Goal: Task Accomplishment & Management: Use online tool/utility

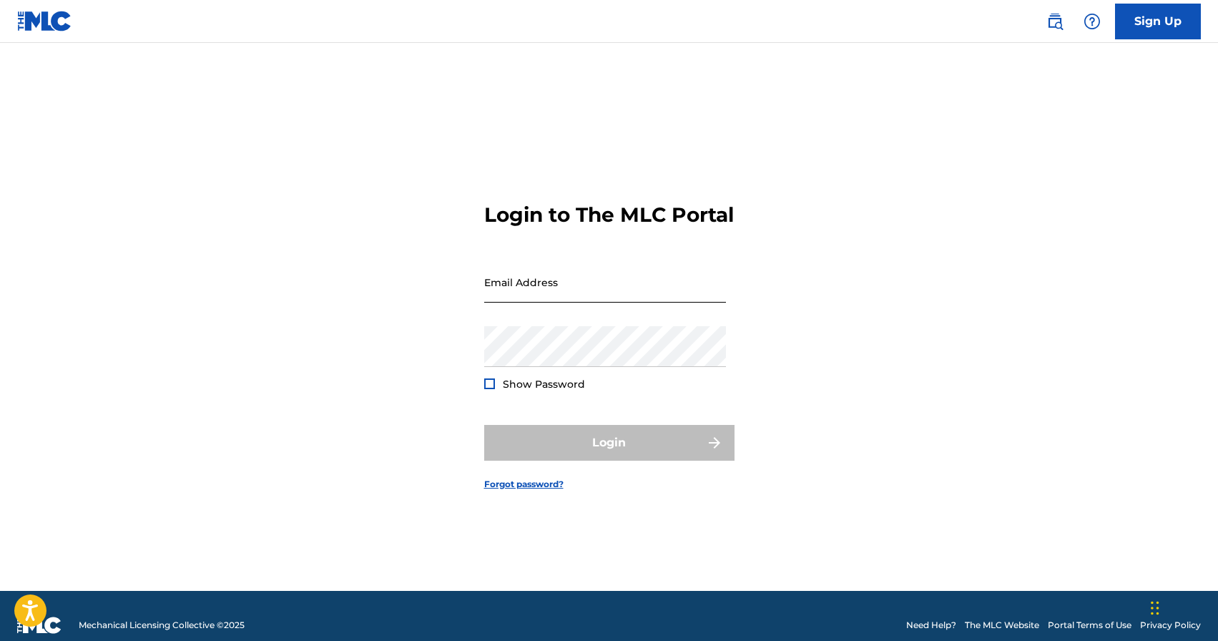
click at [521, 302] on input "Email Address" at bounding box center [605, 282] width 242 height 41
type input "[EMAIL_ADDRESS][DOMAIN_NAME]"
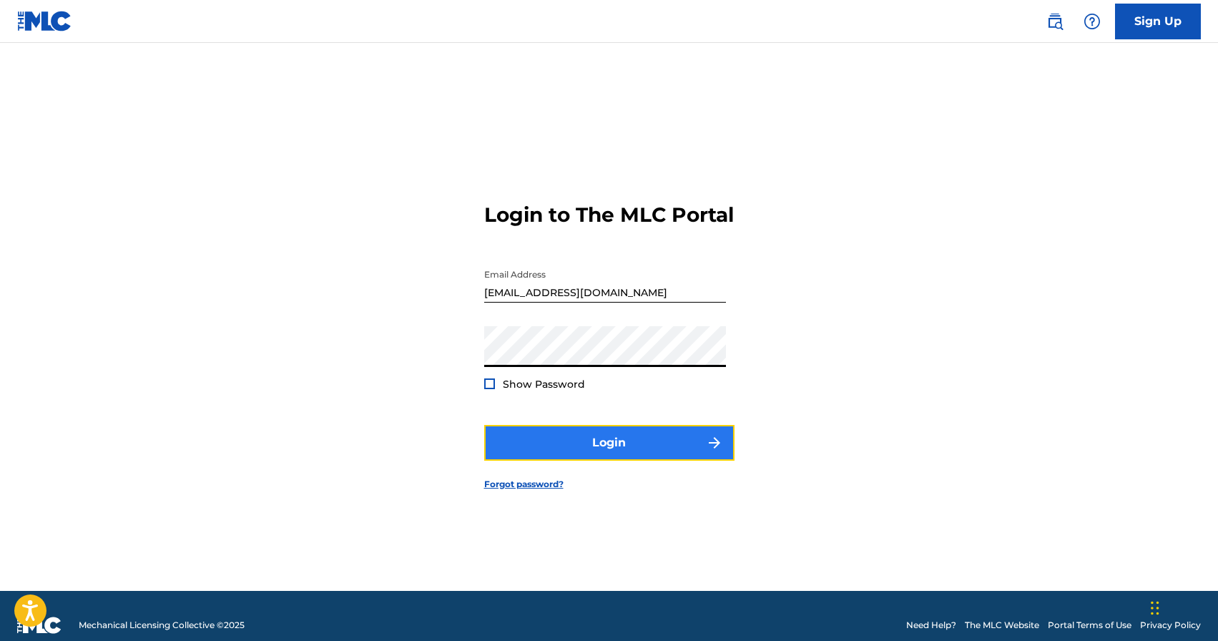
click at [551, 450] on button "Login" at bounding box center [609, 443] width 250 height 36
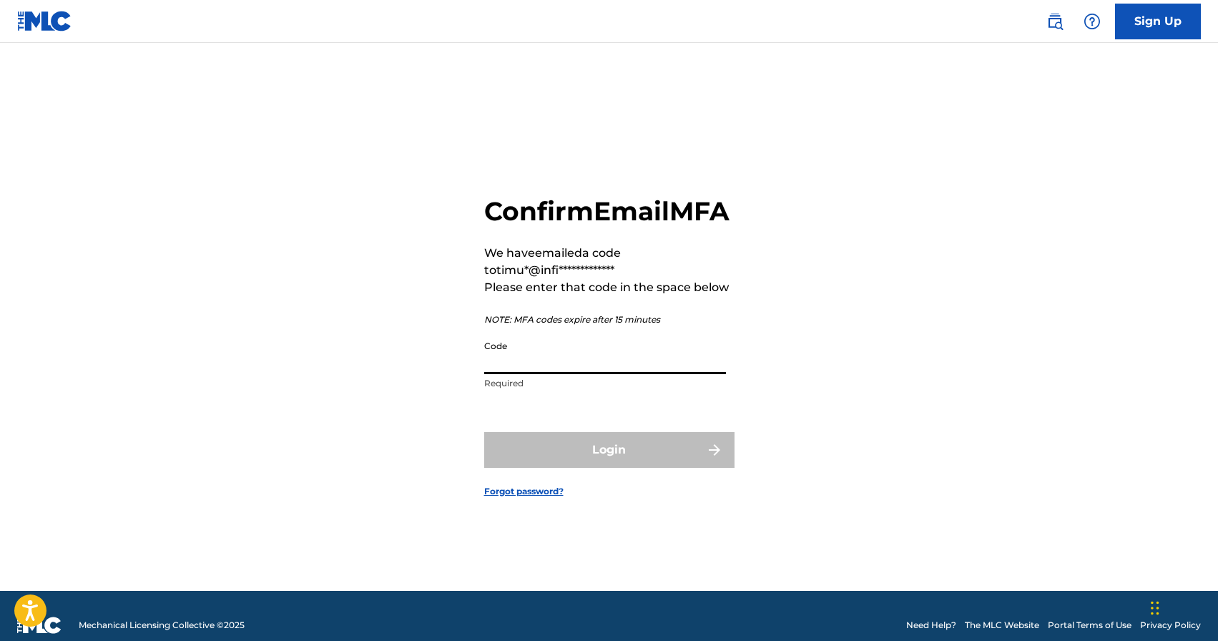
click at [543, 373] on input "Code" at bounding box center [605, 353] width 242 height 41
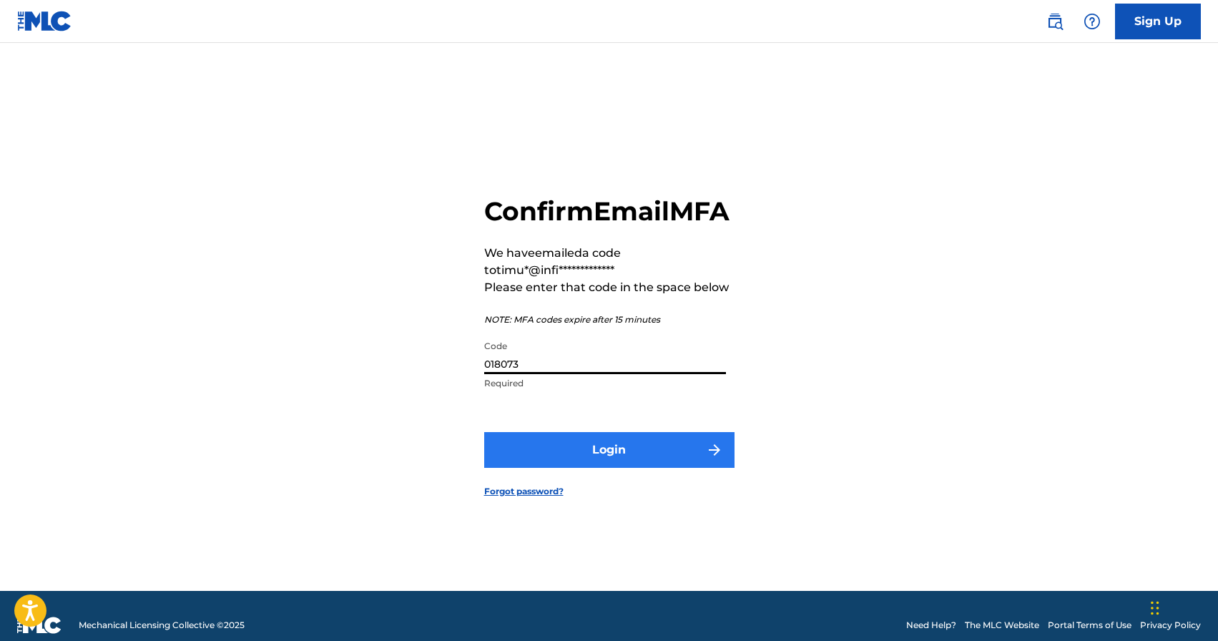
type input "018073"
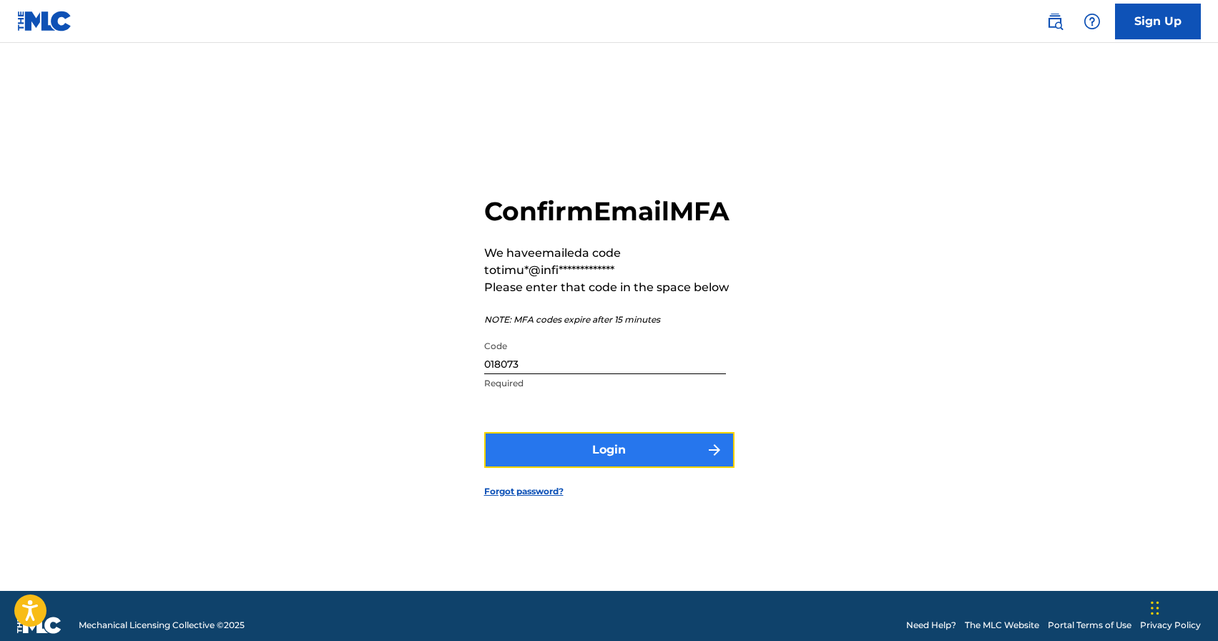
click at [627, 448] on button "Login" at bounding box center [609, 450] width 250 height 36
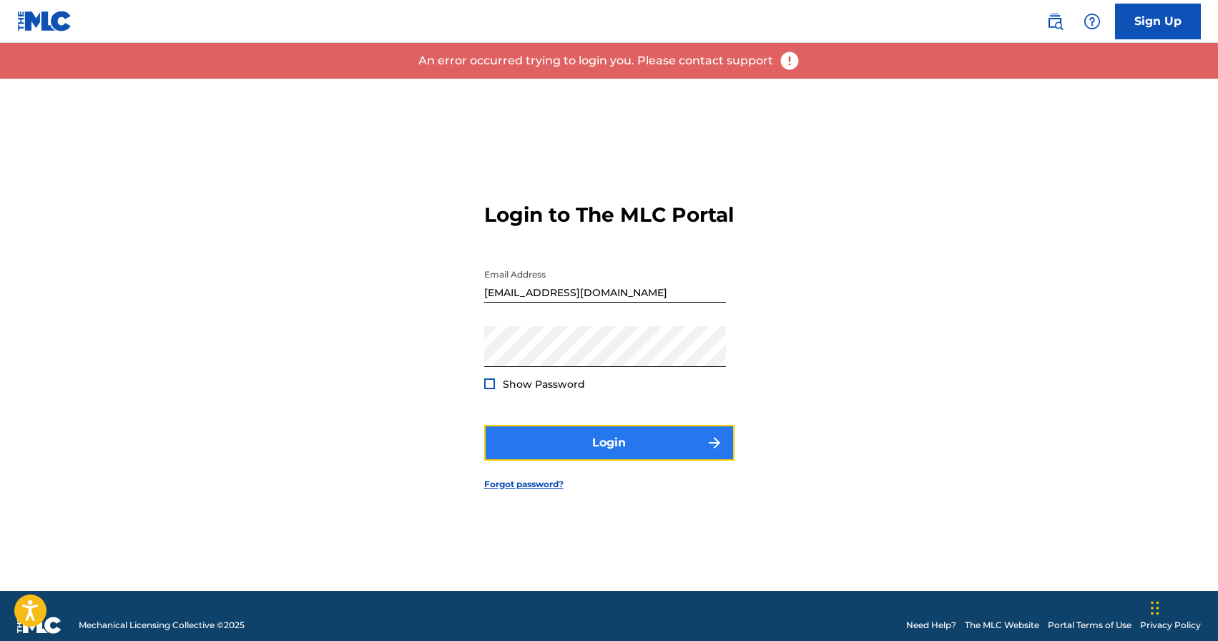
click at [577, 448] on button "Login" at bounding box center [609, 443] width 250 height 36
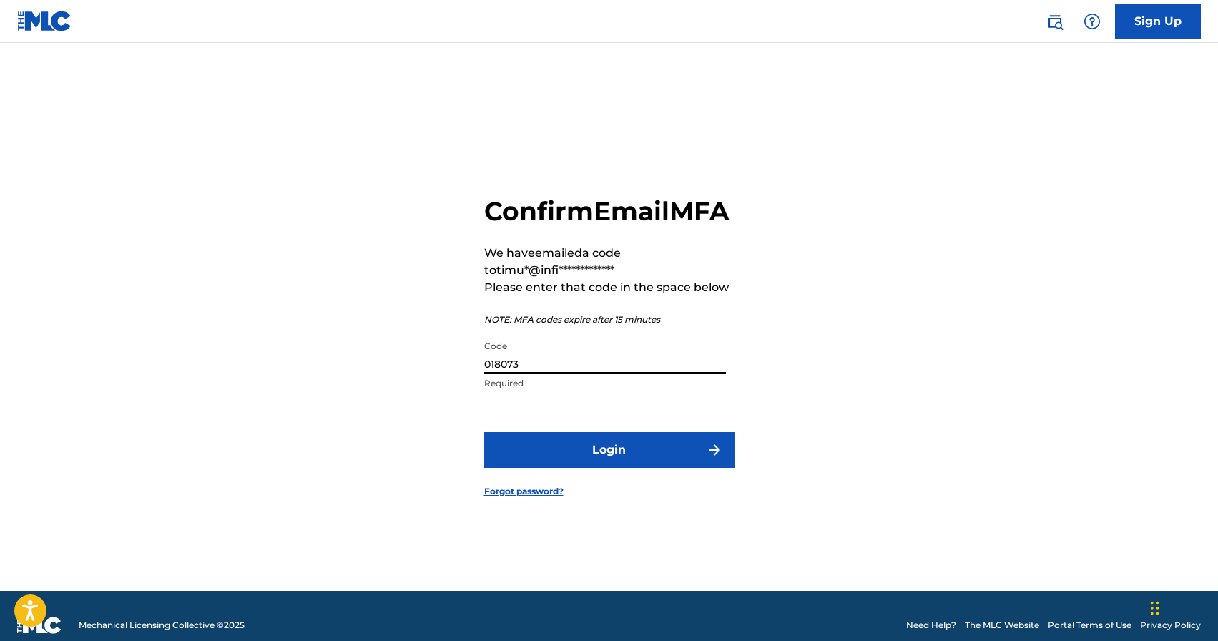
click at [598, 374] on input "018073" at bounding box center [605, 353] width 242 height 41
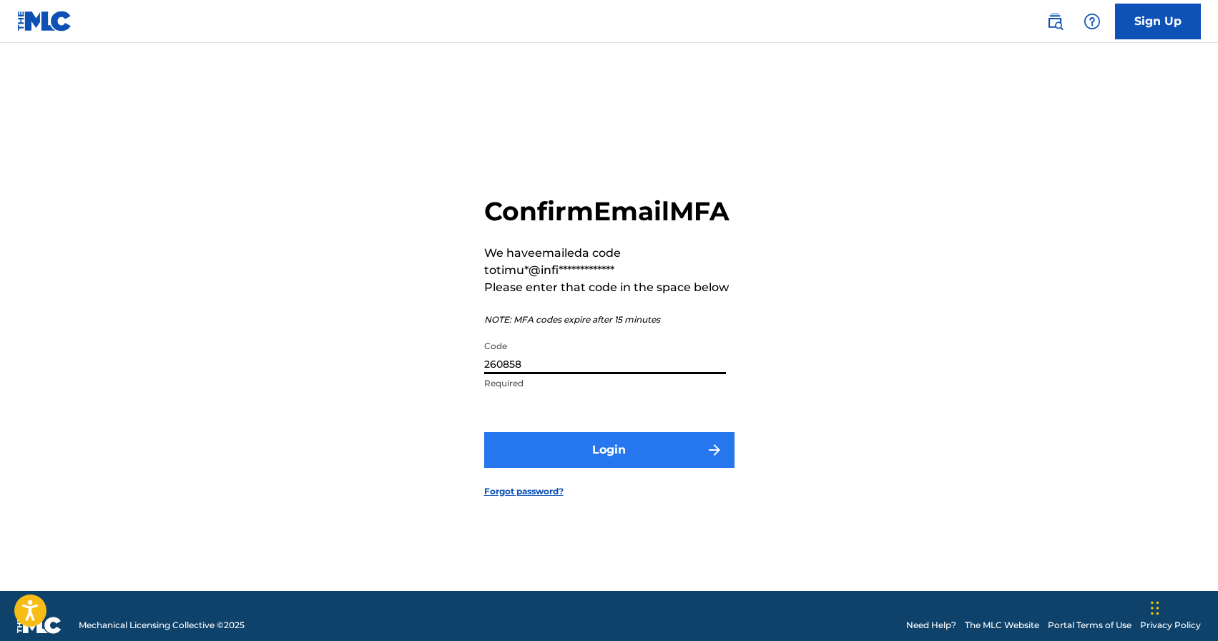
type input "260858"
click at [655, 455] on button "Login" at bounding box center [609, 450] width 250 height 36
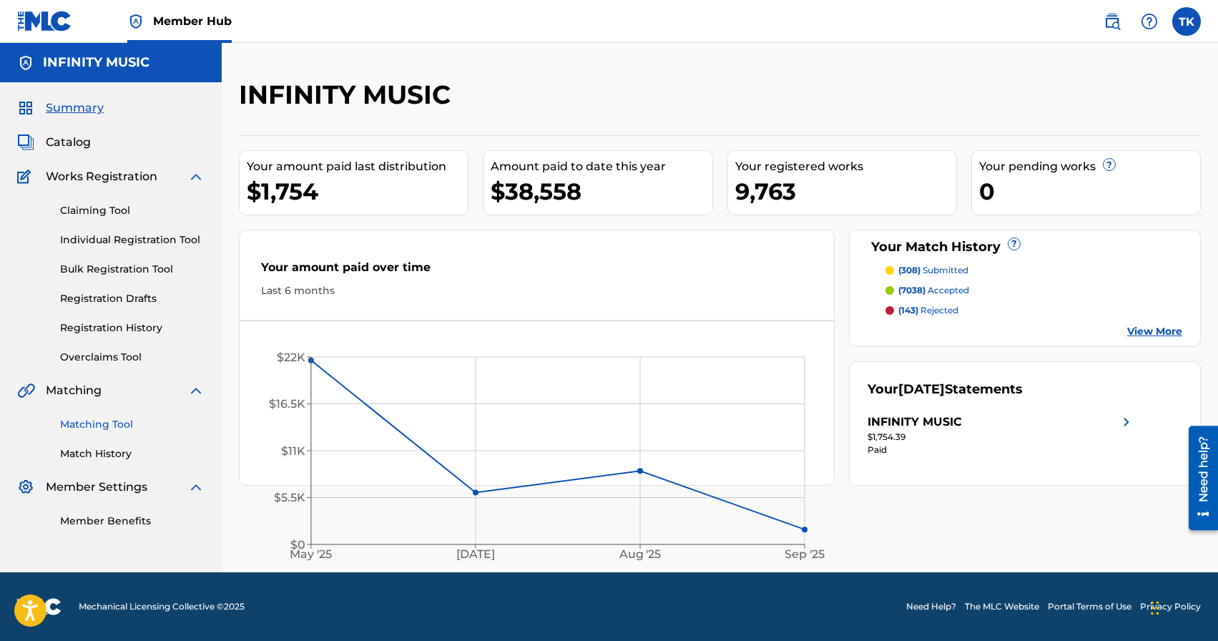
click at [114, 425] on link "Matching Tool" at bounding box center [132, 424] width 144 height 15
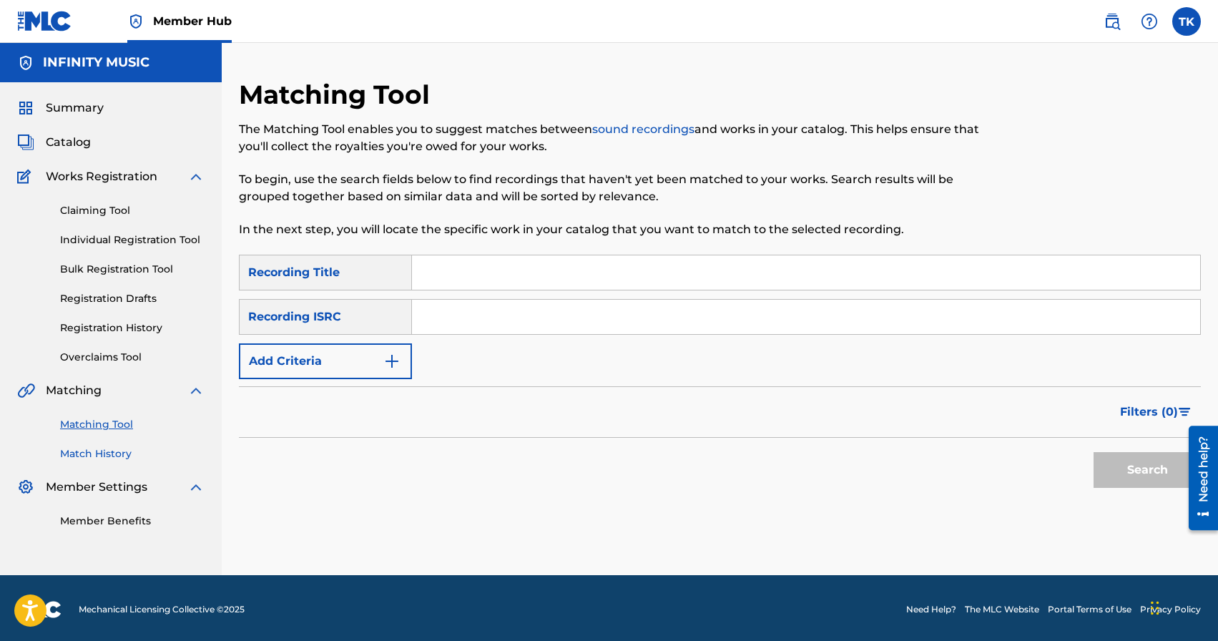
click at [102, 453] on link "Match History" at bounding box center [132, 453] width 144 height 15
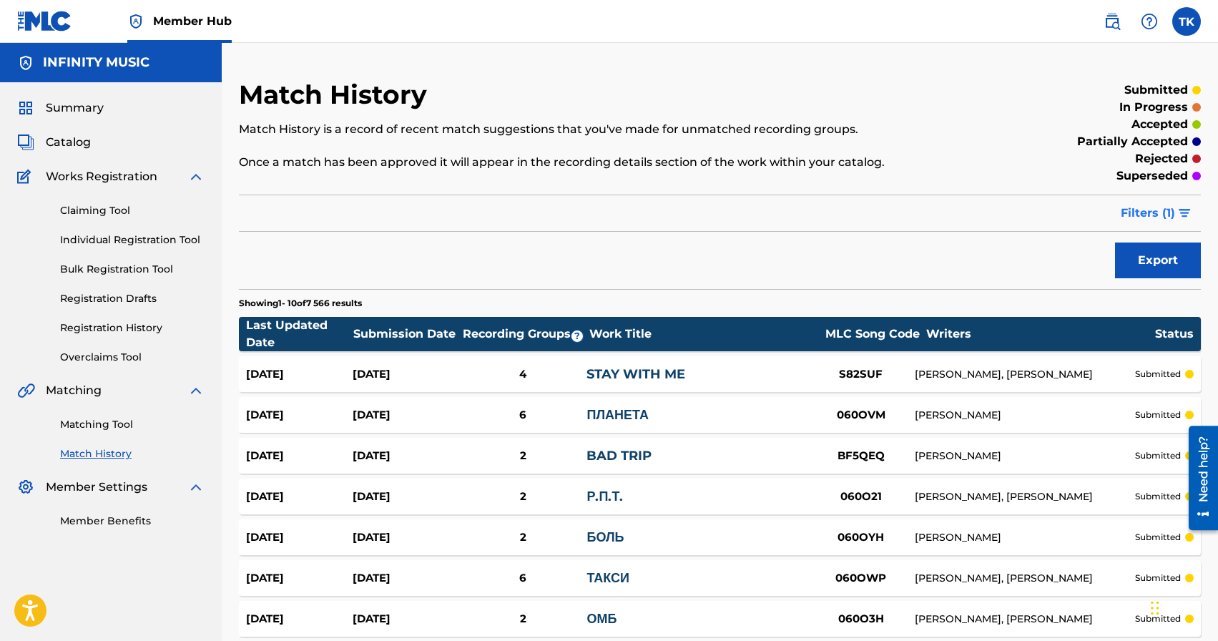
click at [1141, 218] on span "Filters ( 1 )" at bounding box center [1148, 213] width 54 height 17
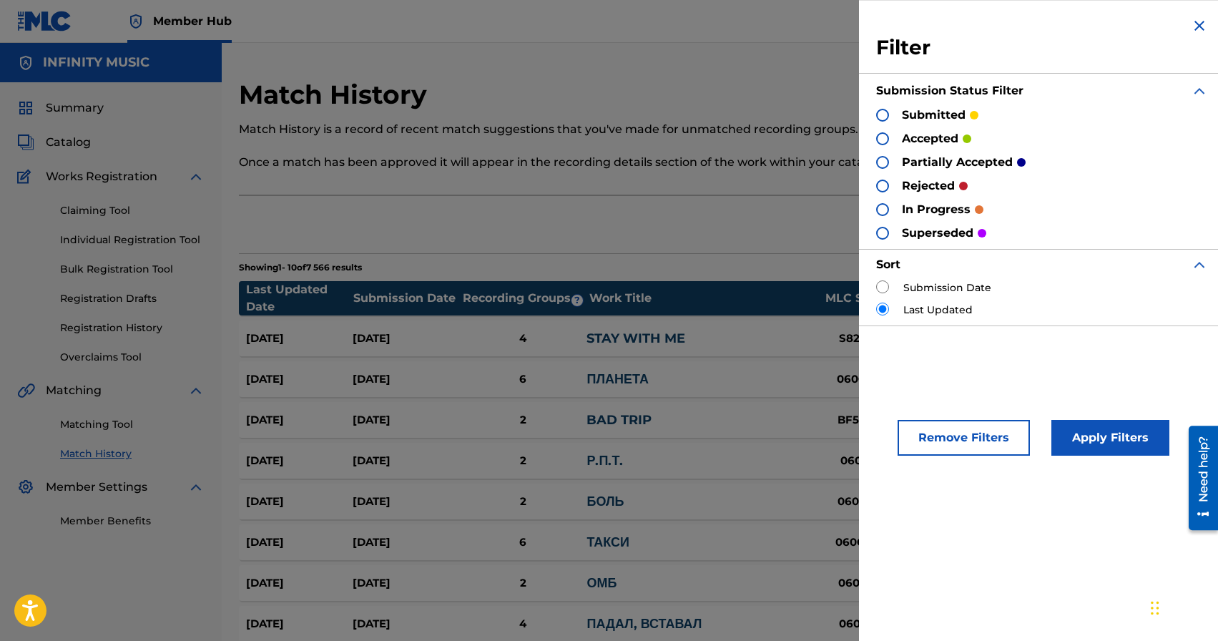
click at [888, 284] on input "radio" at bounding box center [882, 286] width 13 height 13
radio input "true"
click at [1123, 428] on button "Apply Filters" at bounding box center [1110, 438] width 118 height 36
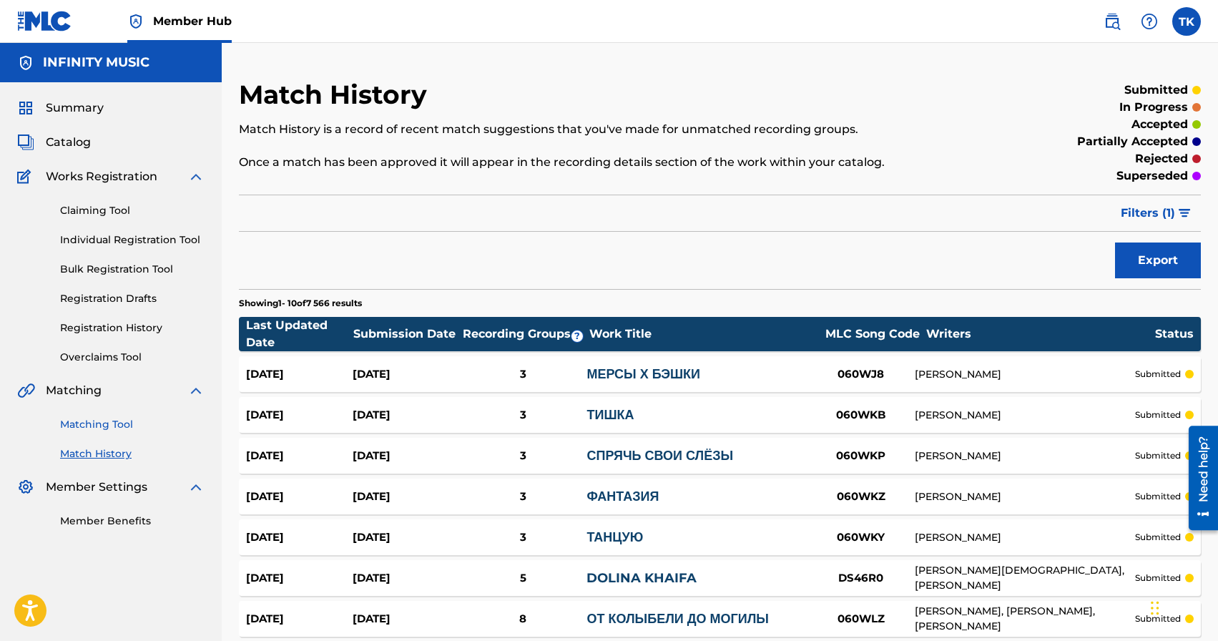
click at [92, 423] on link "Matching Tool" at bounding box center [132, 424] width 144 height 15
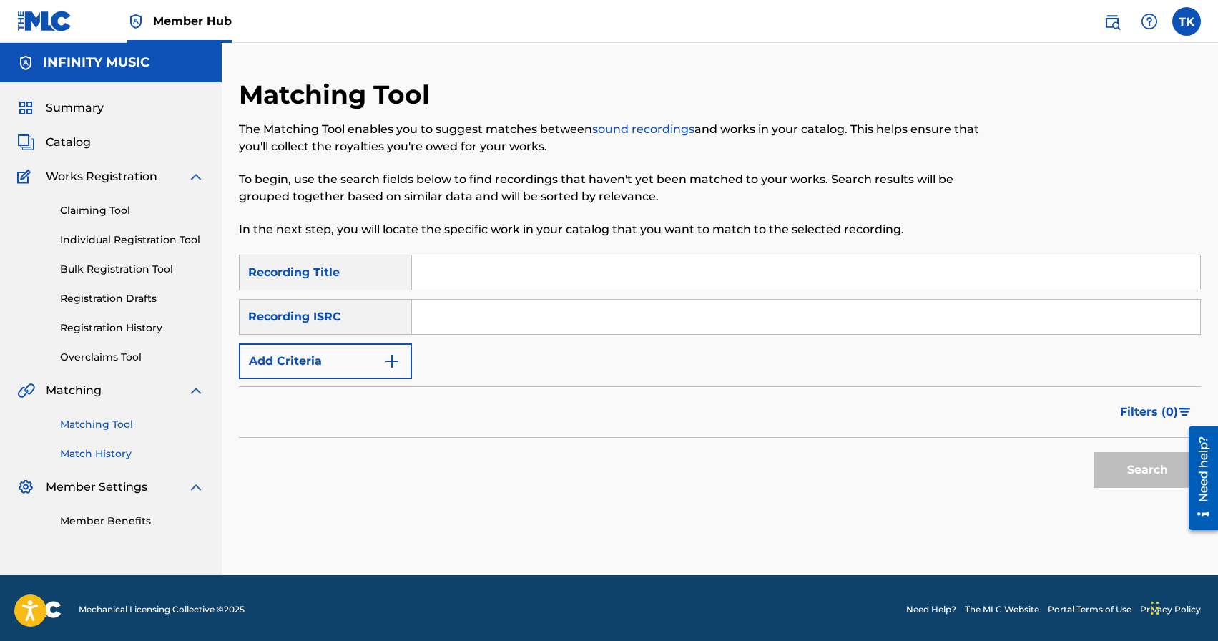
click at [97, 451] on link "Match History" at bounding box center [132, 453] width 144 height 15
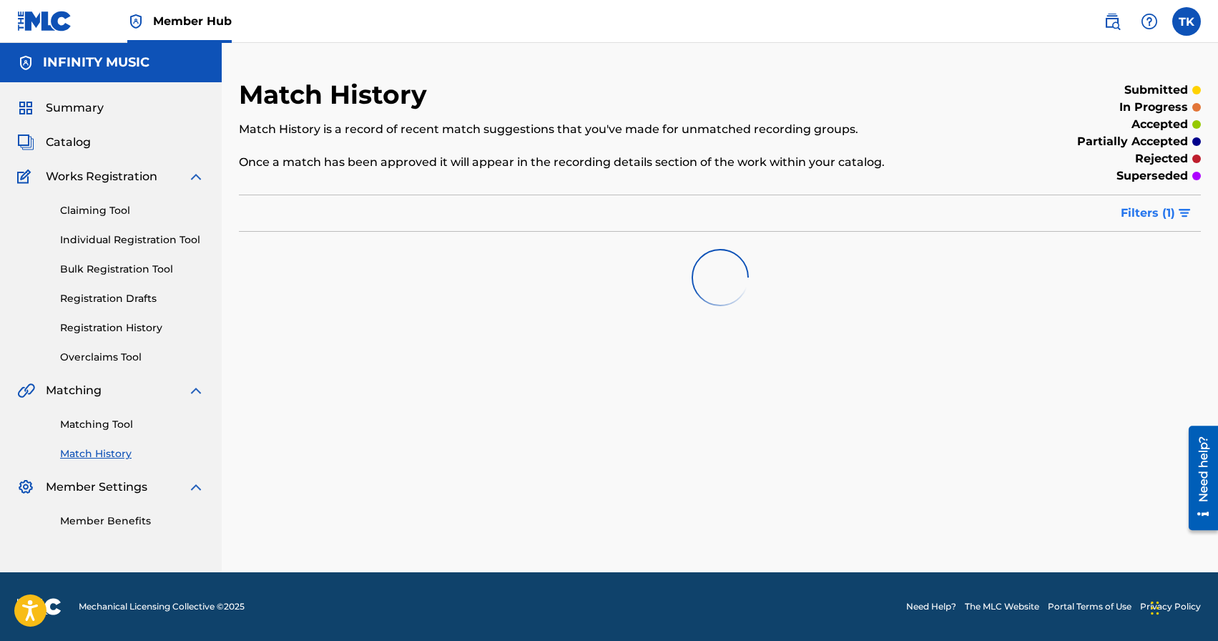
click at [1151, 205] on span "Filters ( 1 )" at bounding box center [1148, 213] width 54 height 17
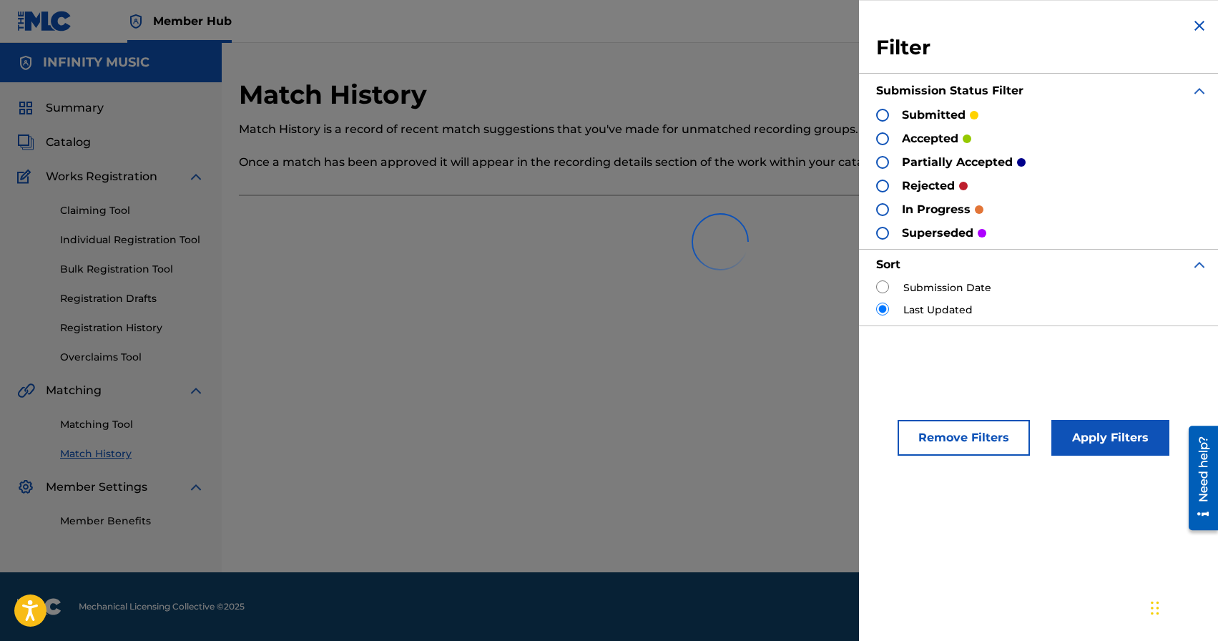
click at [887, 285] on div at bounding box center [720, 242] width 962 height 92
click at [885, 285] on div at bounding box center [720, 242] width 962 height 92
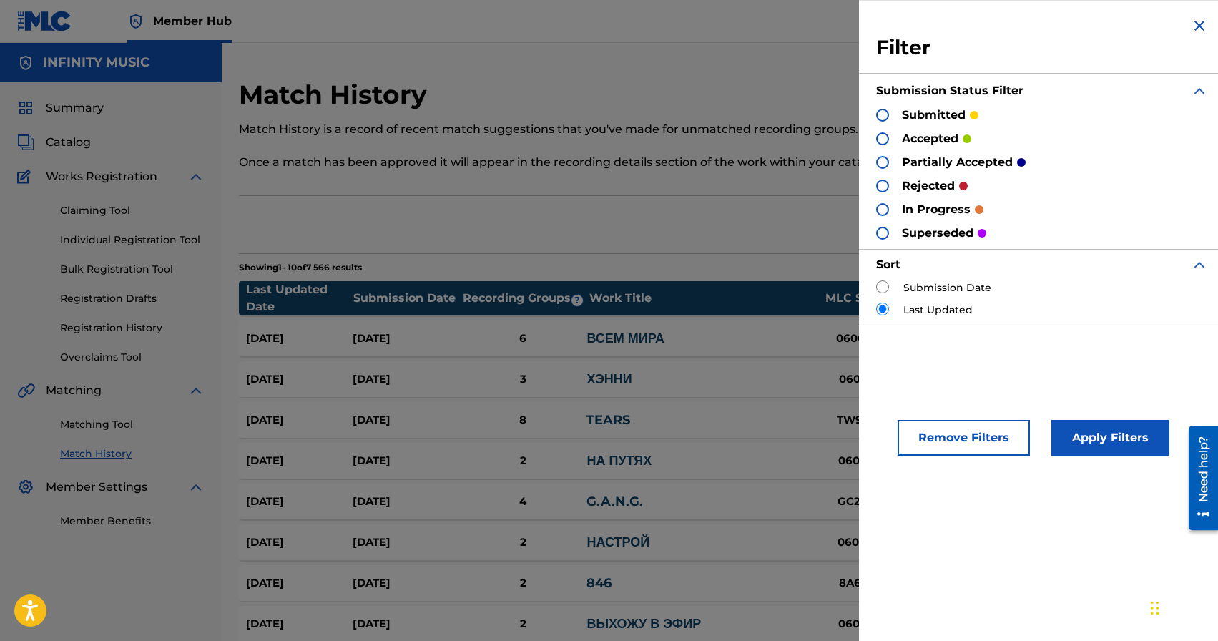
click at [883, 285] on input "radio" at bounding box center [882, 286] width 13 height 13
radio input "true"
click at [1076, 431] on button "Apply Filters" at bounding box center [1110, 438] width 118 height 36
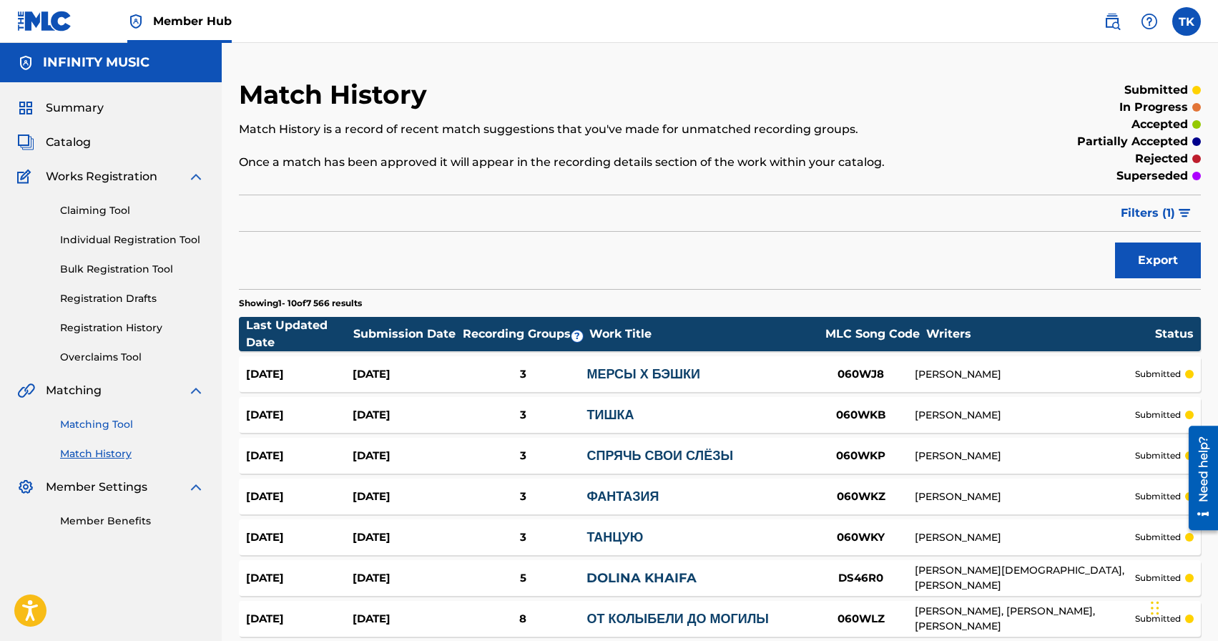
click at [122, 420] on link "Matching Tool" at bounding box center [132, 424] width 144 height 15
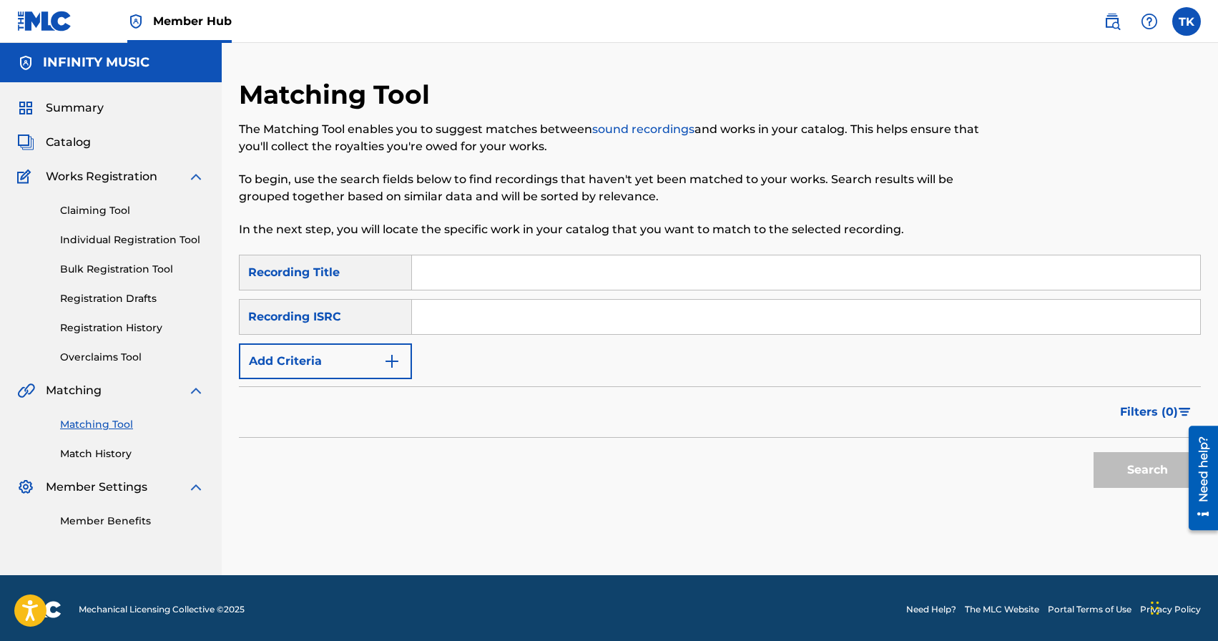
click at [600, 275] on input "Search Form" at bounding box center [806, 272] width 788 height 34
click at [568, 262] on input "Search Form" at bounding box center [806, 272] width 788 height 34
paste input "I'm a Real"
type input "I'm a Real"
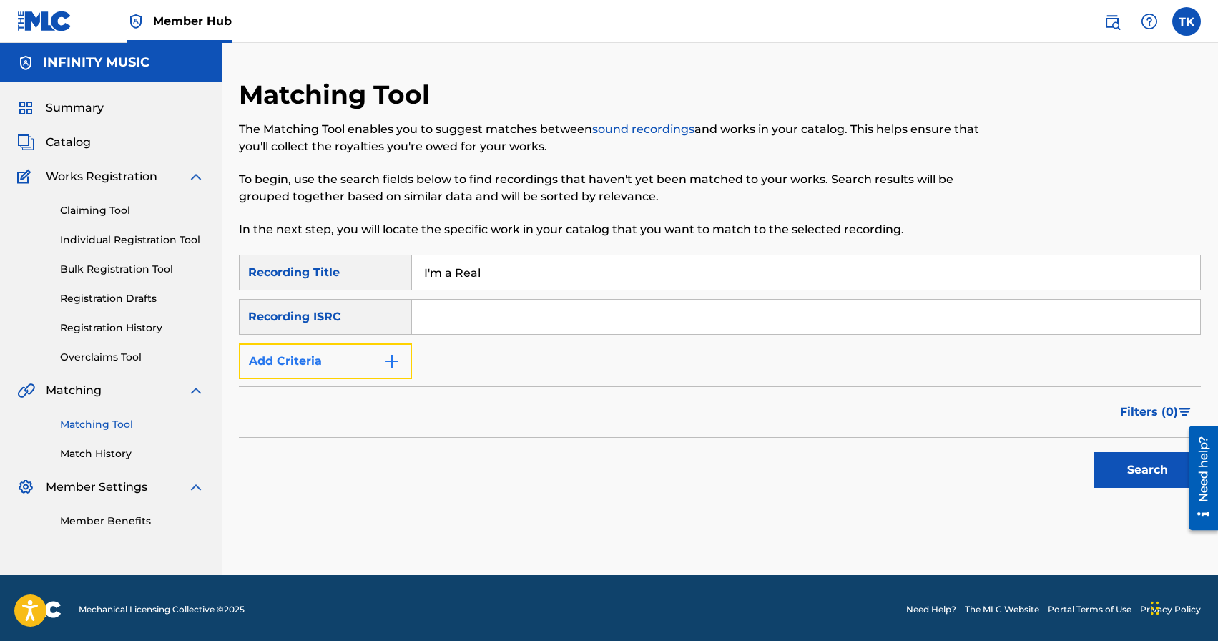
click at [377, 366] on button "Add Criteria" at bounding box center [325, 361] width 173 height 36
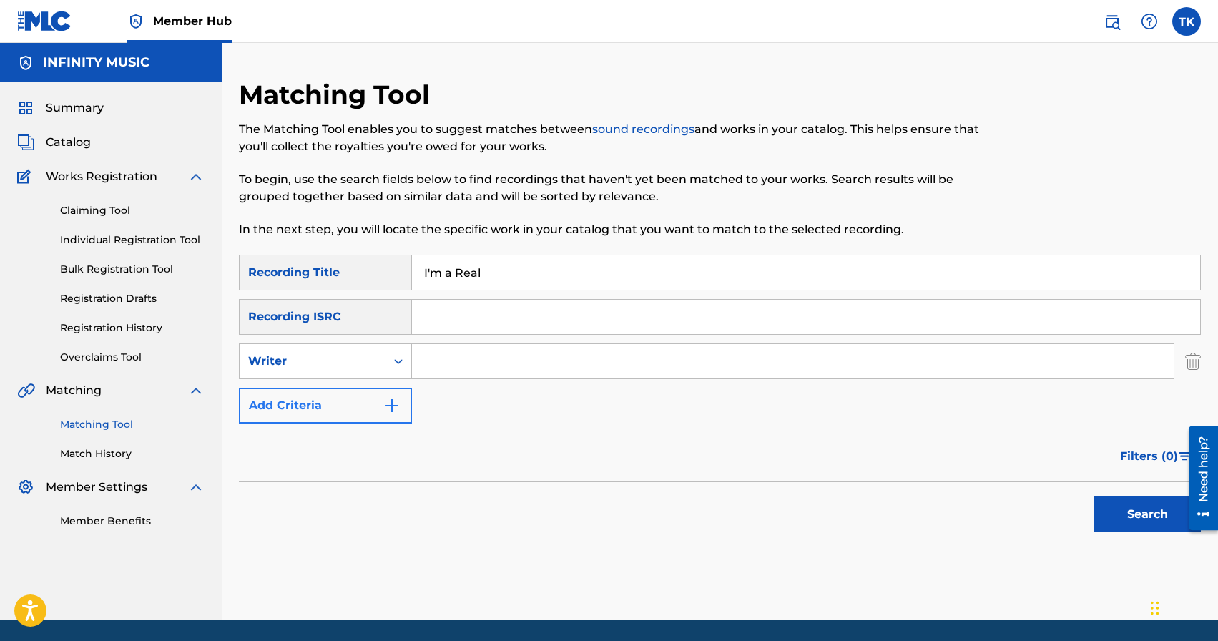
click at [377, 366] on div "Writer" at bounding box center [313, 361] width 146 height 27
click at [377, 388] on div "Recording Artist" at bounding box center [326, 397] width 172 height 36
click at [456, 363] on input "Search Form" at bounding box center [793, 361] width 762 height 34
type input "ULUKMANAPO"
click at [1128, 511] on button "Search" at bounding box center [1146, 514] width 107 height 36
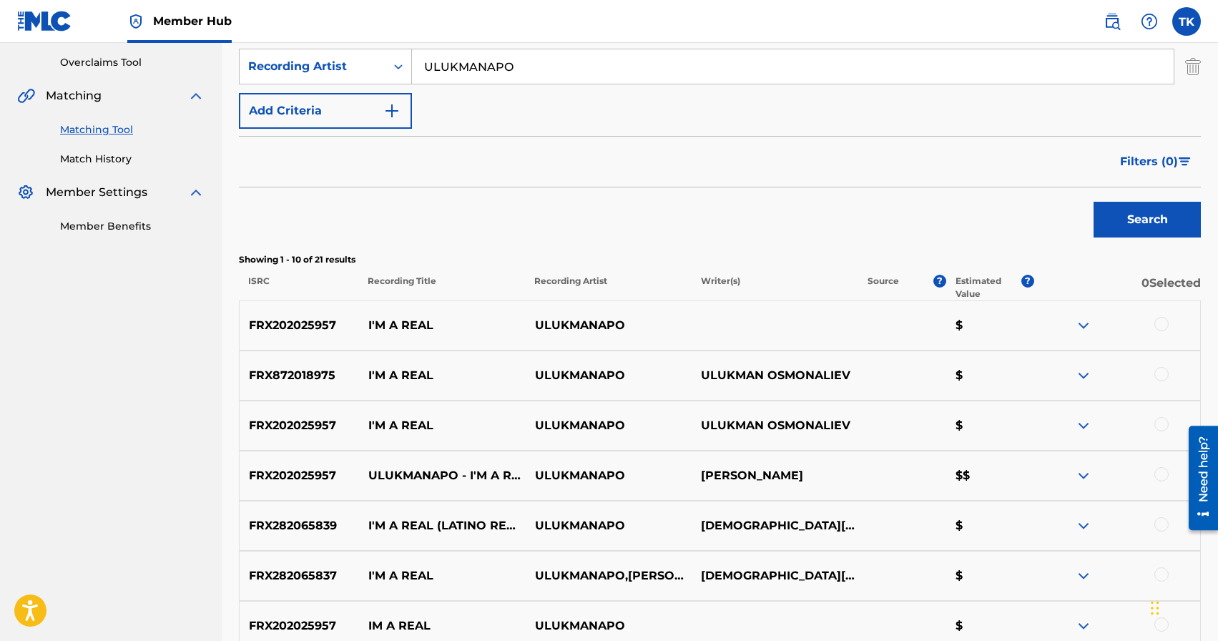
scroll to position [292, 0]
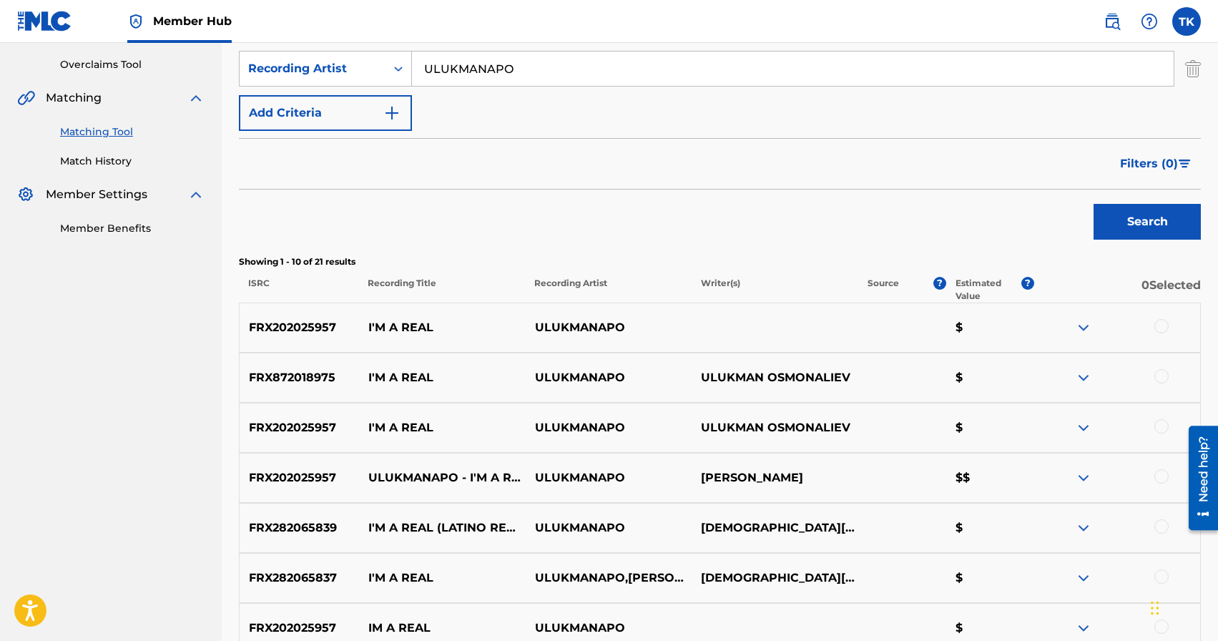
click at [1161, 471] on div at bounding box center [1161, 476] width 14 height 14
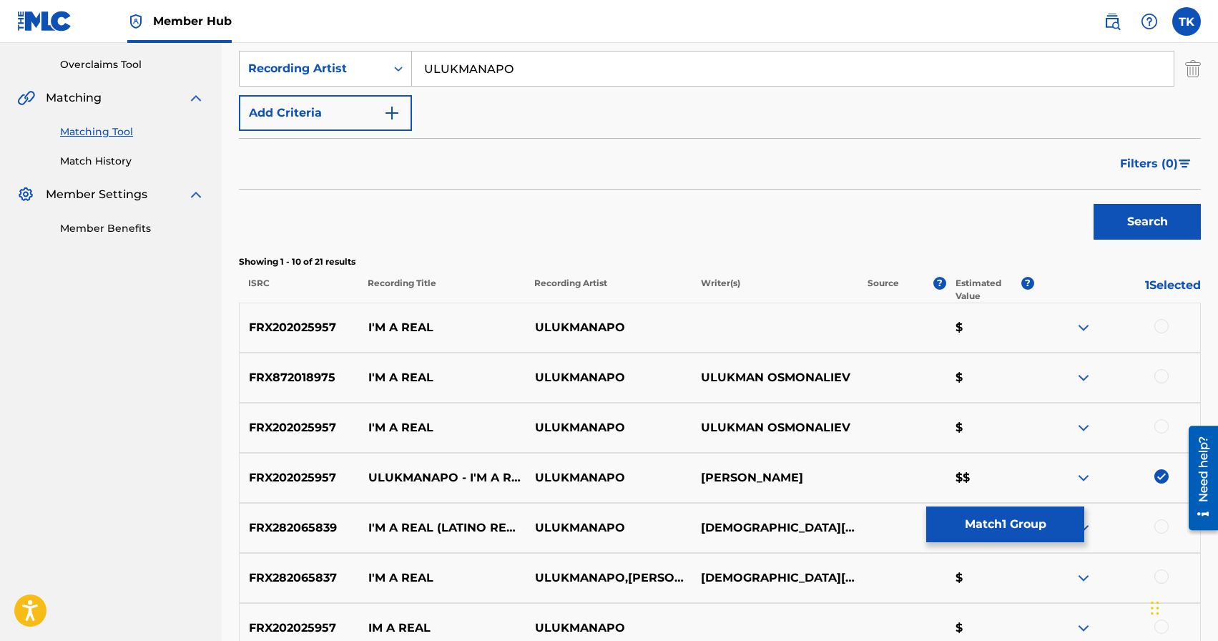
click at [1160, 422] on div at bounding box center [1161, 426] width 14 height 14
click at [1162, 380] on div at bounding box center [1161, 376] width 14 height 14
click at [1161, 325] on div at bounding box center [1161, 326] width 14 height 14
click at [1037, 521] on button "Match 4 Groups" at bounding box center [1005, 524] width 158 height 36
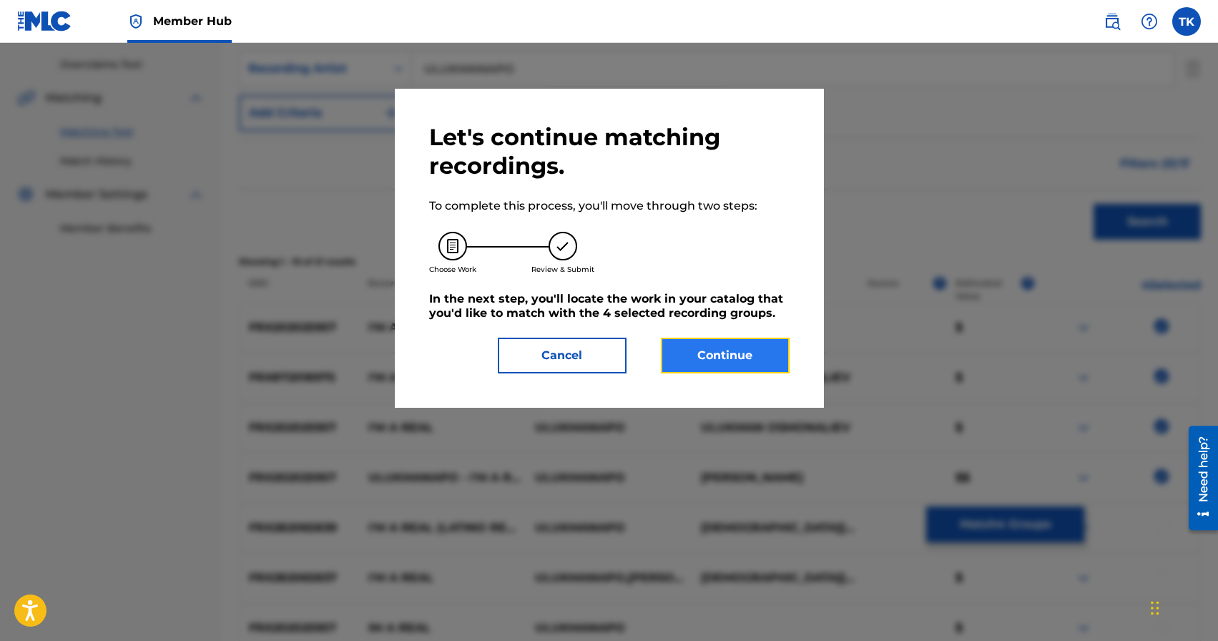
click at [745, 359] on button "Continue" at bounding box center [725, 356] width 129 height 36
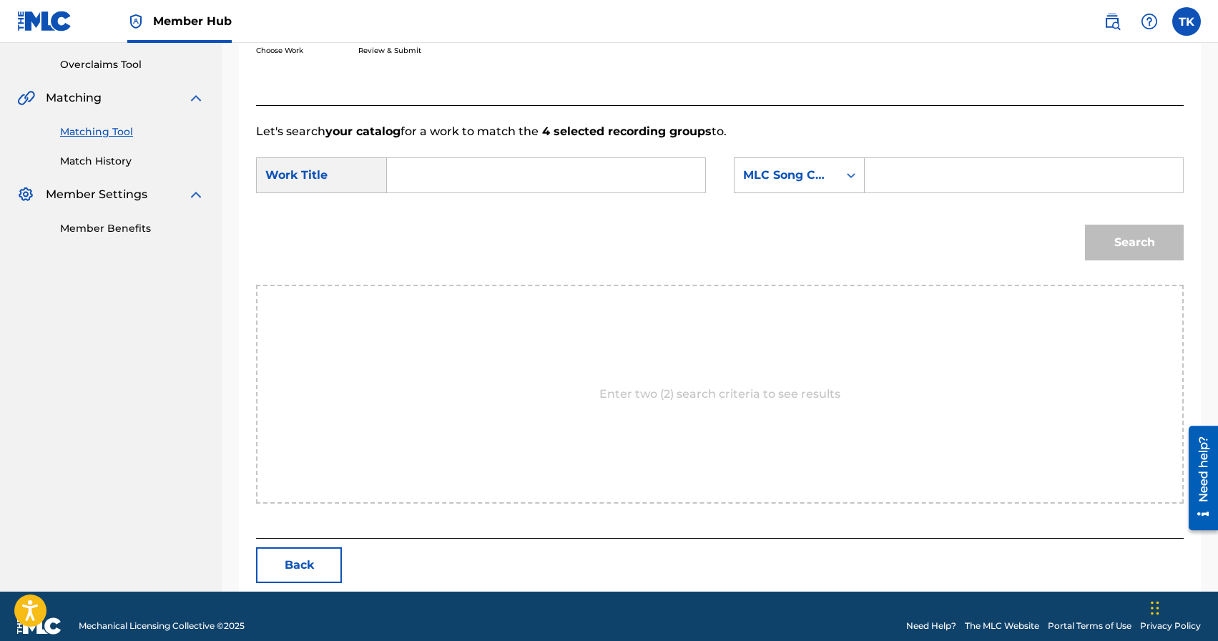
click at [526, 169] on input "Search Form" at bounding box center [546, 175] width 294 height 34
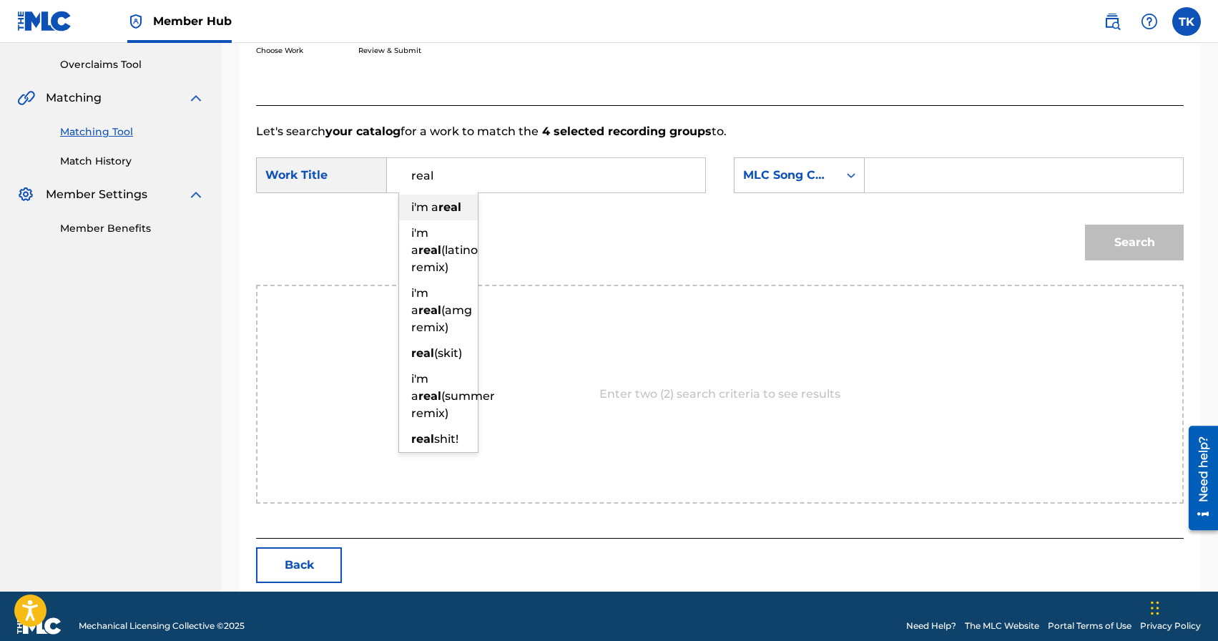
click at [447, 204] on strong "real" at bounding box center [449, 207] width 23 height 14
type input "i'm a real"
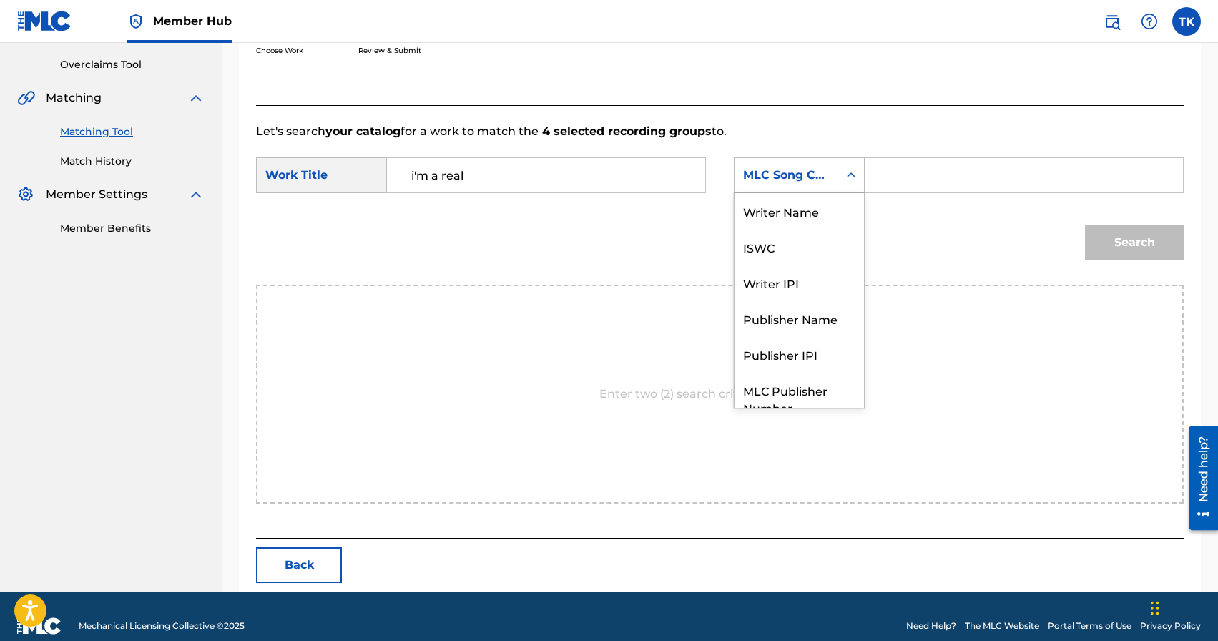
click at [839, 175] on div "Search Form" at bounding box center [851, 175] width 26 height 26
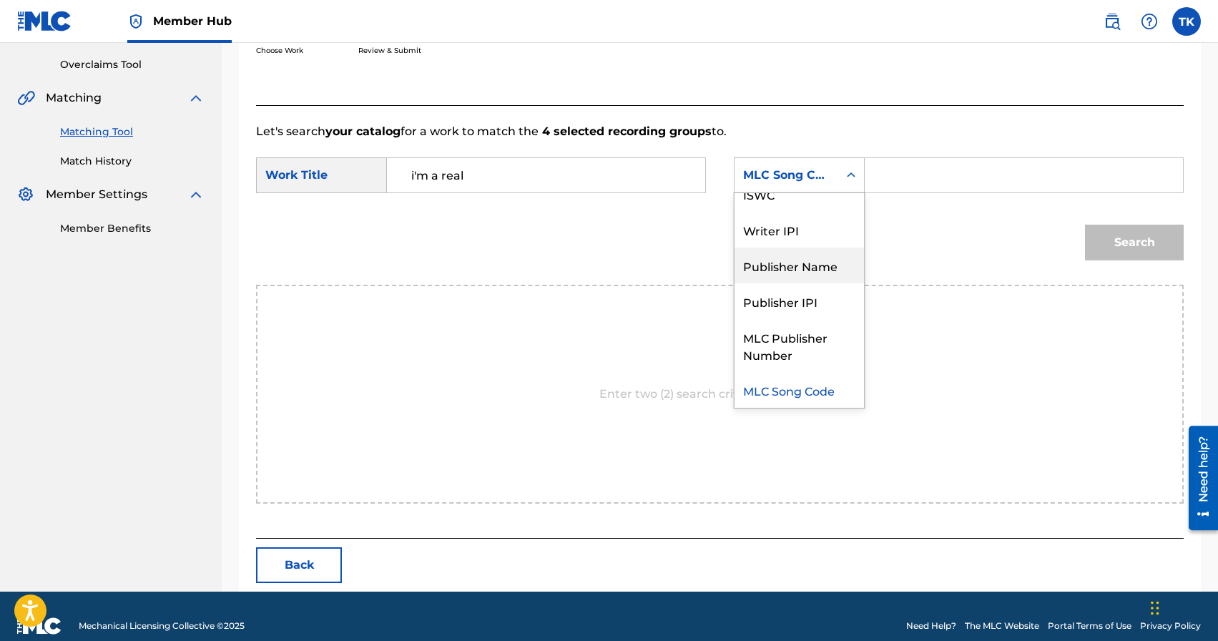
click at [807, 260] on div "Publisher Name" at bounding box center [798, 265] width 129 height 36
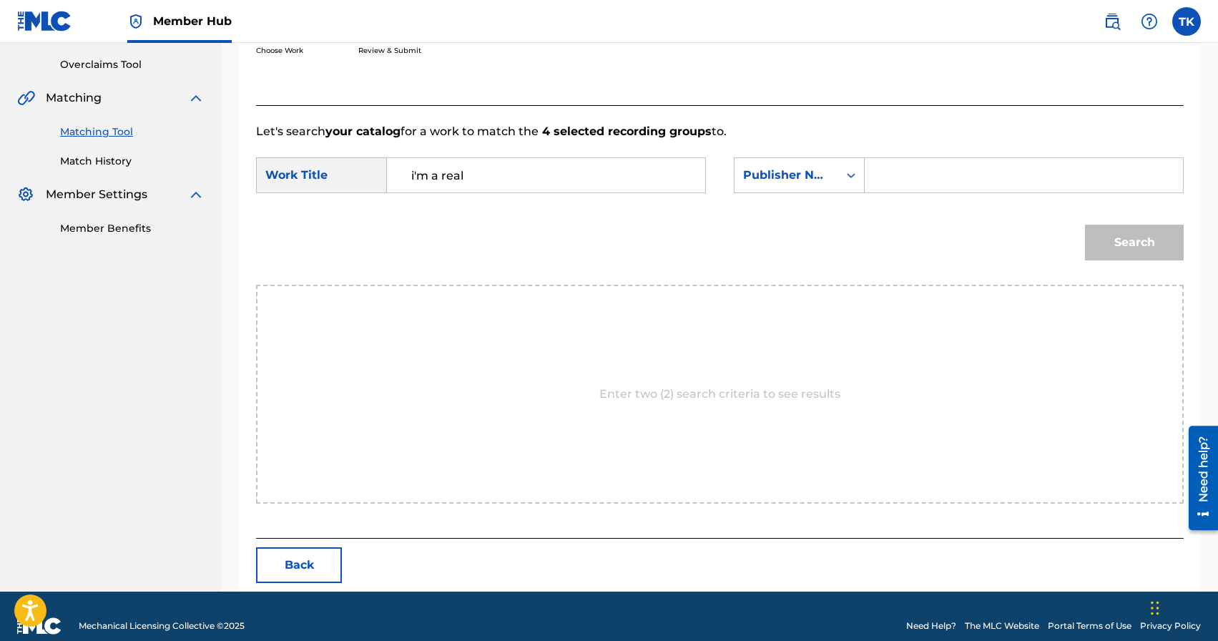
click at [930, 181] on input "Search Form" at bounding box center [1024, 175] width 294 height 34
type input "INFINITY MUSIC"
click at [1098, 241] on button "Search" at bounding box center [1134, 243] width 99 height 36
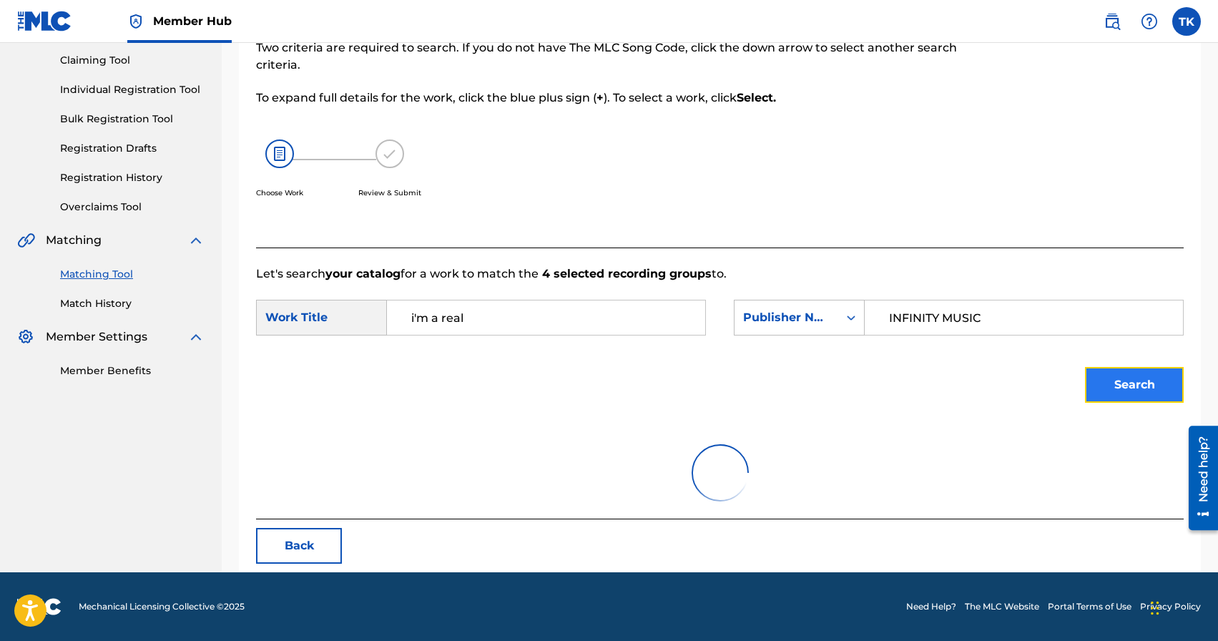
scroll to position [292, 0]
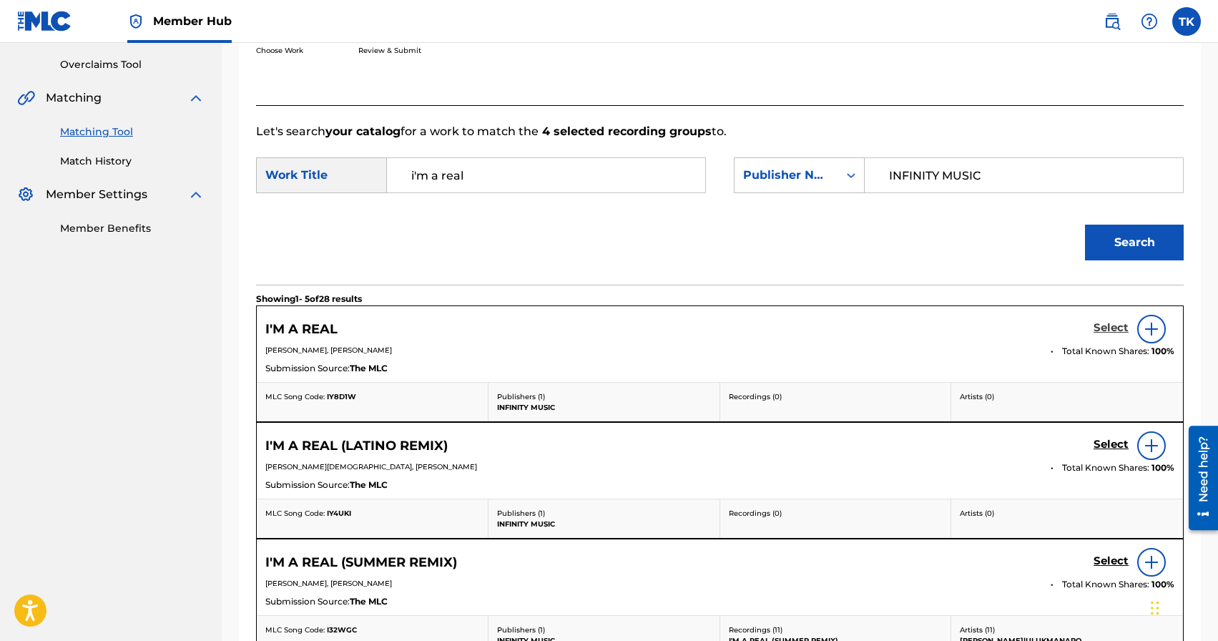
click at [1106, 329] on h5 "Select" at bounding box center [1110, 328] width 35 height 14
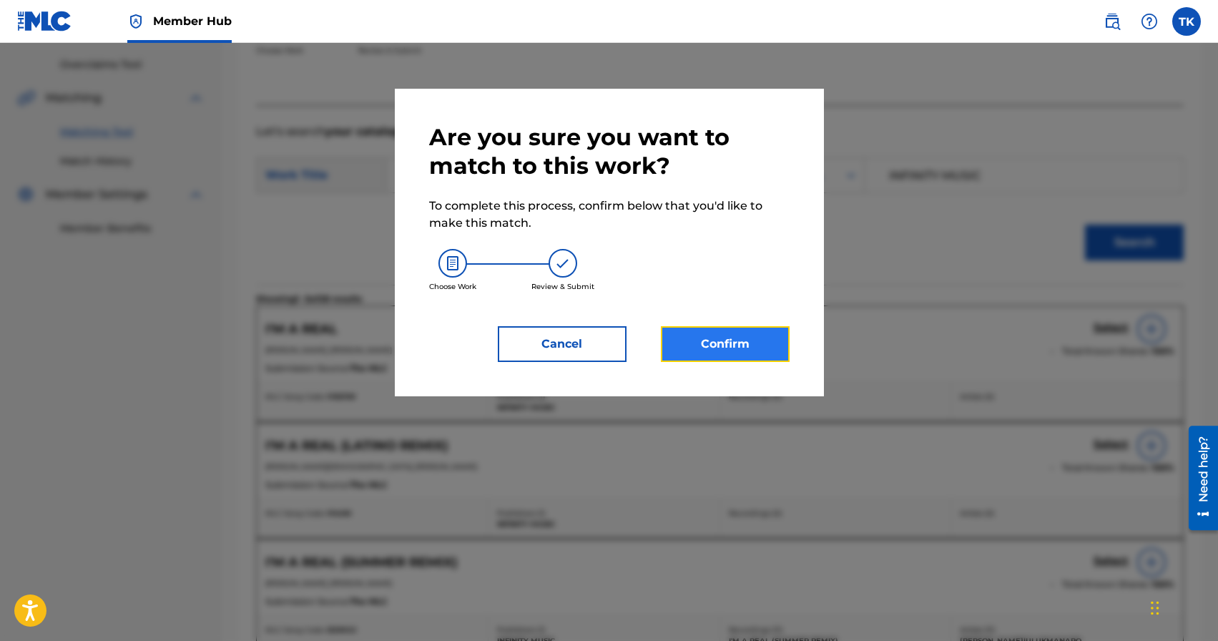
click at [747, 330] on button "Confirm" at bounding box center [725, 344] width 129 height 36
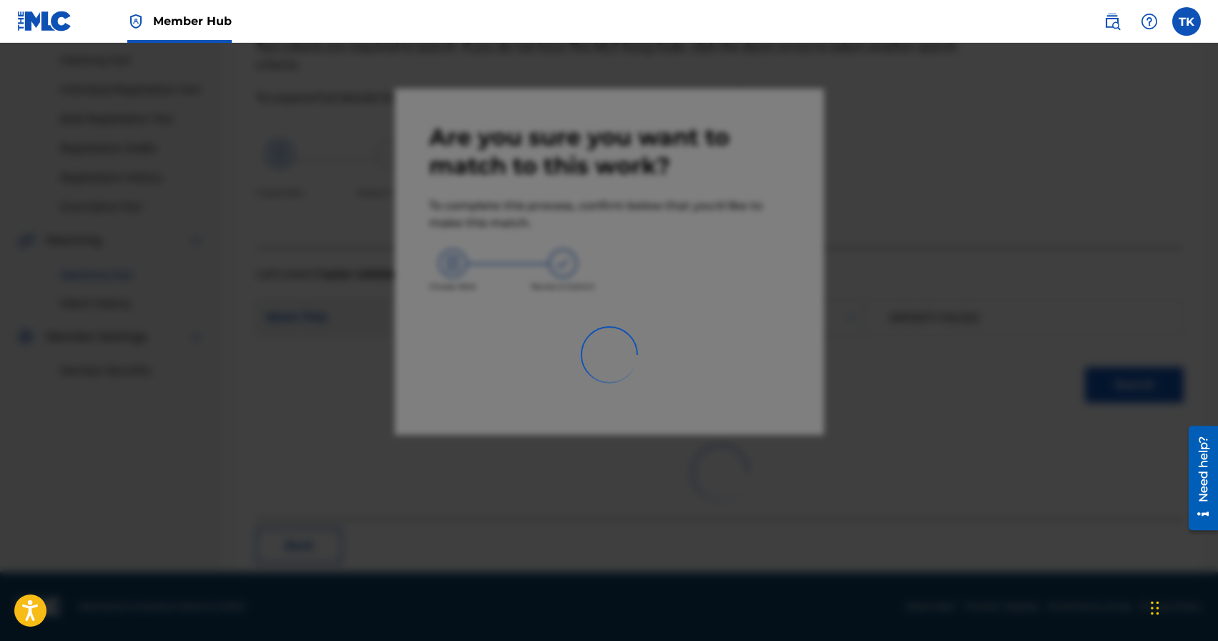
scroll to position [42, 0]
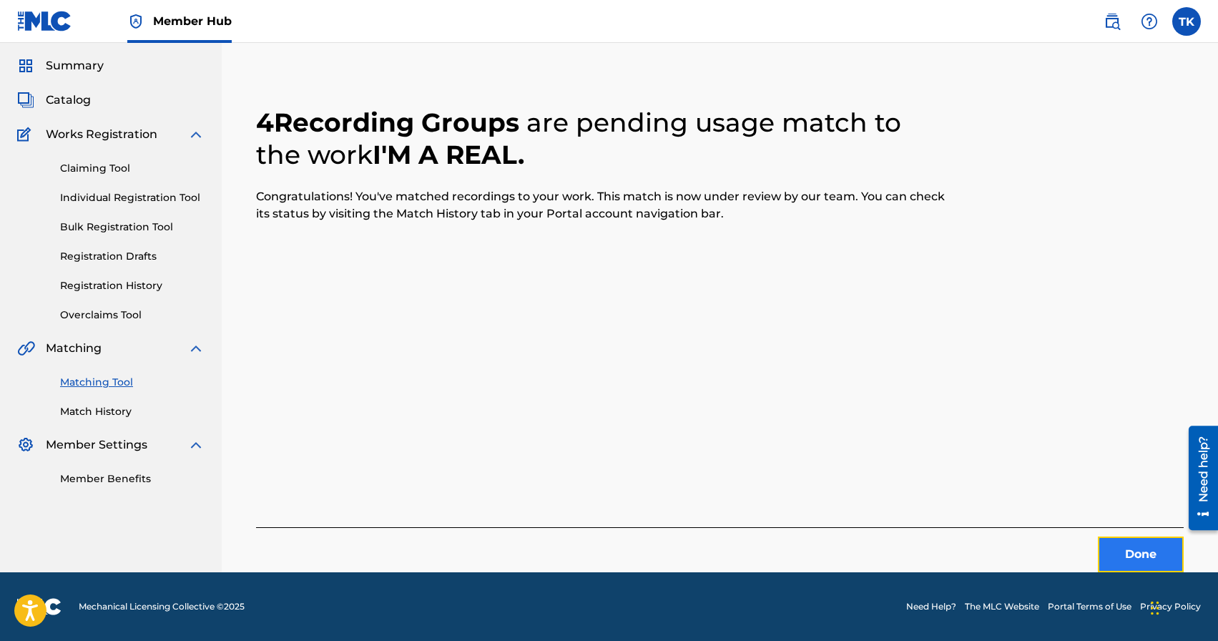
click at [1118, 554] on button "Done" at bounding box center [1141, 554] width 86 height 36
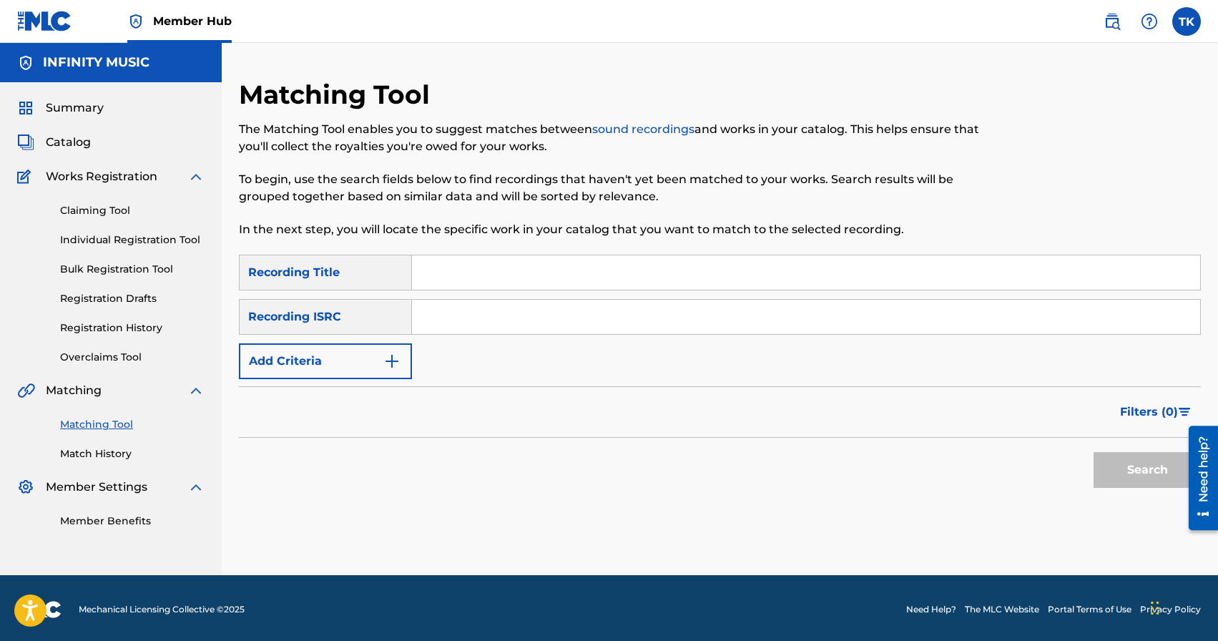
click at [530, 276] on input "Search Form" at bounding box center [806, 272] width 788 height 34
type input "intro bamaye"
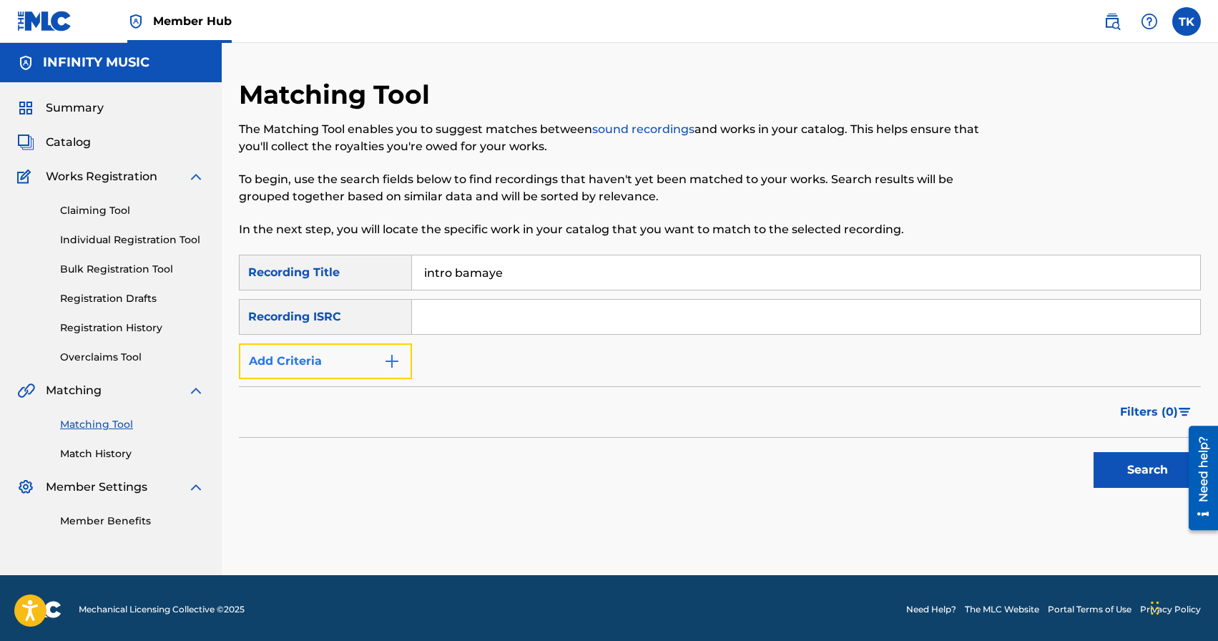
click at [372, 371] on button "Add Criteria" at bounding box center [325, 361] width 173 height 36
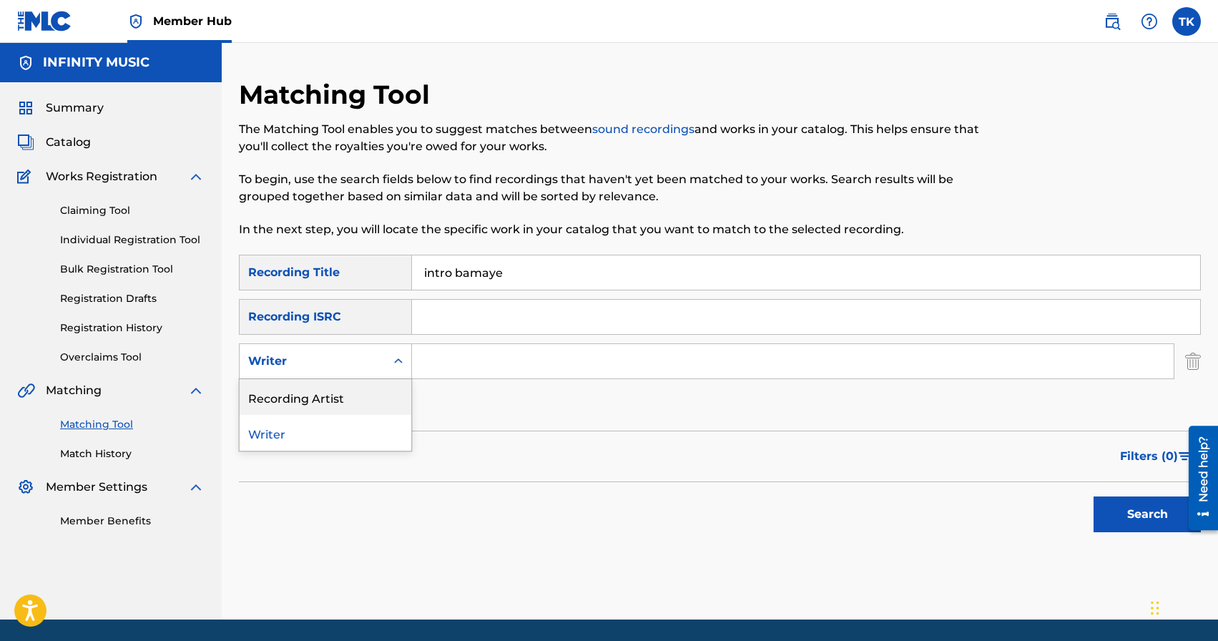
click at [372, 388] on div "Recording Artist" at bounding box center [326, 397] width 172 height 36
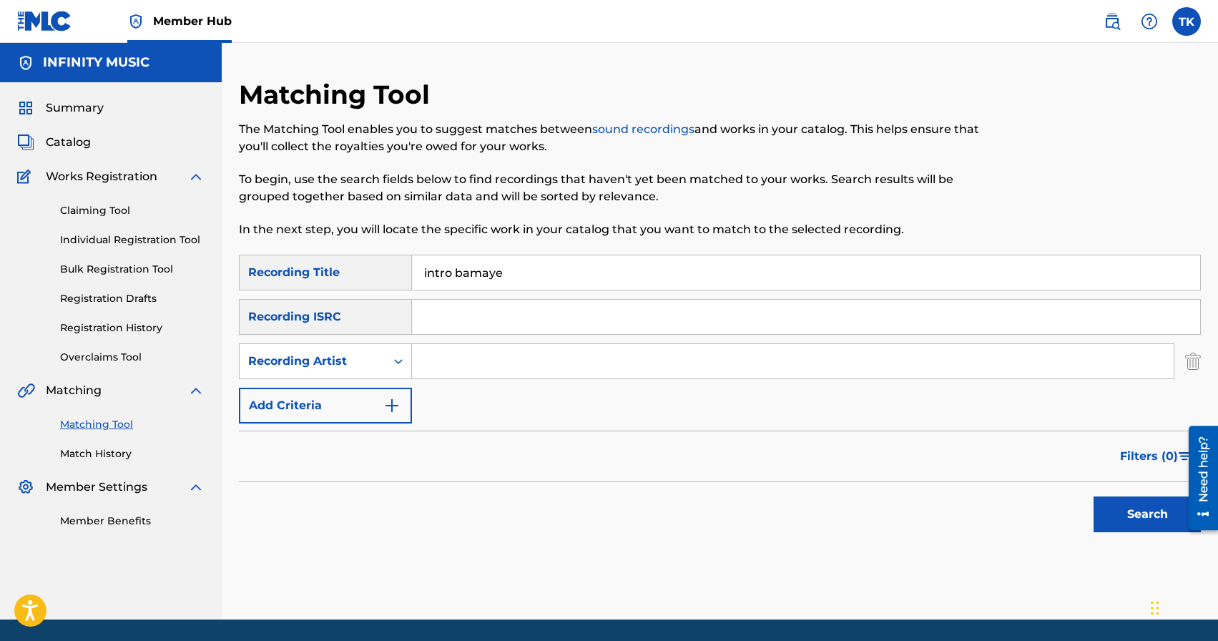
click at [453, 369] on input "Search Form" at bounding box center [793, 361] width 762 height 34
type input "ULUKMANAPO"
click at [1107, 519] on button "Search" at bounding box center [1146, 514] width 107 height 36
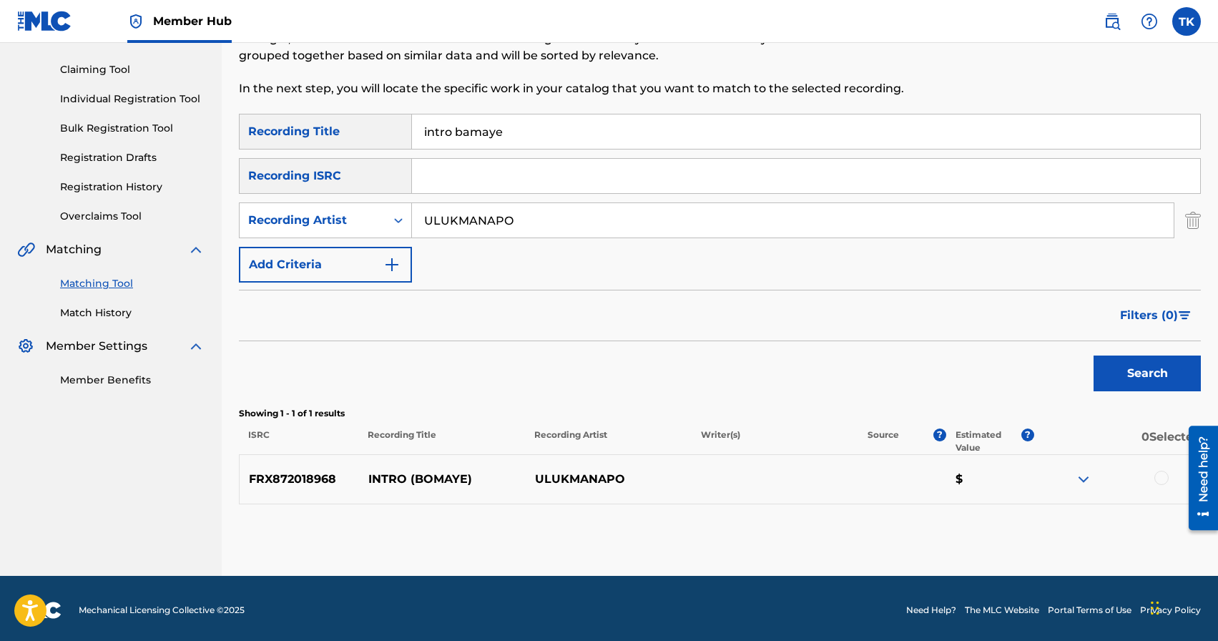
scroll to position [144, 0]
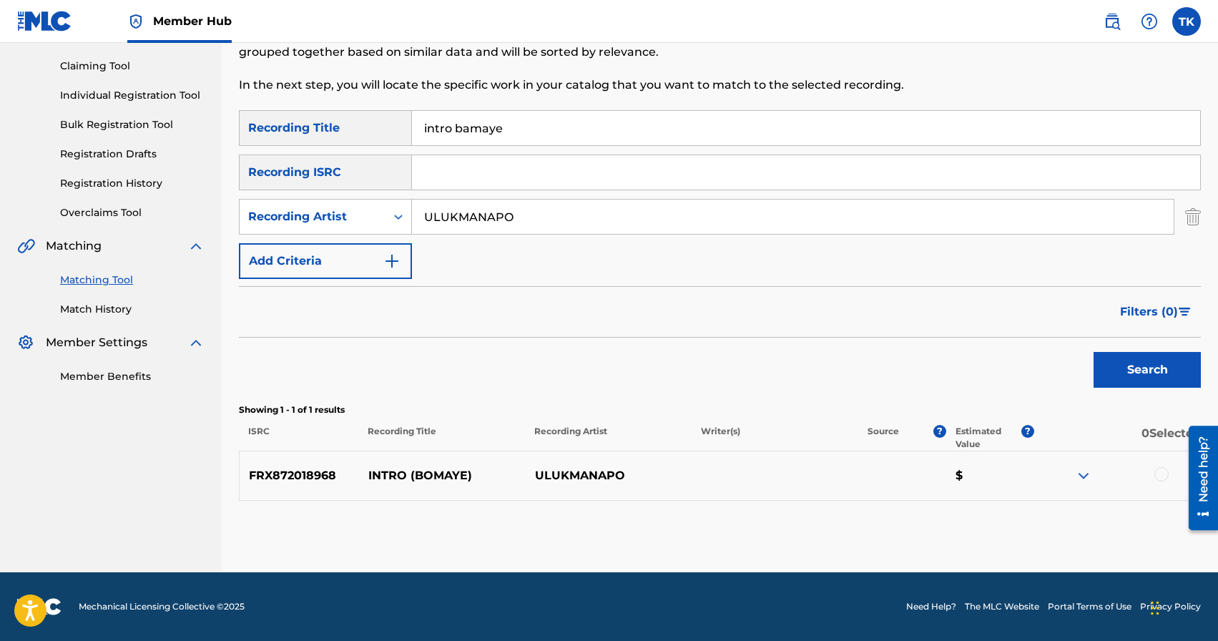
click at [1160, 473] on div at bounding box center [1161, 474] width 14 height 14
click at [1037, 519] on button "Match 1 Group" at bounding box center [1005, 524] width 158 height 36
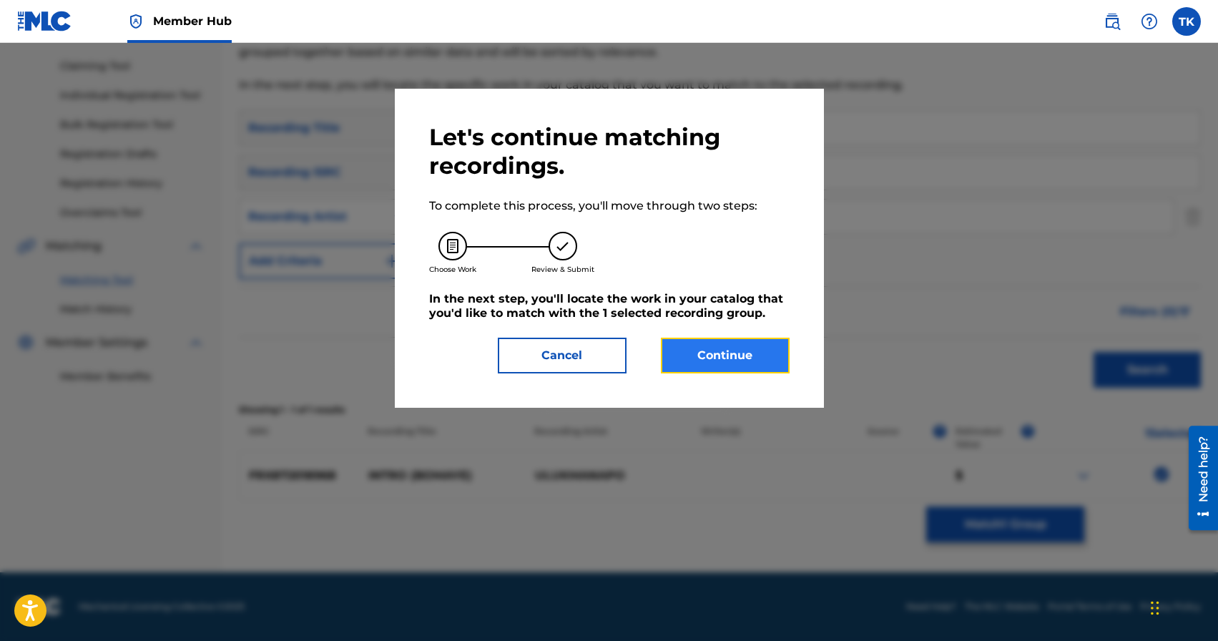
click at [743, 360] on button "Continue" at bounding box center [725, 356] width 129 height 36
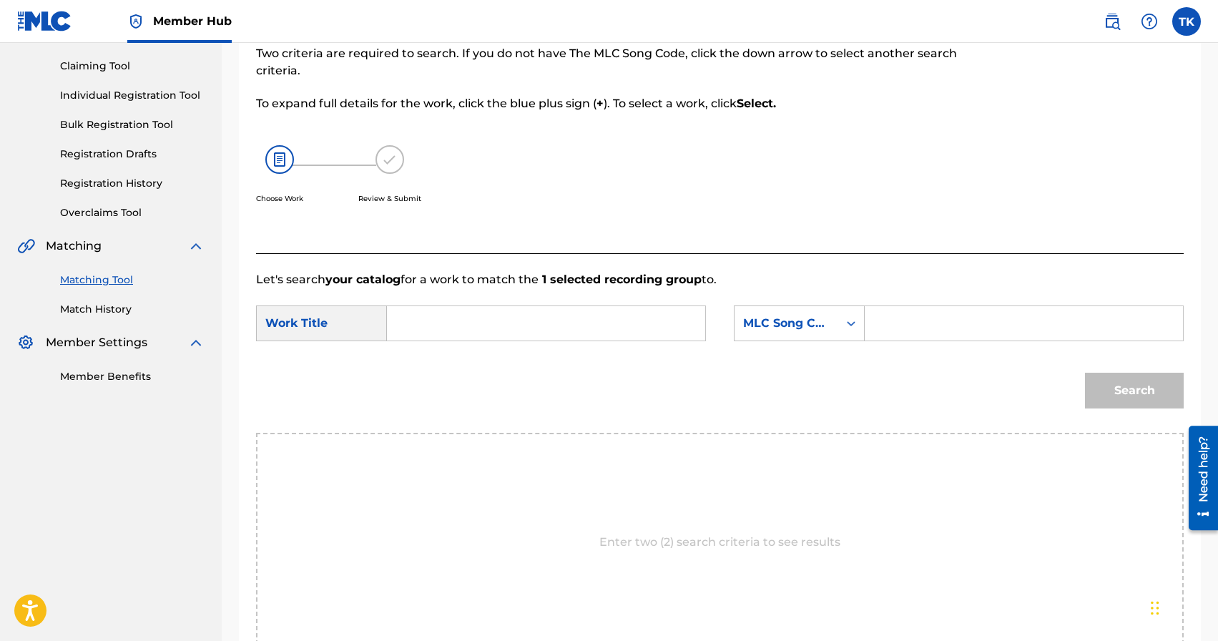
click at [579, 328] on input "Search Form" at bounding box center [546, 323] width 294 height 34
click at [461, 362] on span "omaye)" at bounding box center [473, 355] width 44 height 14
type input "intro (bomaye)"
click at [800, 322] on div "MLC Song Code" at bounding box center [786, 323] width 87 height 17
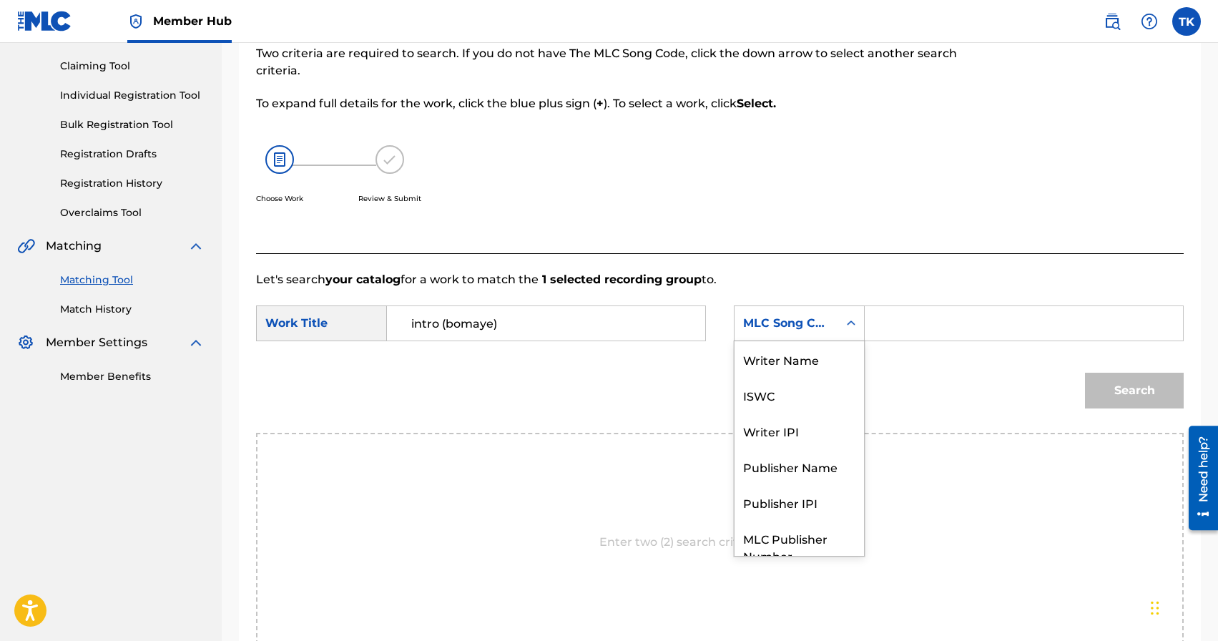
scroll to position [53, 0]
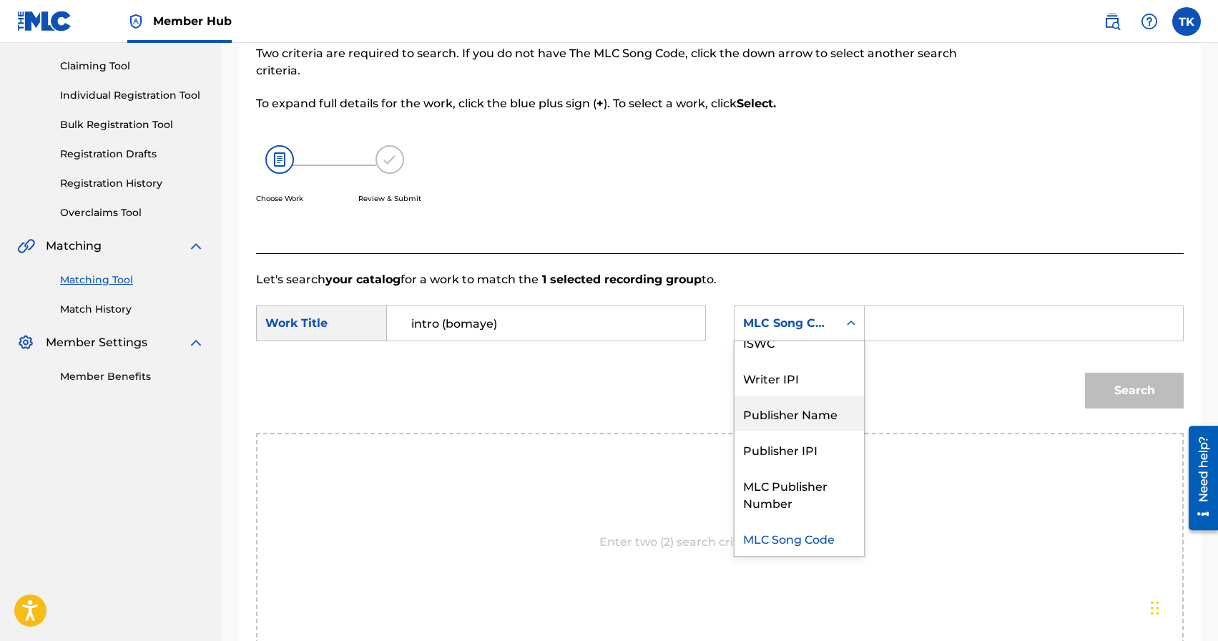
click at [782, 409] on div "Publisher Name" at bounding box center [798, 413] width 129 height 36
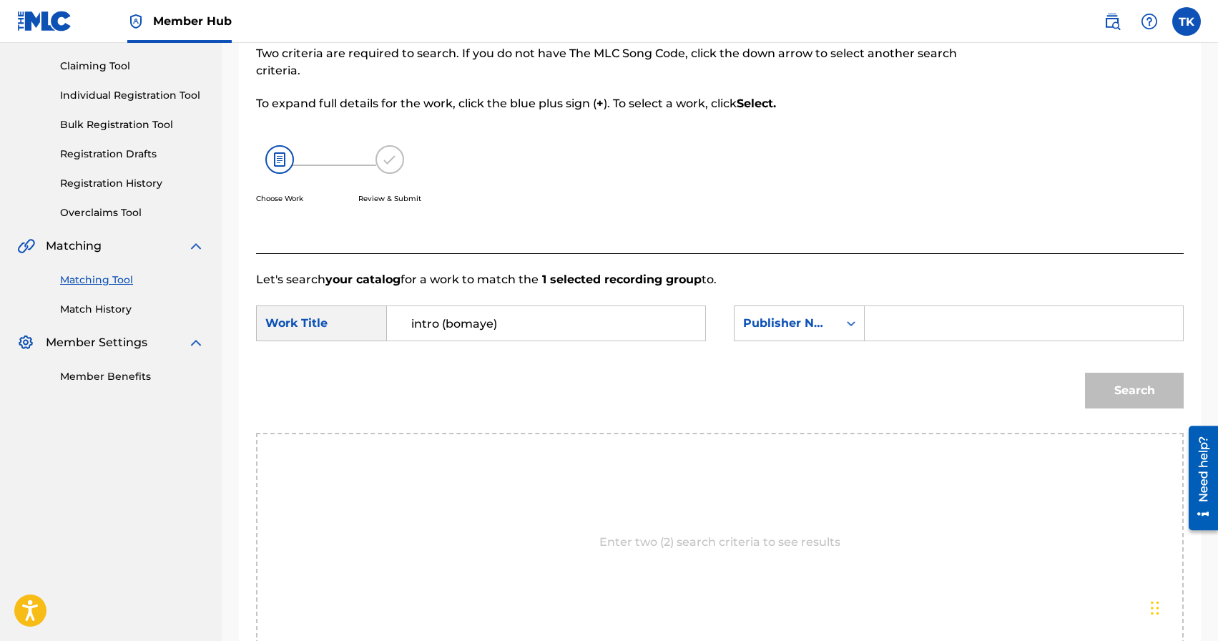
click at [902, 328] on input "Search Form" at bounding box center [1024, 323] width 294 height 34
type input "INFINITY MUSIC"
click at [1105, 382] on button "Search" at bounding box center [1134, 391] width 99 height 36
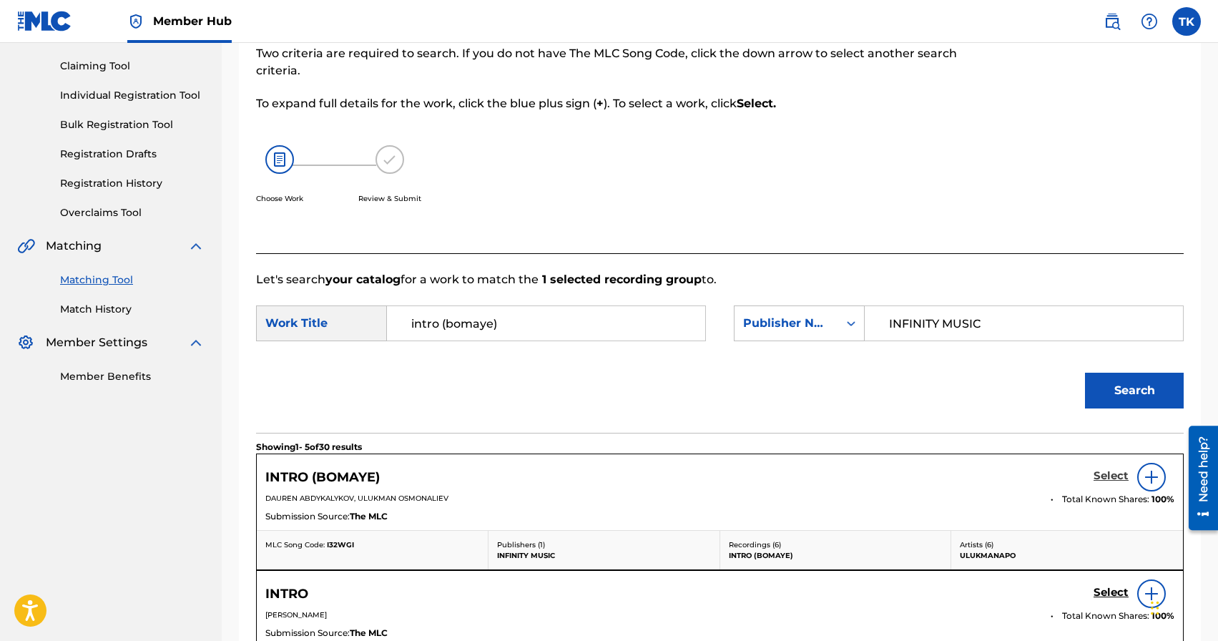
click at [1101, 473] on h5 "Select" at bounding box center [1110, 476] width 35 height 14
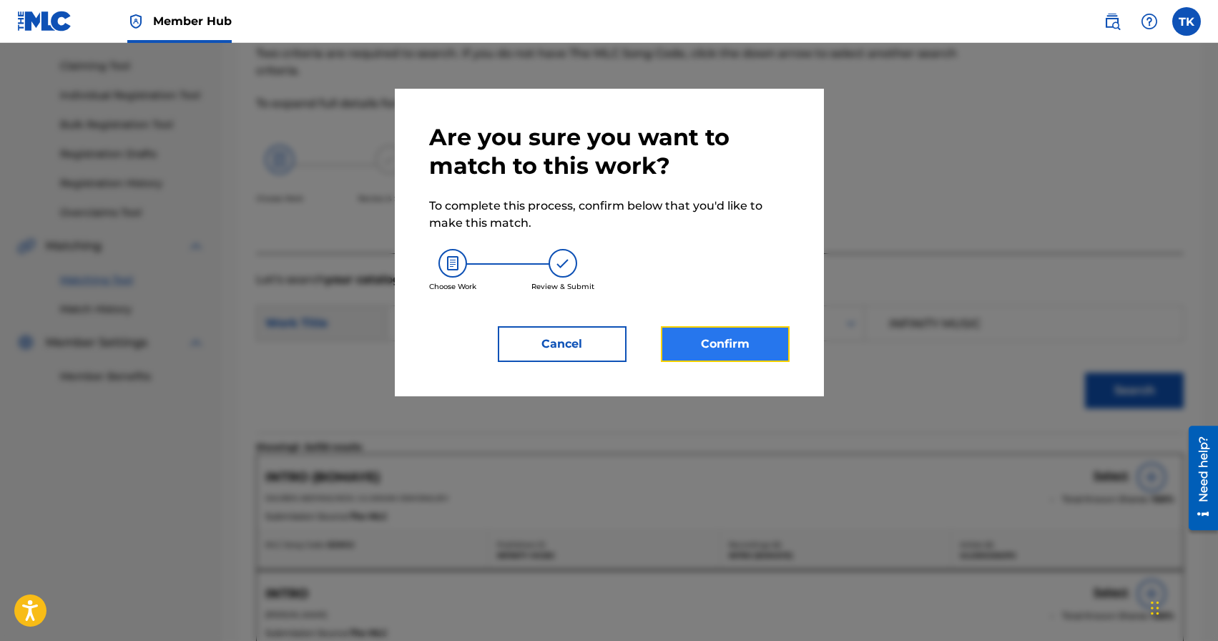
click at [759, 354] on button "Confirm" at bounding box center [725, 344] width 129 height 36
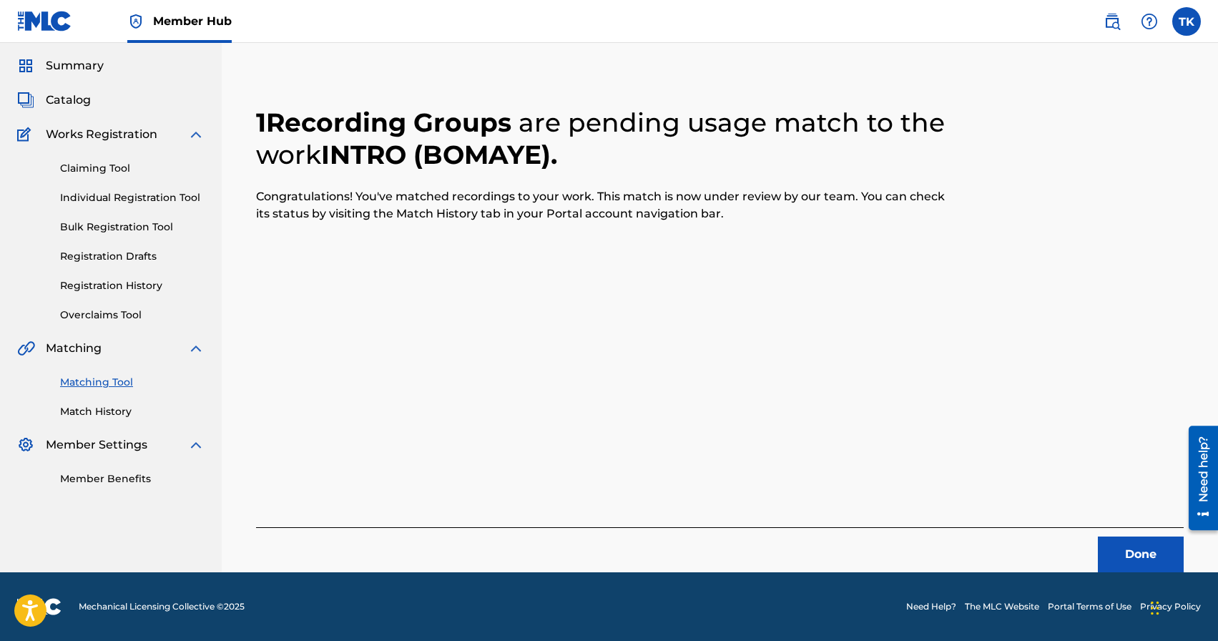
scroll to position [42, 0]
click at [1104, 538] on button "Done" at bounding box center [1141, 554] width 86 height 36
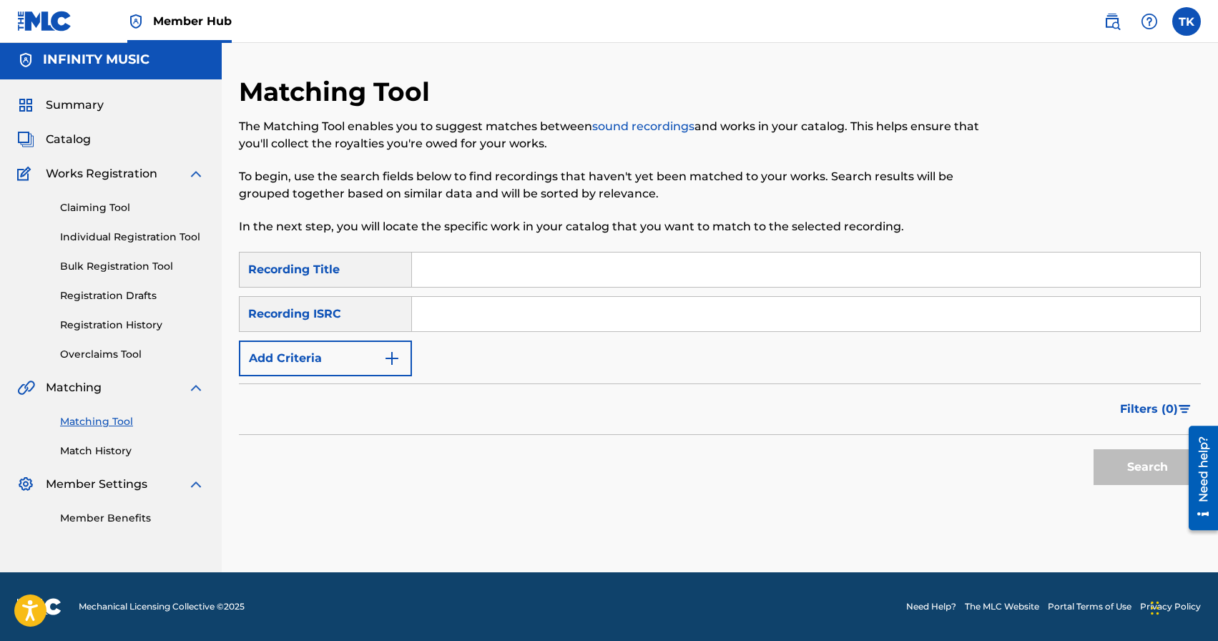
scroll to position [0, 0]
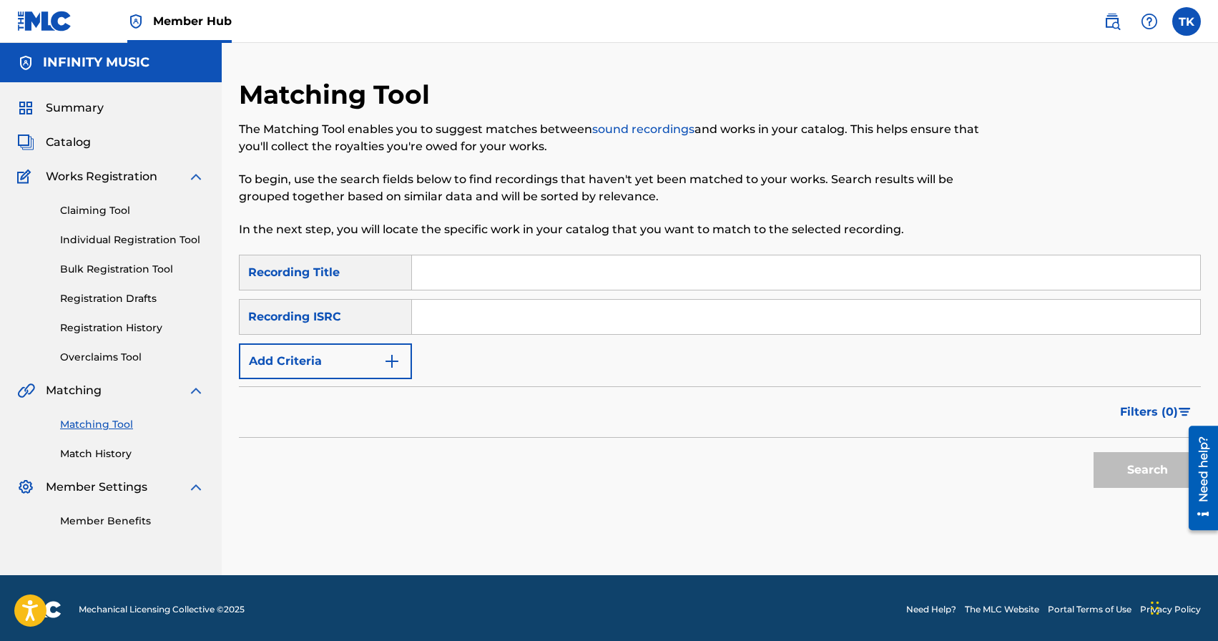
click at [526, 255] on input "Search Form" at bounding box center [806, 272] width 788 height 34
type input "город"
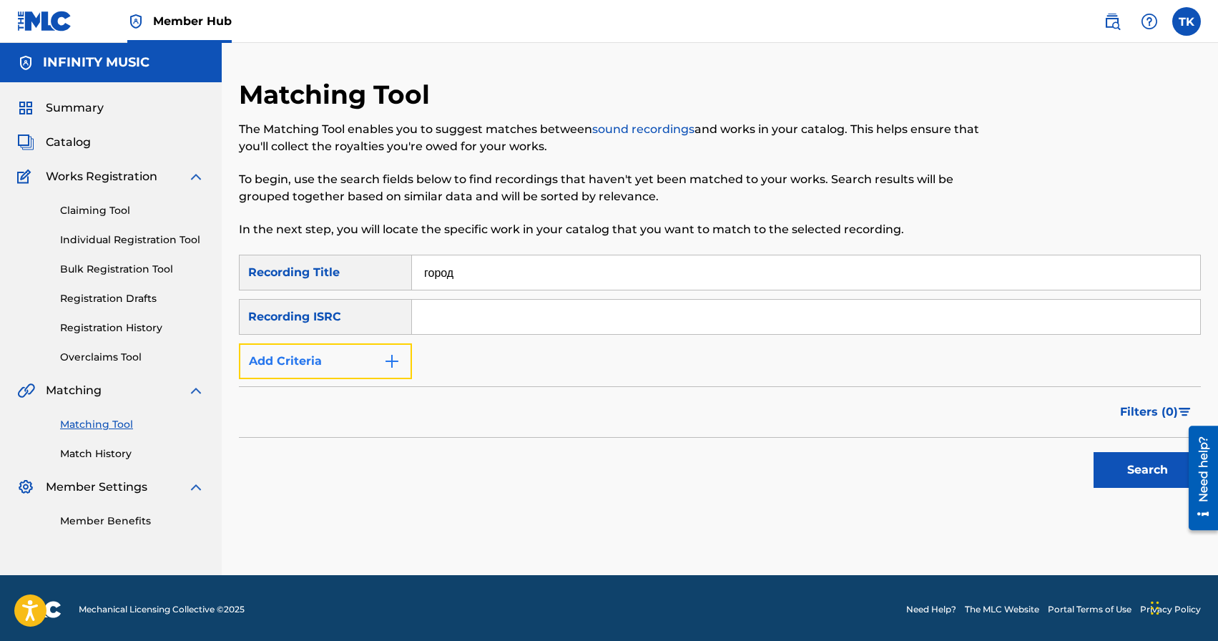
click at [370, 365] on button "Add Criteria" at bounding box center [325, 361] width 173 height 36
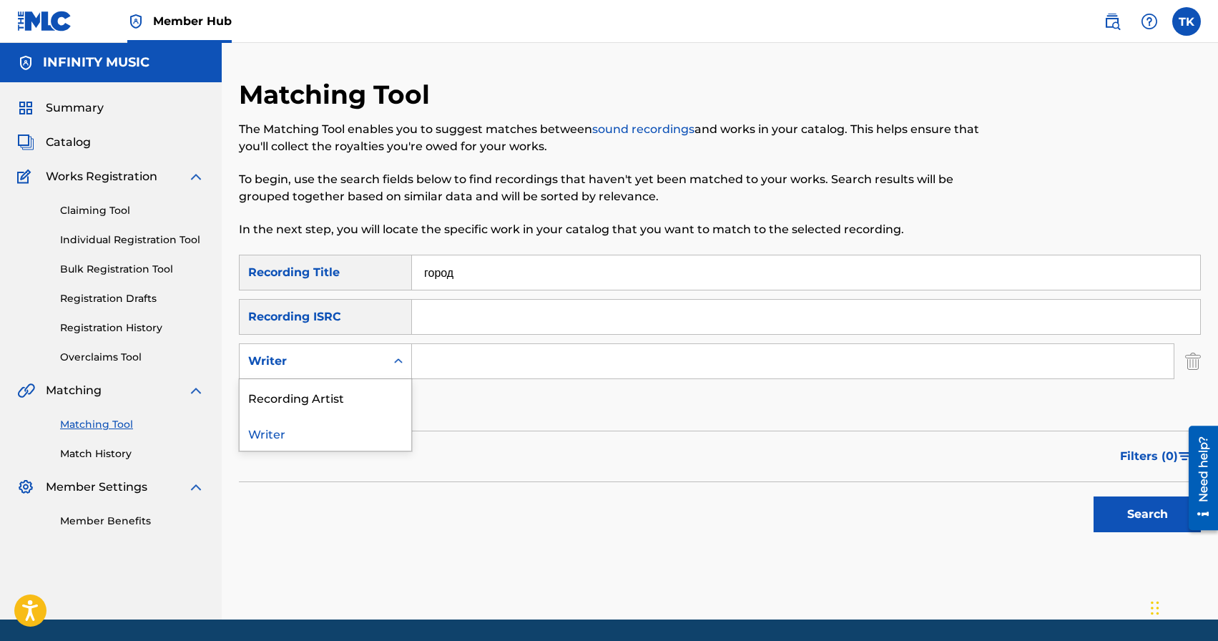
click at [370, 365] on div "Writer" at bounding box center [312, 361] width 129 height 17
click at [370, 390] on div "Recording Artist" at bounding box center [326, 397] width 172 height 36
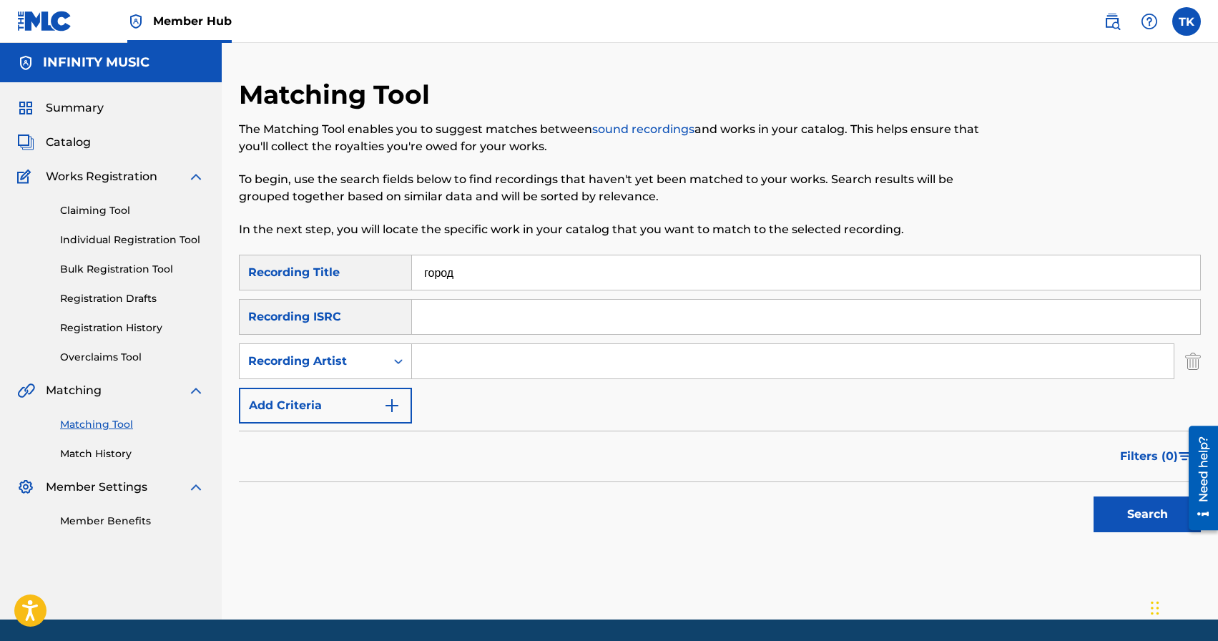
click at [455, 373] on input "Search Form" at bounding box center [793, 361] width 762 height 34
type input "г"
type input "ULUKMANAPO"
click at [1100, 523] on button "Search" at bounding box center [1146, 514] width 107 height 36
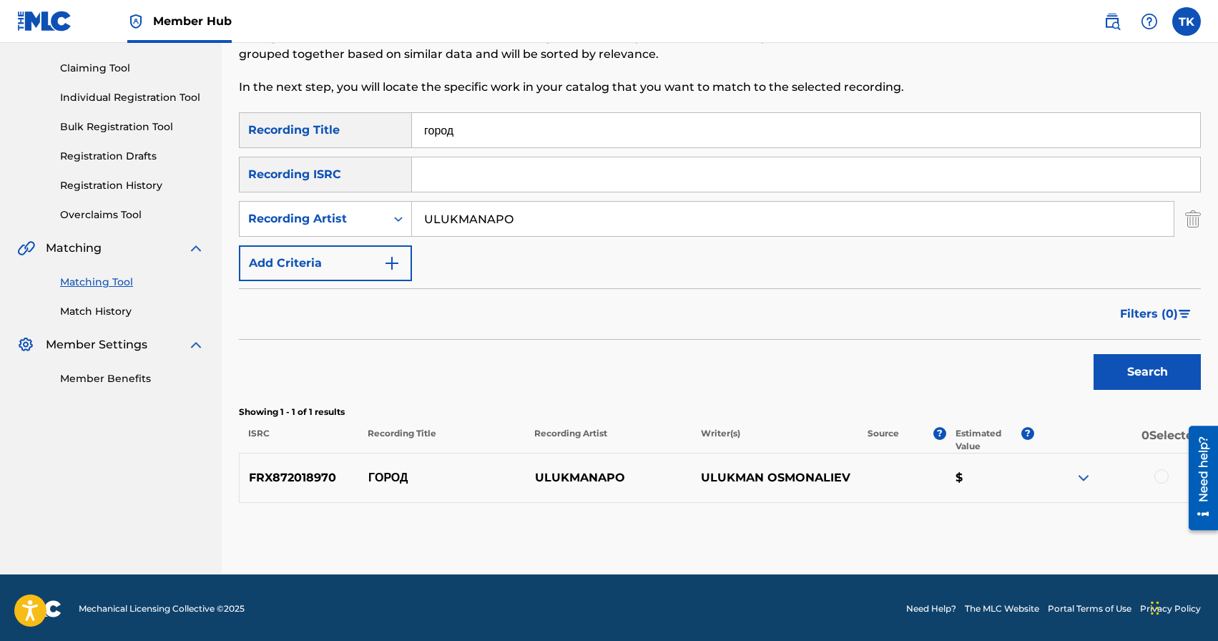
scroll to position [144, 0]
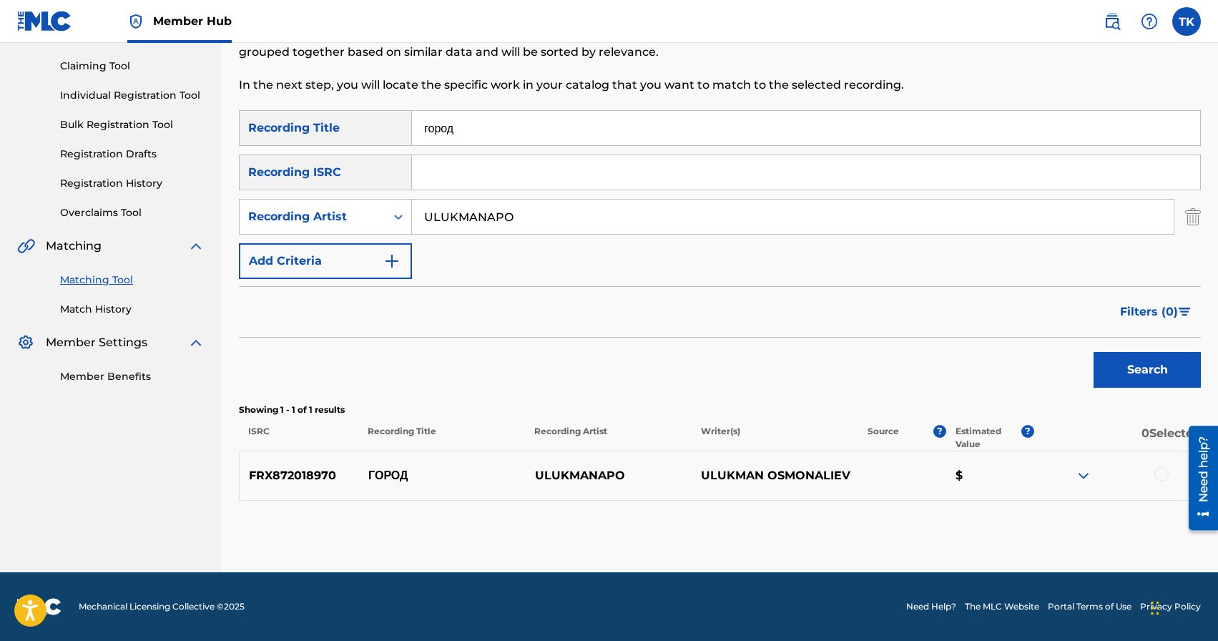
click at [1164, 474] on div at bounding box center [1161, 474] width 14 height 14
click at [1025, 530] on button "Match 1 Group" at bounding box center [1005, 524] width 158 height 36
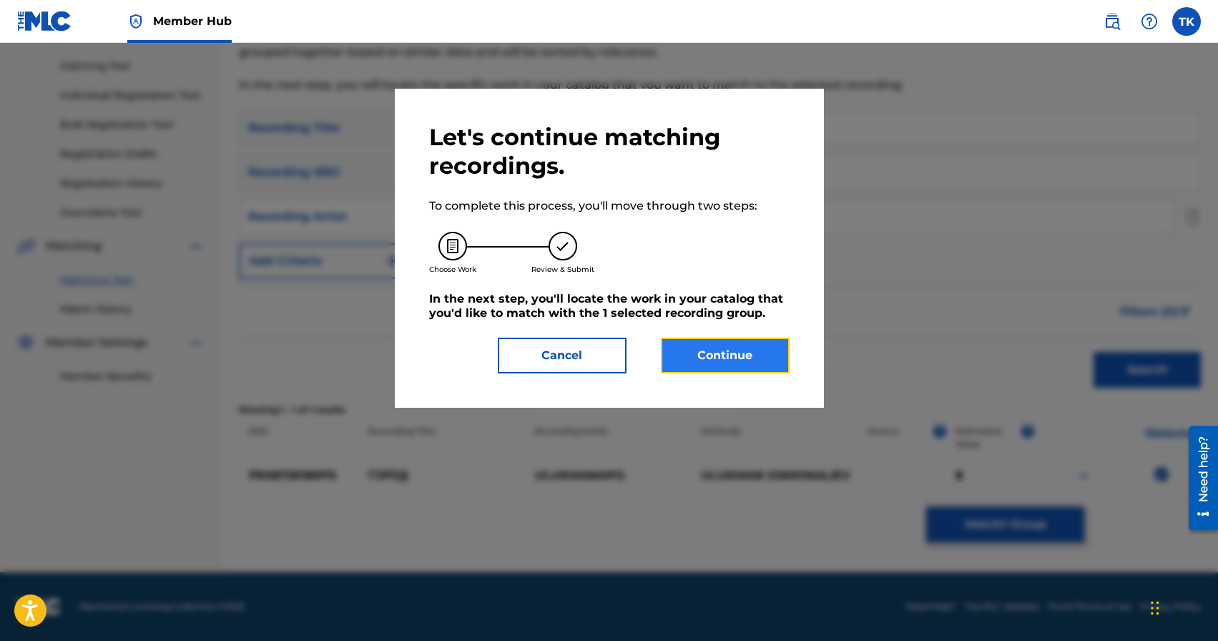
click at [745, 363] on button "Continue" at bounding box center [725, 356] width 129 height 36
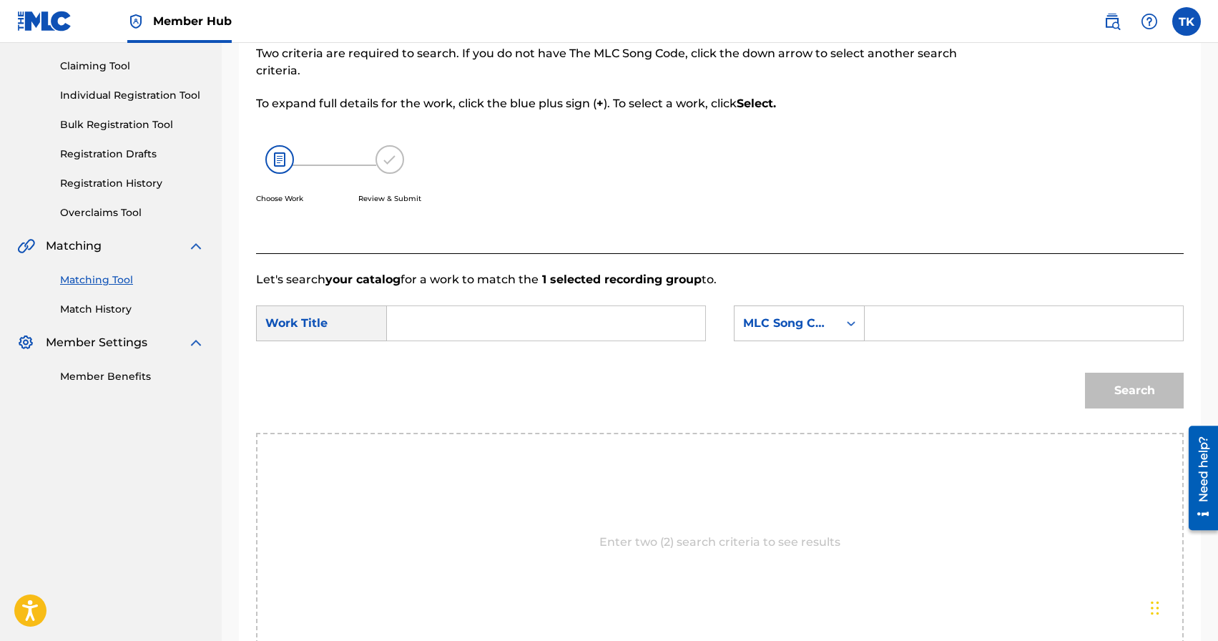
click at [614, 329] on input "Search Form" at bounding box center [546, 323] width 294 height 34
type input "i"
type input "u"
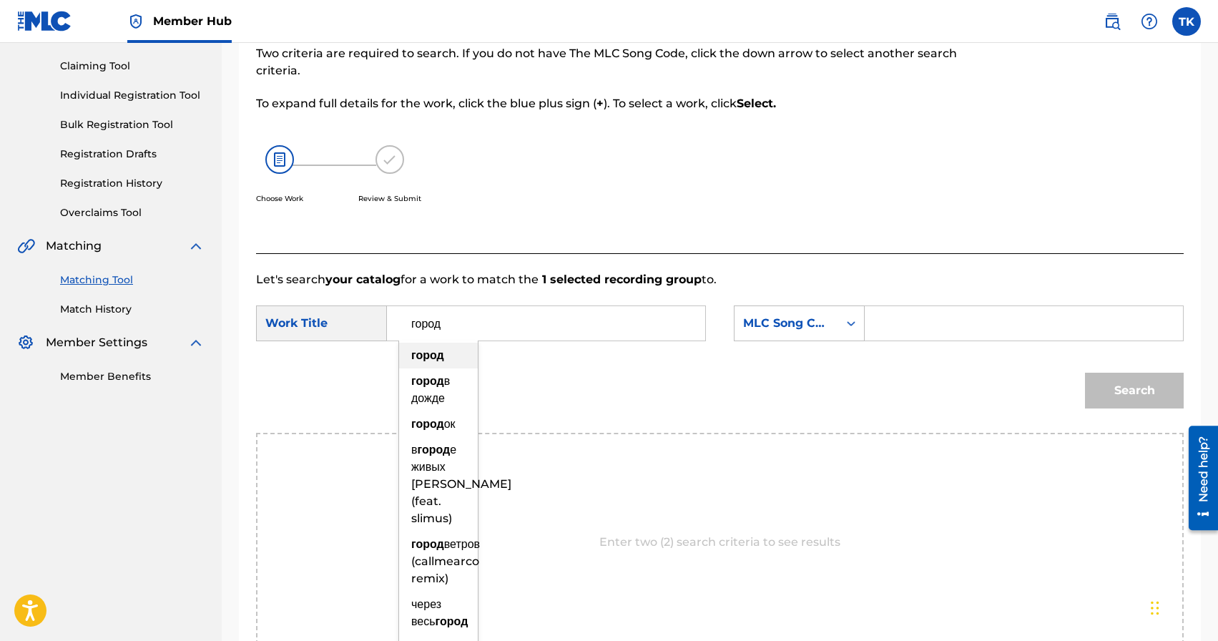
type input "город"
click at [452, 350] on div "город" at bounding box center [438, 356] width 79 height 26
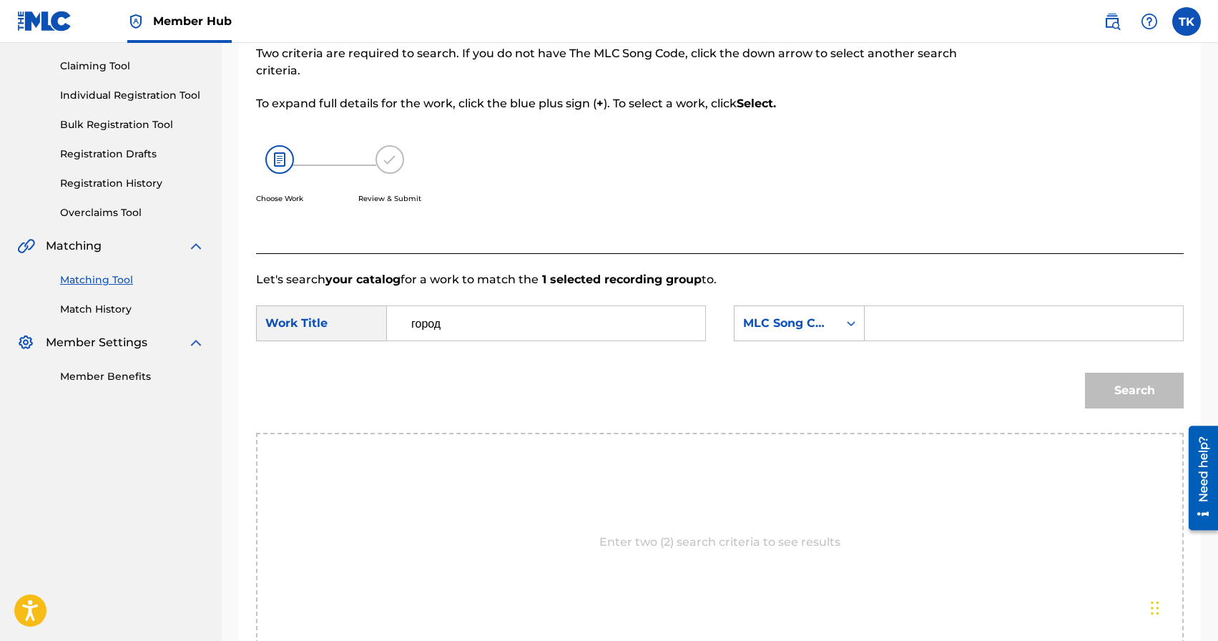
click at [860, 341] on div "SearchWithCriteria171b5f9e-2075-4d94-9664-d8b2f432a8bd Work Title город SearchW…" at bounding box center [720, 327] width 928 height 44
click at [855, 341] on div "SearchWithCriteria171b5f9e-2075-4d94-9664-d8b2f432a8bd Work Title город SearchW…" at bounding box center [720, 327] width 928 height 44
click at [852, 332] on div "Search Form" at bounding box center [851, 323] width 26 height 26
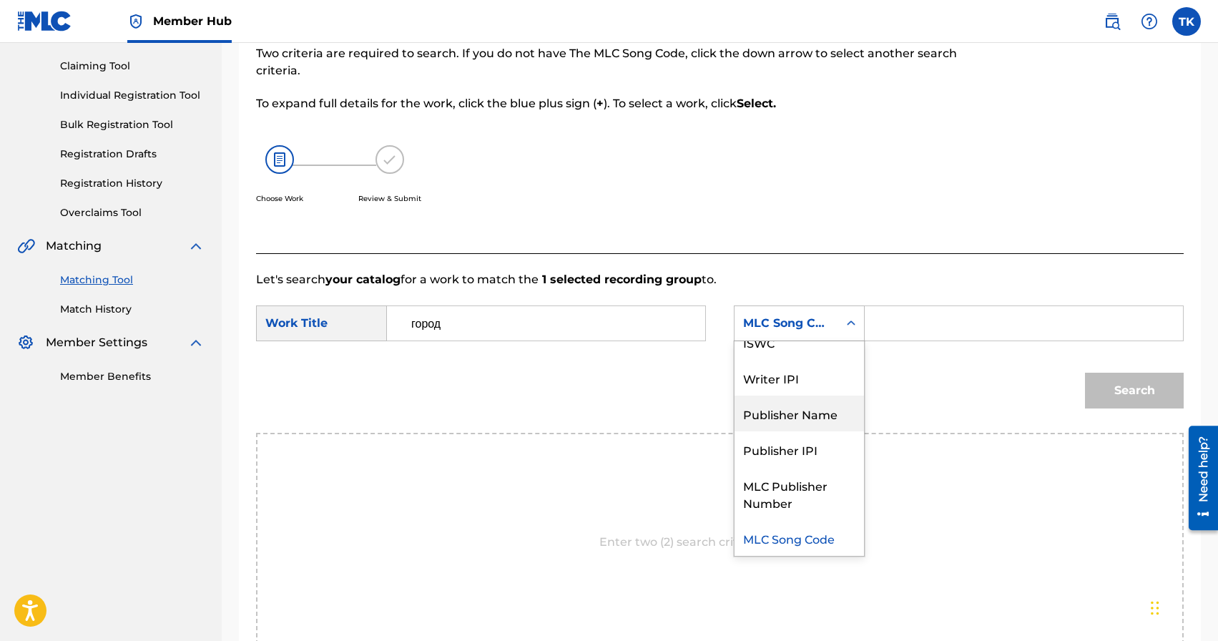
click at [819, 401] on div "Publisher Name" at bounding box center [798, 413] width 129 height 36
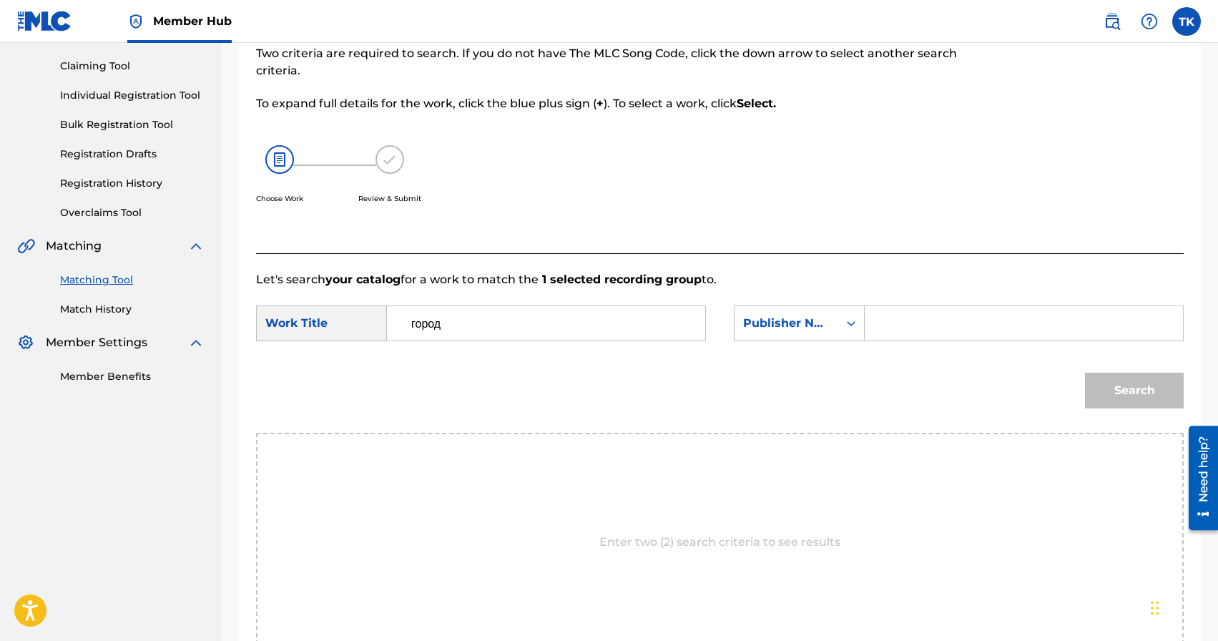
click at [912, 338] on input "Search Form" at bounding box center [1024, 323] width 294 height 34
type input "INFINITY MUSIC"
click at [1106, 386] on button "Search" at bounding box center [1134, 391] width 99 height 36
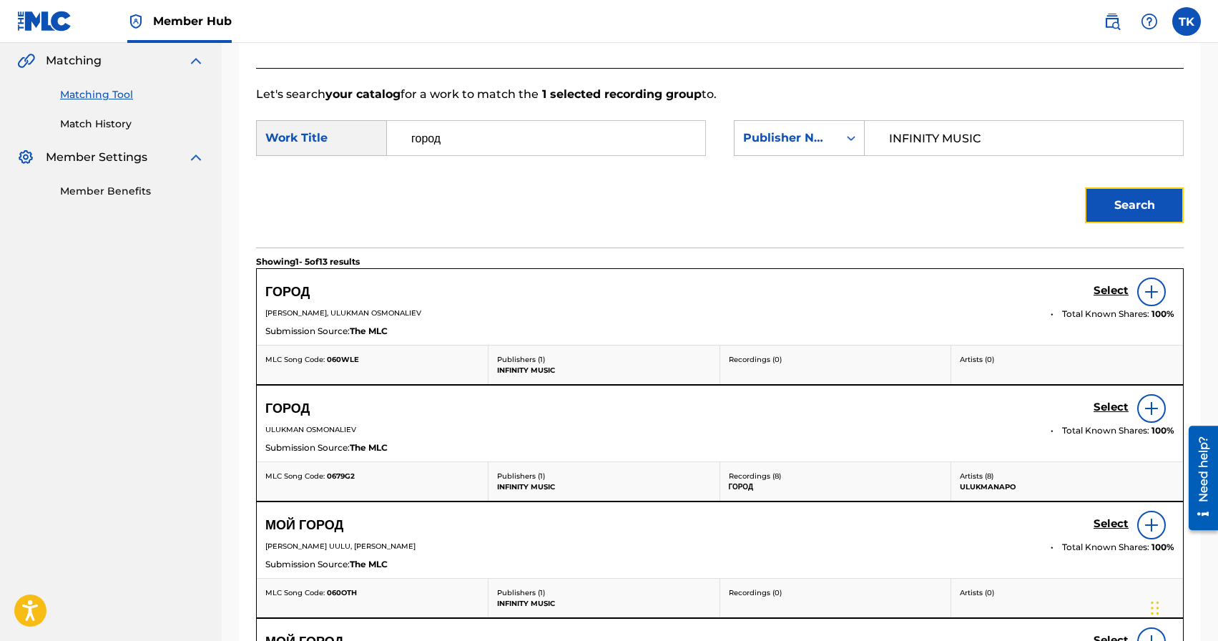
scroll to position [335, 0]
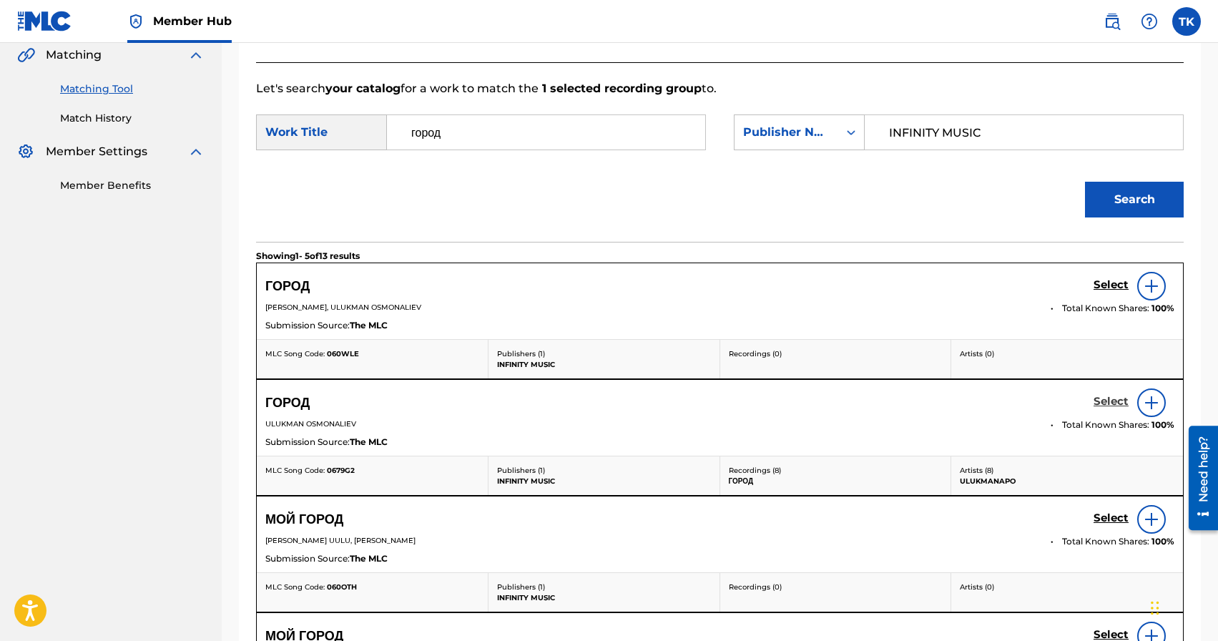
click at [1106, 403] on h5 "Select" at bounding box center [1110, 402] width 35 height 14
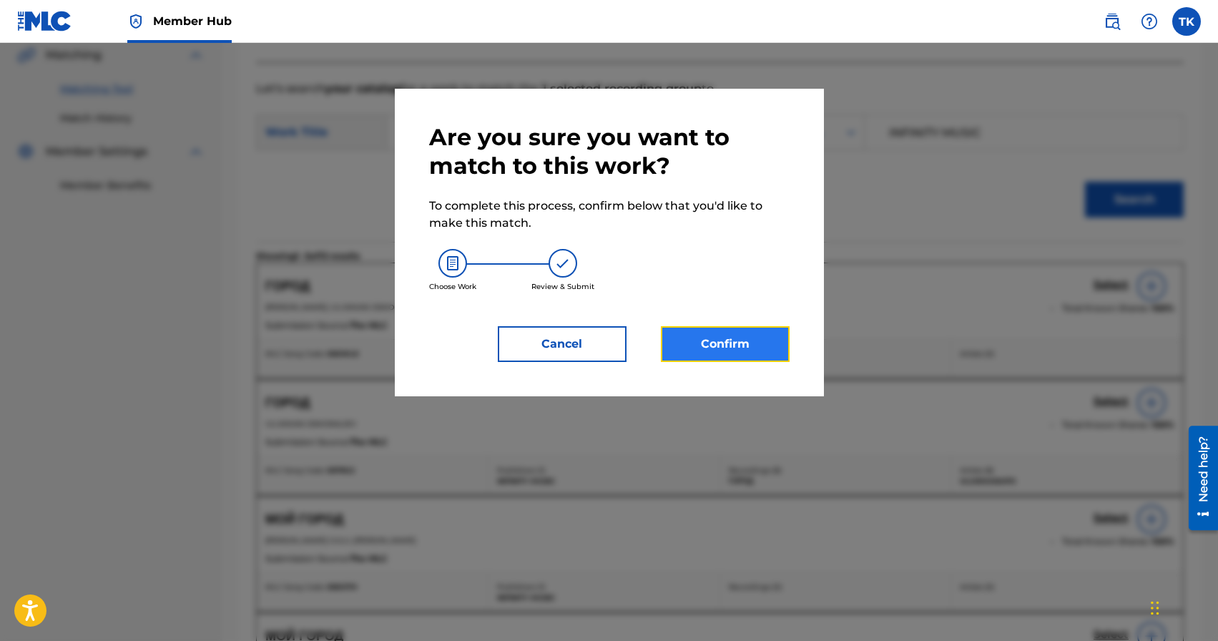
click at [746, 335] on button "Confirm" at bounding box center [725, 344] width 129 height 36
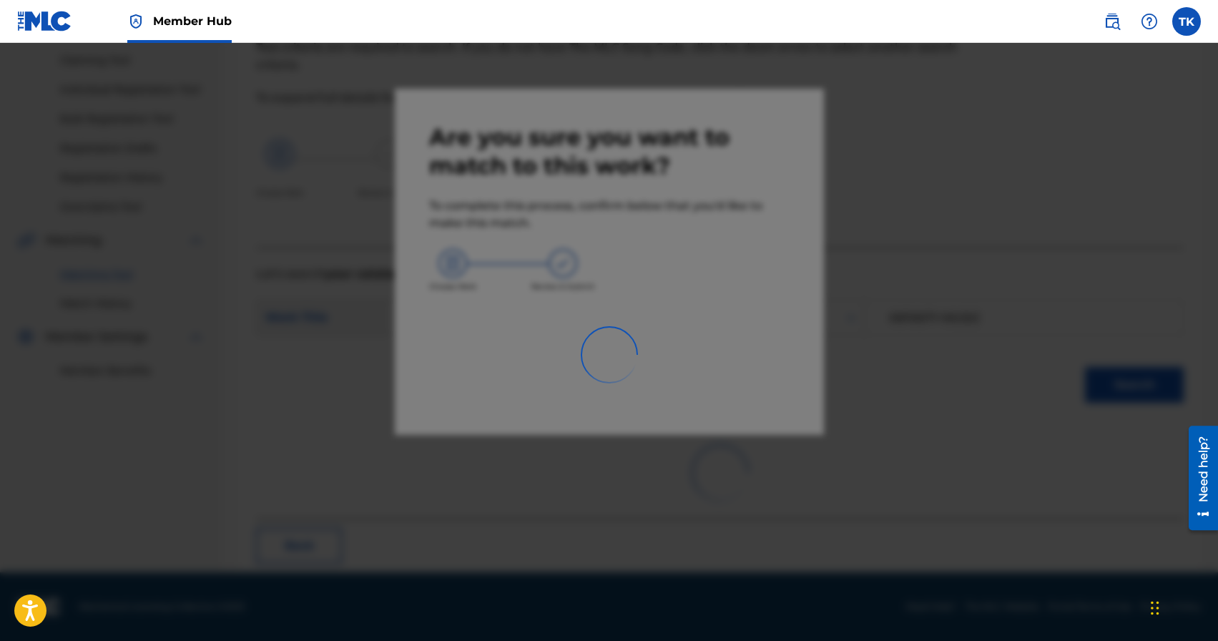
scroll to position [42, 0]
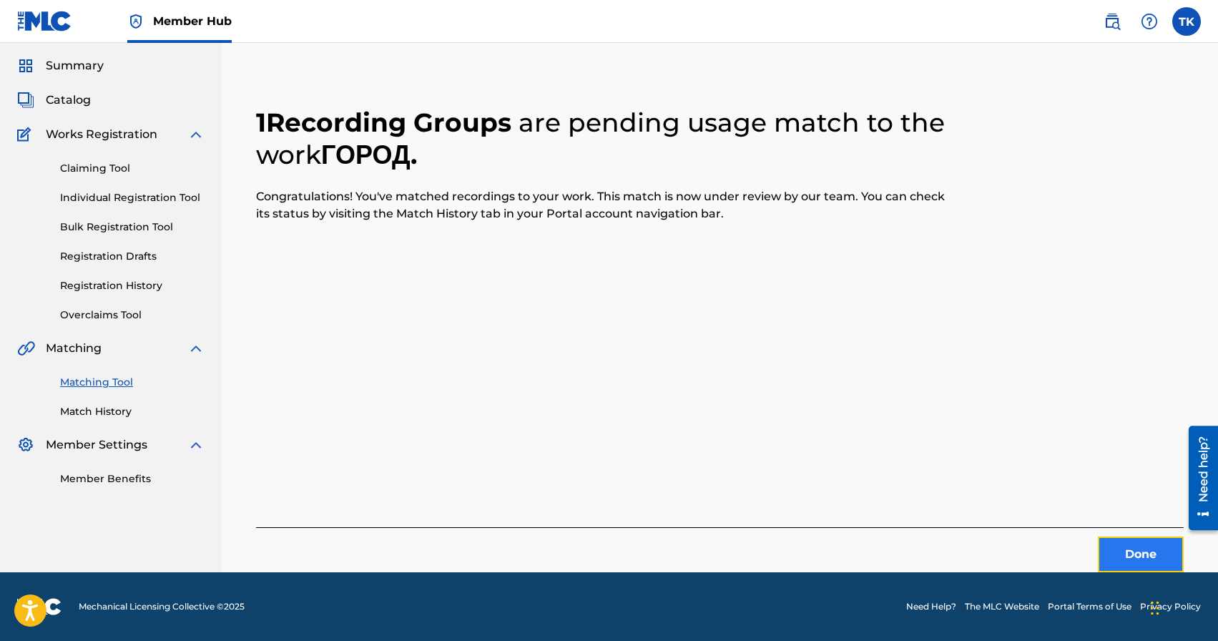
click at [1116, 547] on button "Done" at bounding box center [1141, 554] width 86 height 36
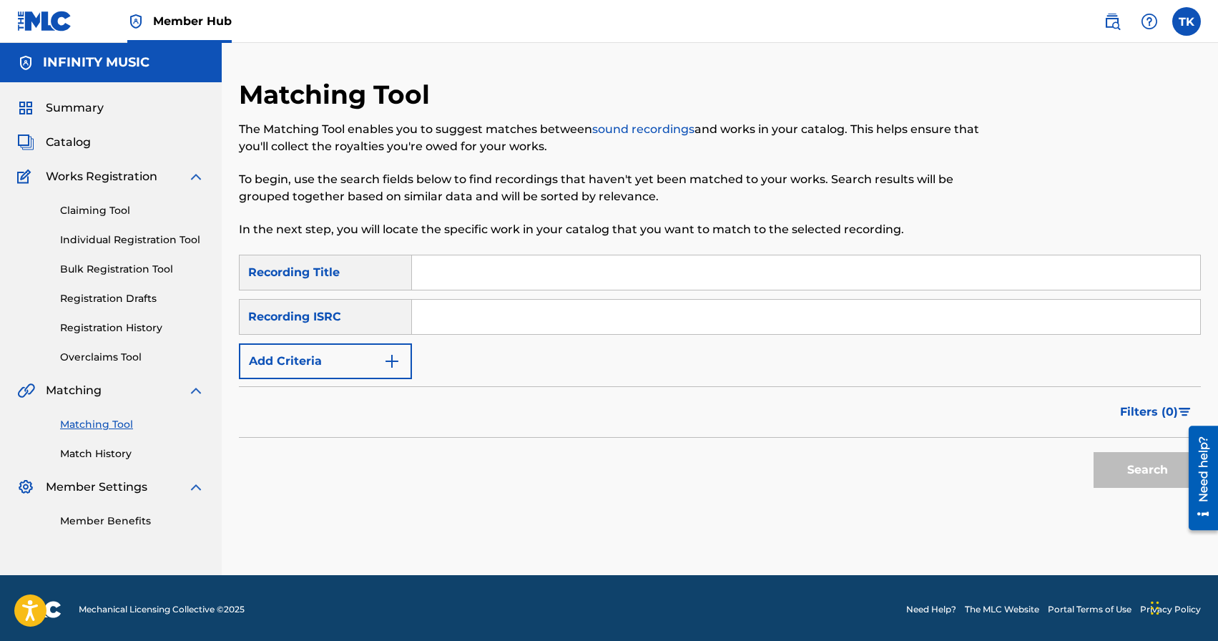
click at [519, 277] on input "Search Form" at bounding box center [806, 272] width 788 height 34
type input "не [DATE]"
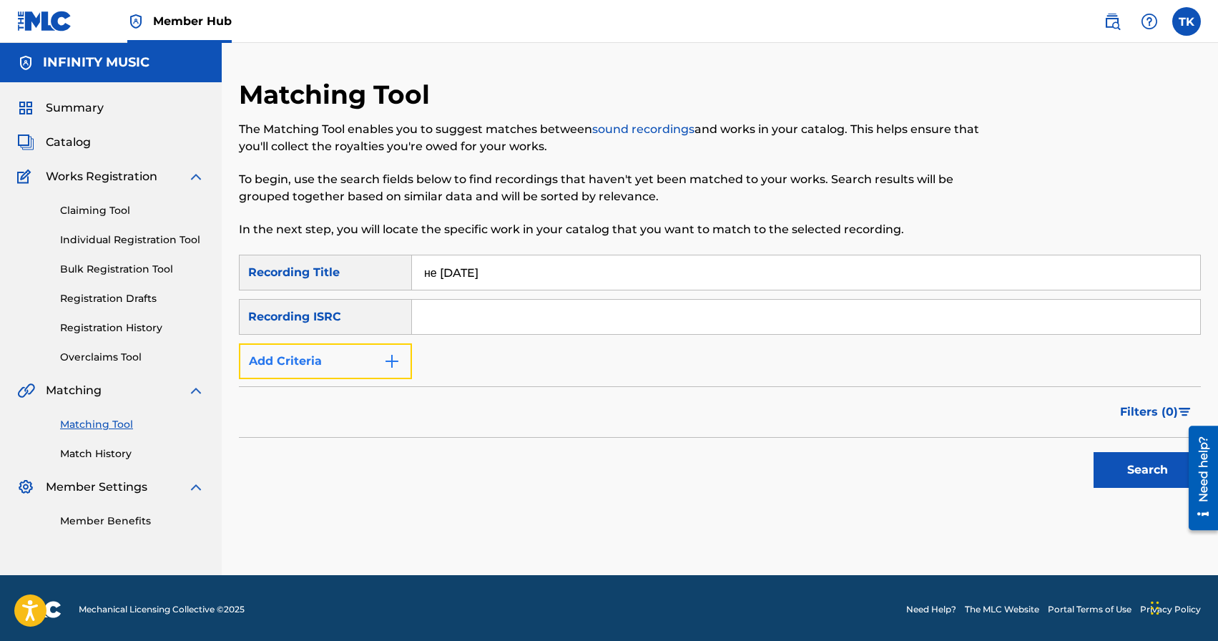
click at [373, 346] on button "Add Criteria" at bounding box center [325, 361] width 173 height 36
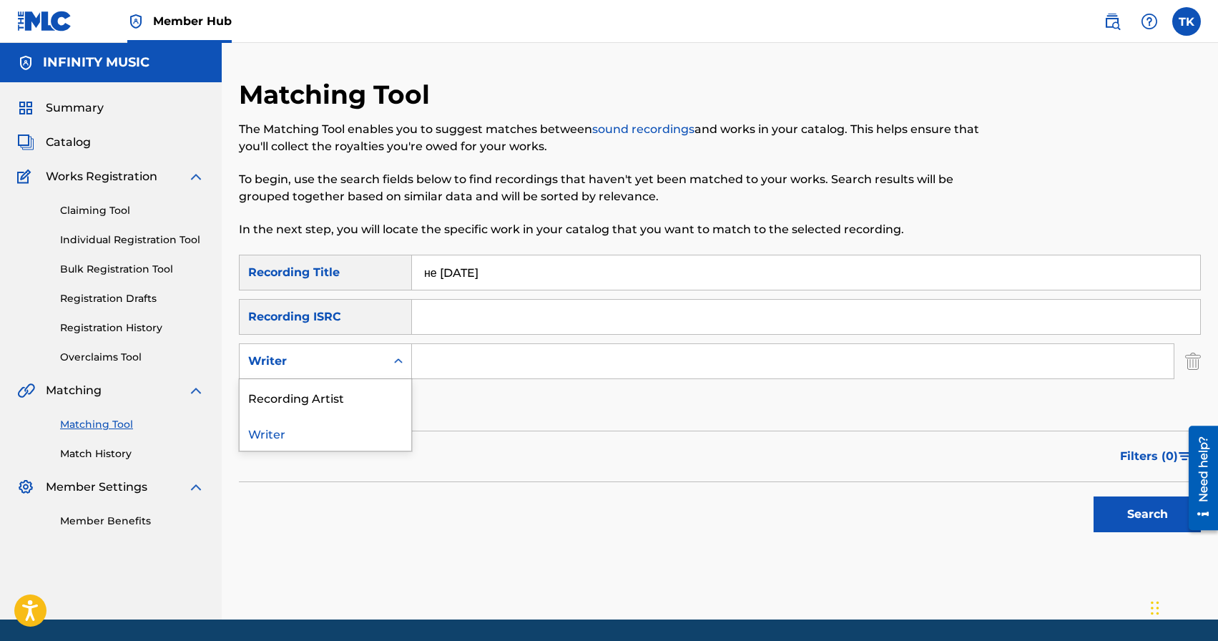
click at [389, 363] on div "Search Form" at bounding box center [398, 361] width 26 height 26
click at [385, 392] on div "Recording Artist" at bounding box center [326, 397] width 172 height 36
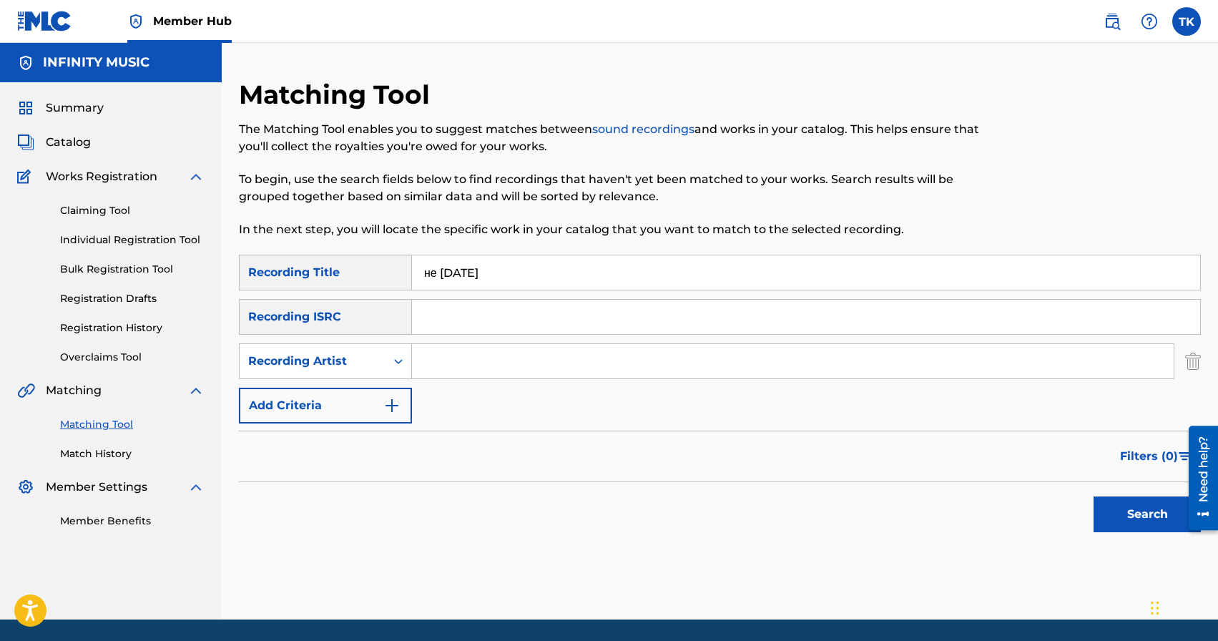
click at [476, 358] on input "Search Form" at bounding box center [793, 361] width 762 height 34
type input "ULUKMANAPO"
click at [1128, 513] on button "Search" at bounding box center [1146, 514] width 107 height 36
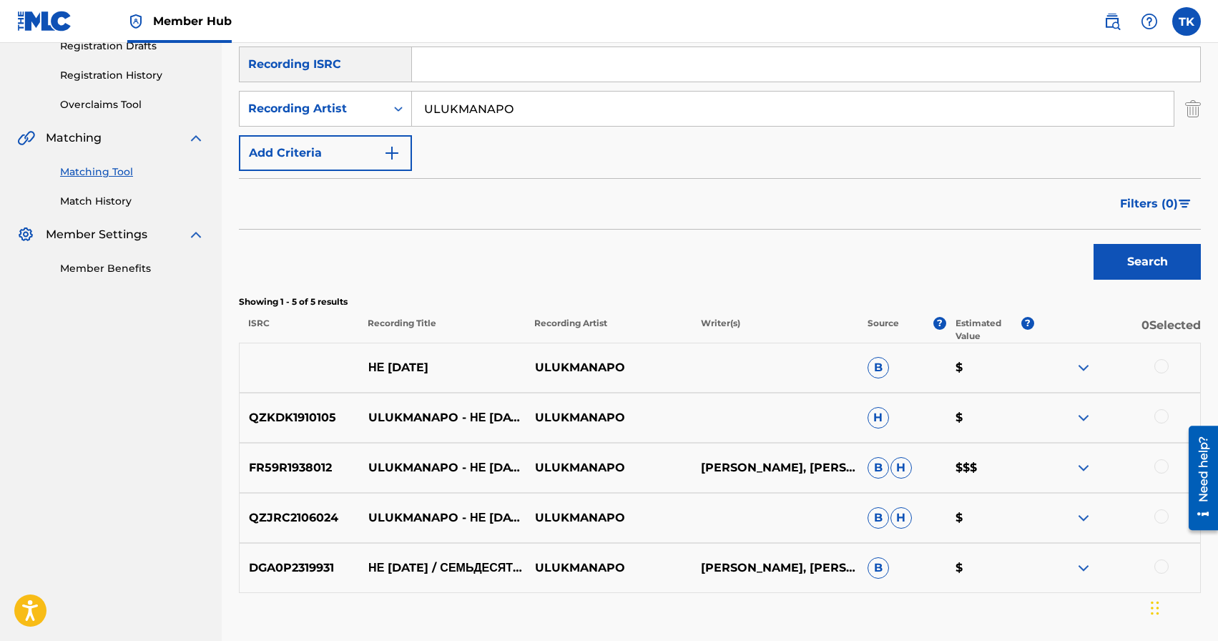
scroll to position [272, 0]
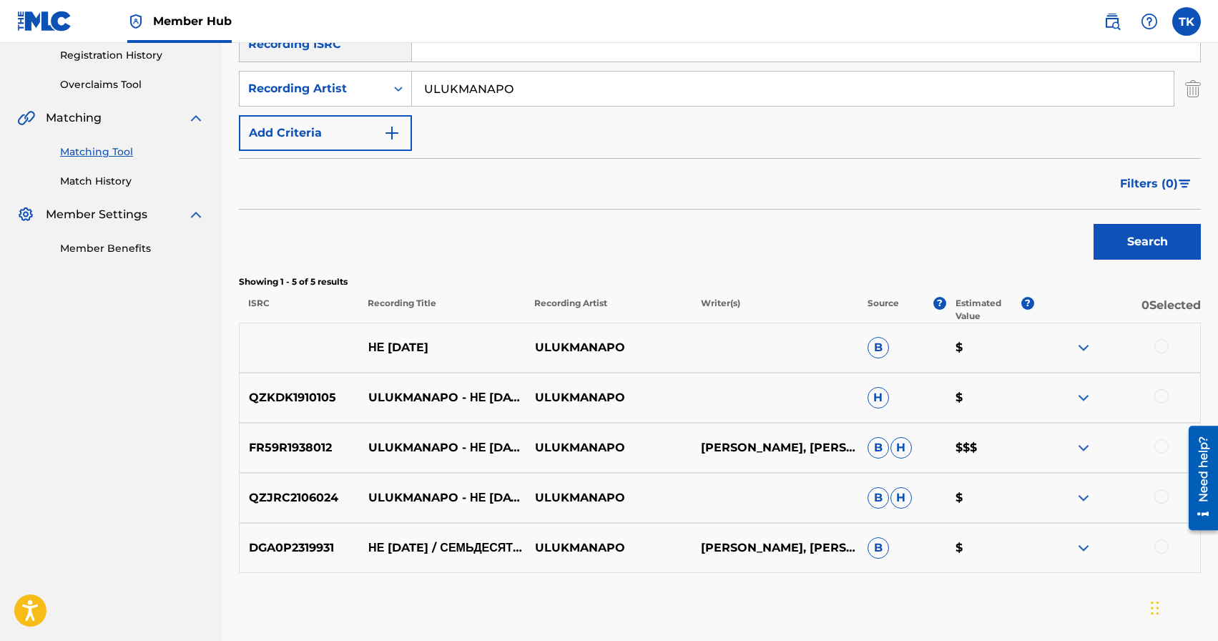
click at [1163, 343] on div at bounding box center [1161, 346] width 14 height 14
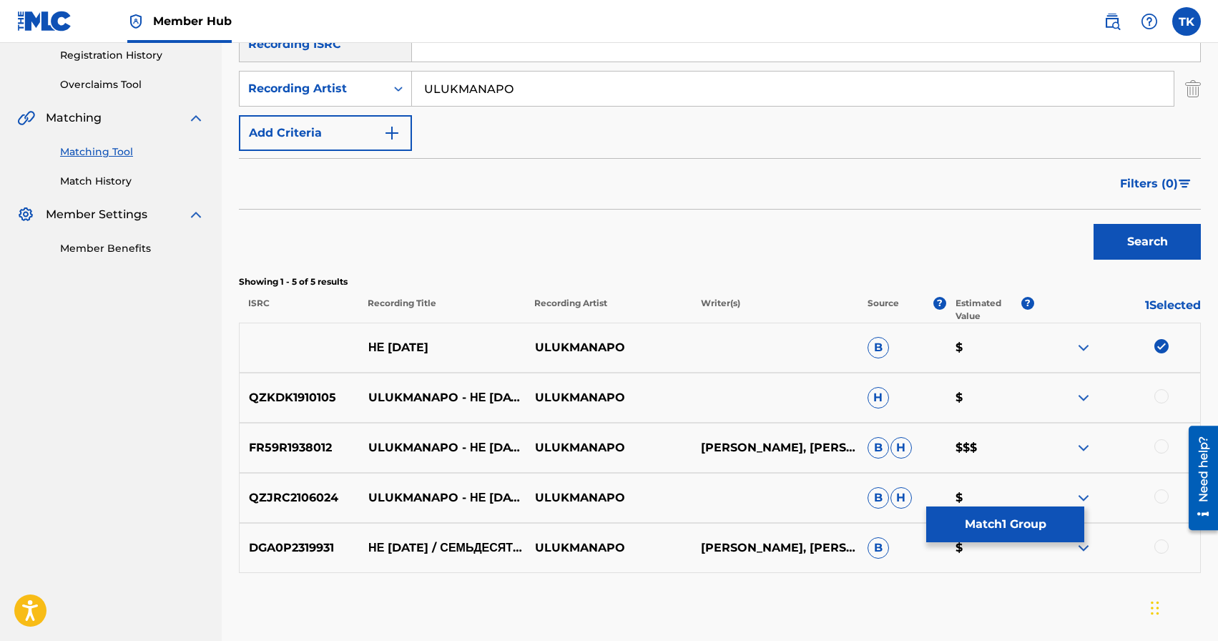
click at [1163, 395] on div at bounding box center [1161, 396] width 14 height 14
click at [1031, 526] on button "Match 2 Groups" at bounding box center [1005, 524] width 158 height 36
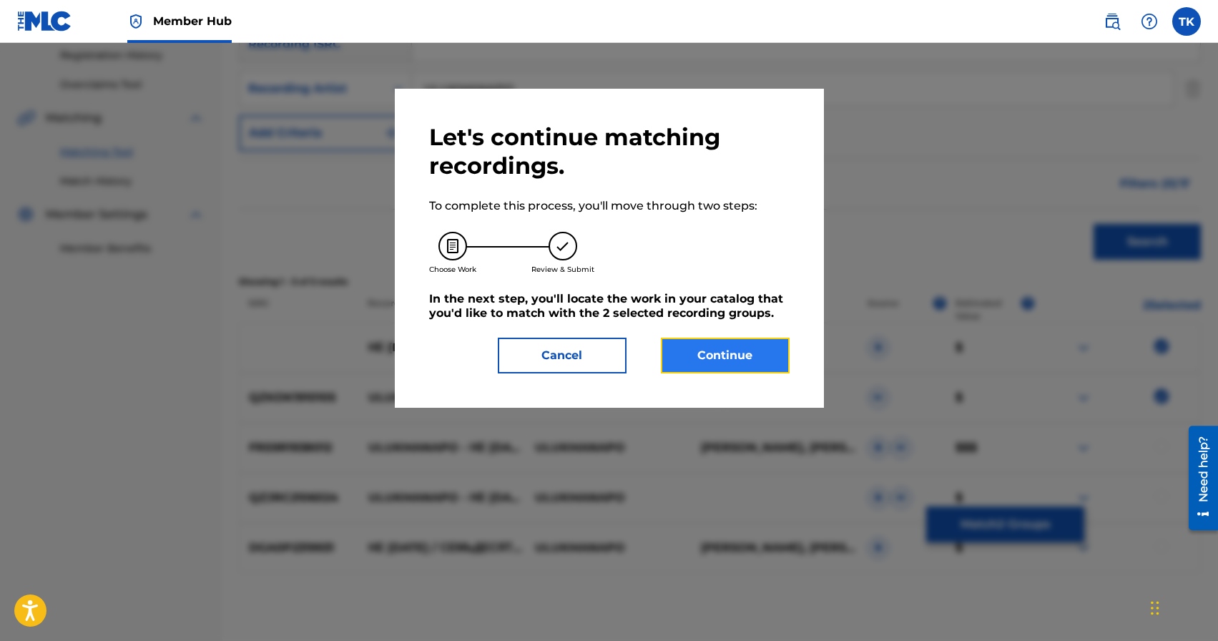
click at [769, 358] on button "Continue" at bounding box center [725, 356] width 129 height 36
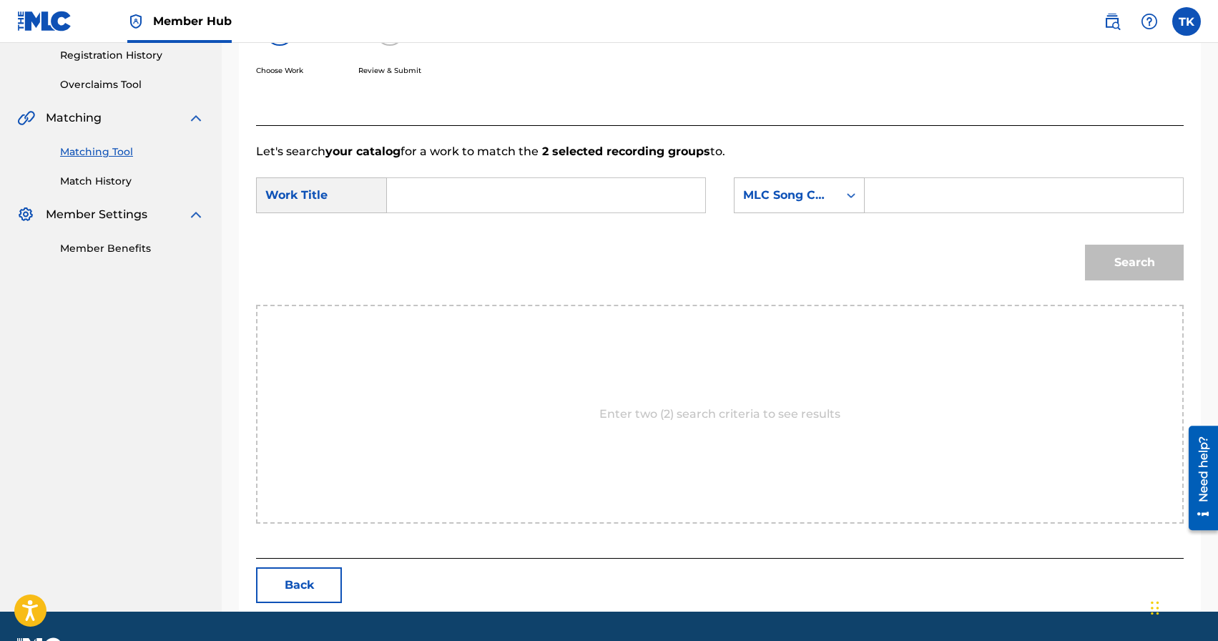
click at [608, 205] on input "Search Form" at bounding box center [546, 195] width 294 height 34
click at [453, 237] on div "не сег одня" at bounding box center [438, 236] width 79 height 43
type input "не [DATE]"
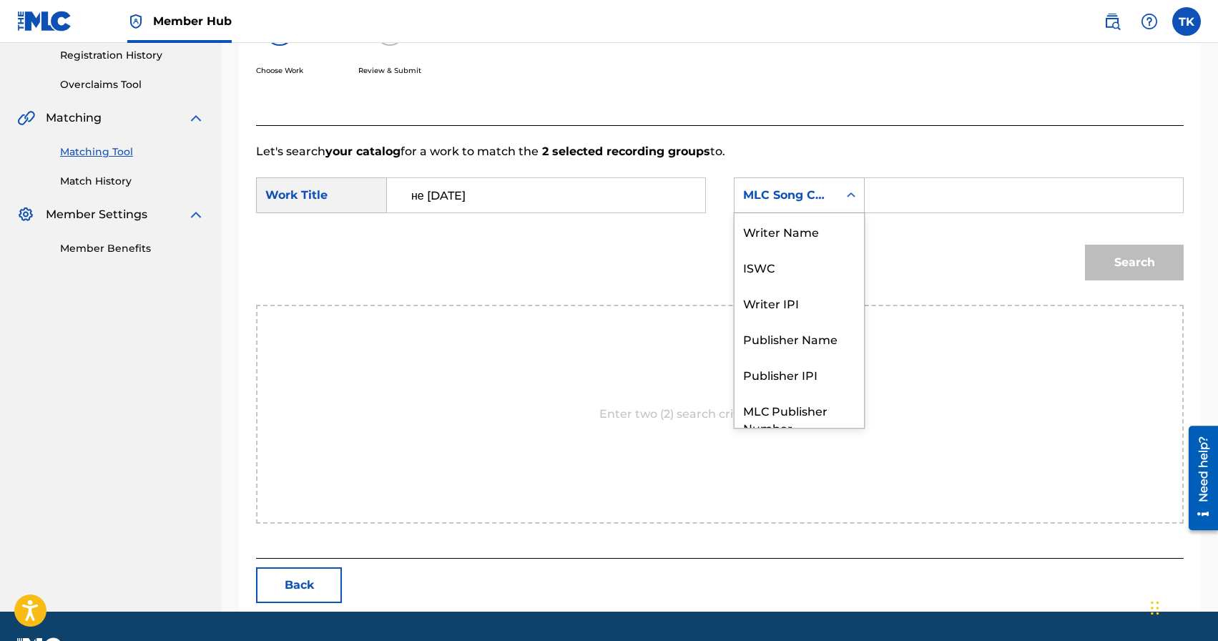
click at [826, 190] on div "MLC Song Code" at bounding box center [786, 195] width 87 height 17
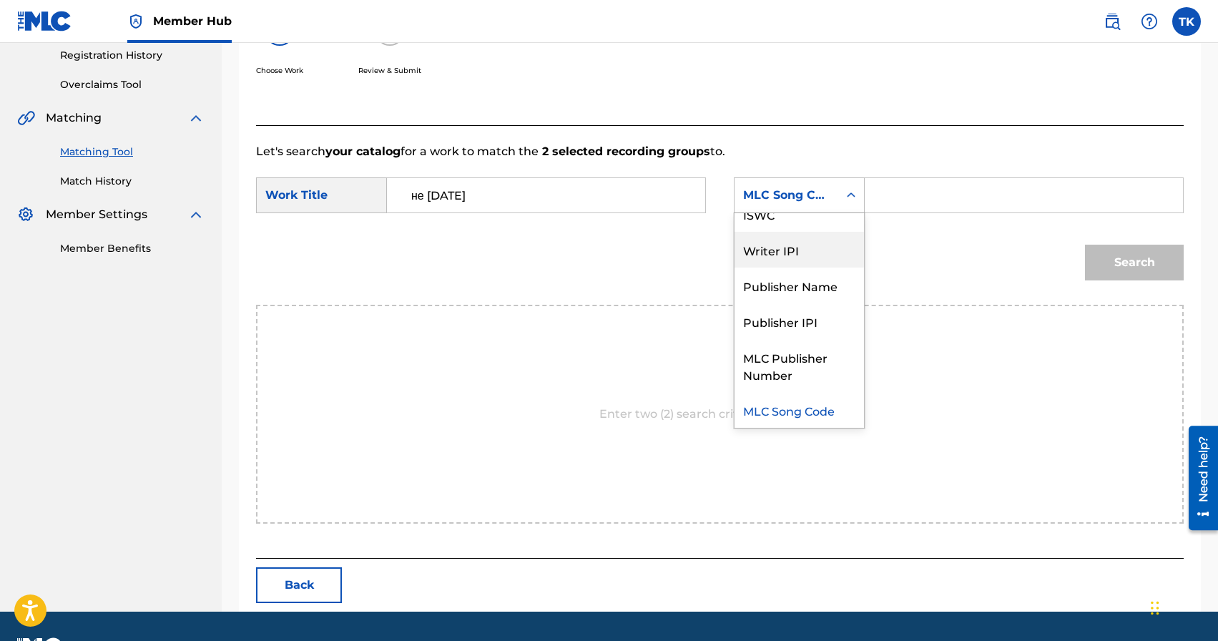
click at [815, 261] on div "Writer IPI" at bounding box center [798, 250] width 129 height 36
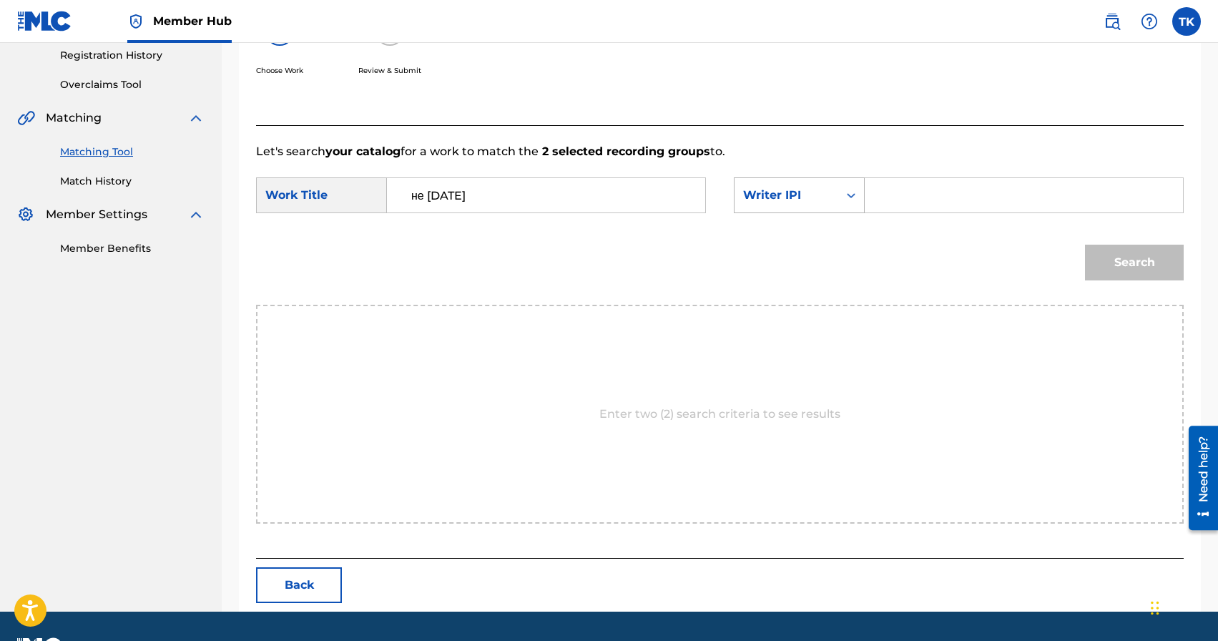
click at [823, 197] on div "Writer IPI" at bounding box center [786, 195] width 87 height 17
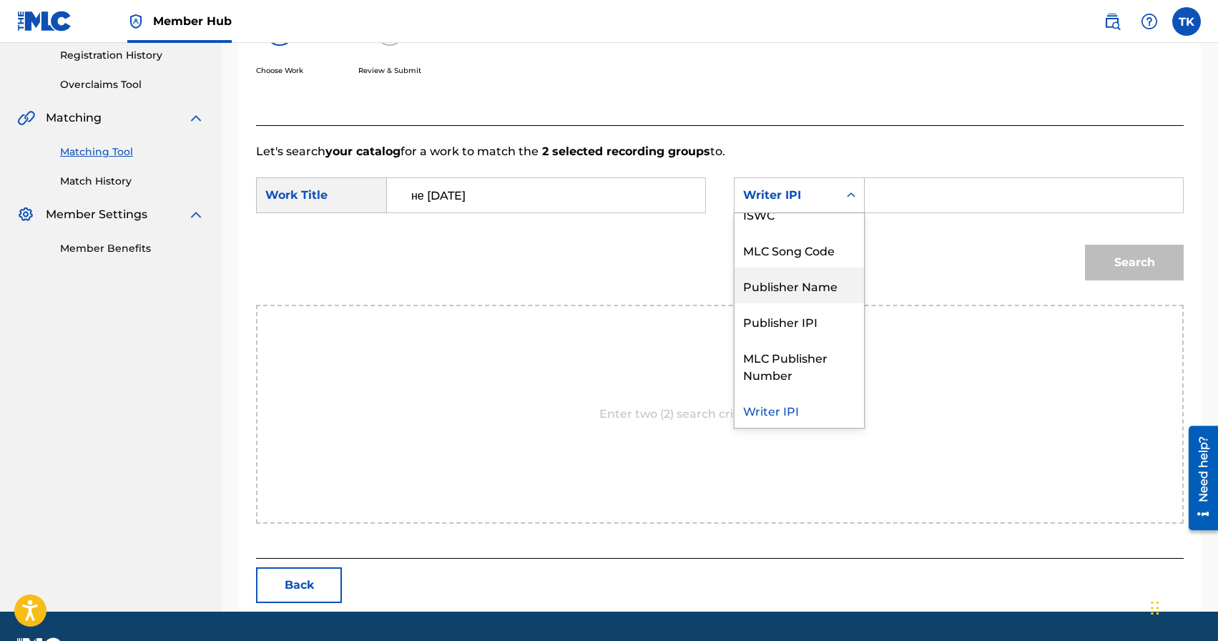
click at [818, 280] on div "Publisher Name" at bounding box center [798, 285] width 129 height 36
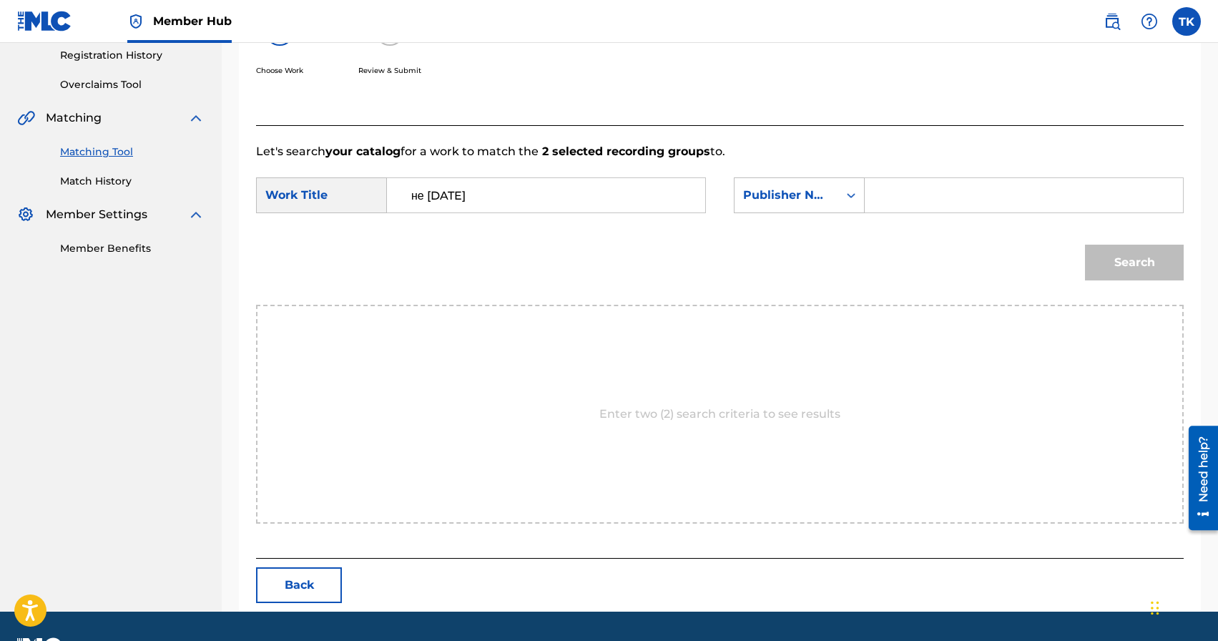
click at [930, 181] on input "Search Form" at bounding box center [1024, 195] width 294 height 34
click at [925, 203] on input "Search Form" at bounding box center [1024, 195] width 294 height 34
click at [937, 195] on input "Search Form" at bounding box center [1024, 195] width 294 height 34
type input "INFINITY MUSIC"
click at [1118, 259] on button "Search" at bounding box center [1134, 263] width 99 height 36
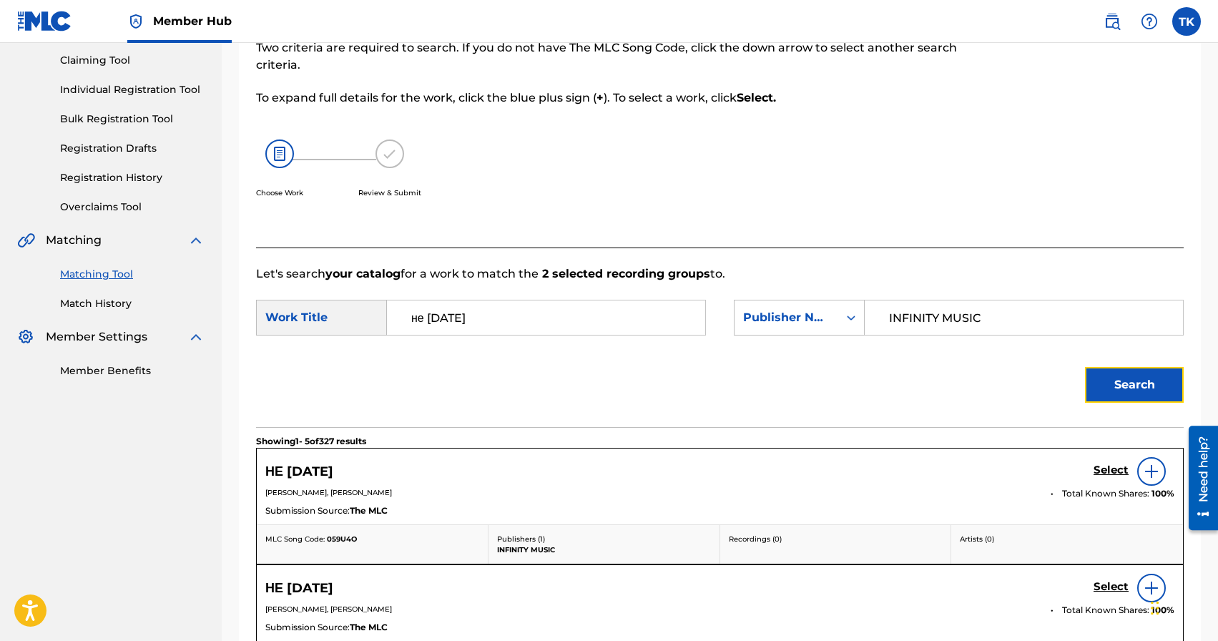
scroll to position [272, 0]
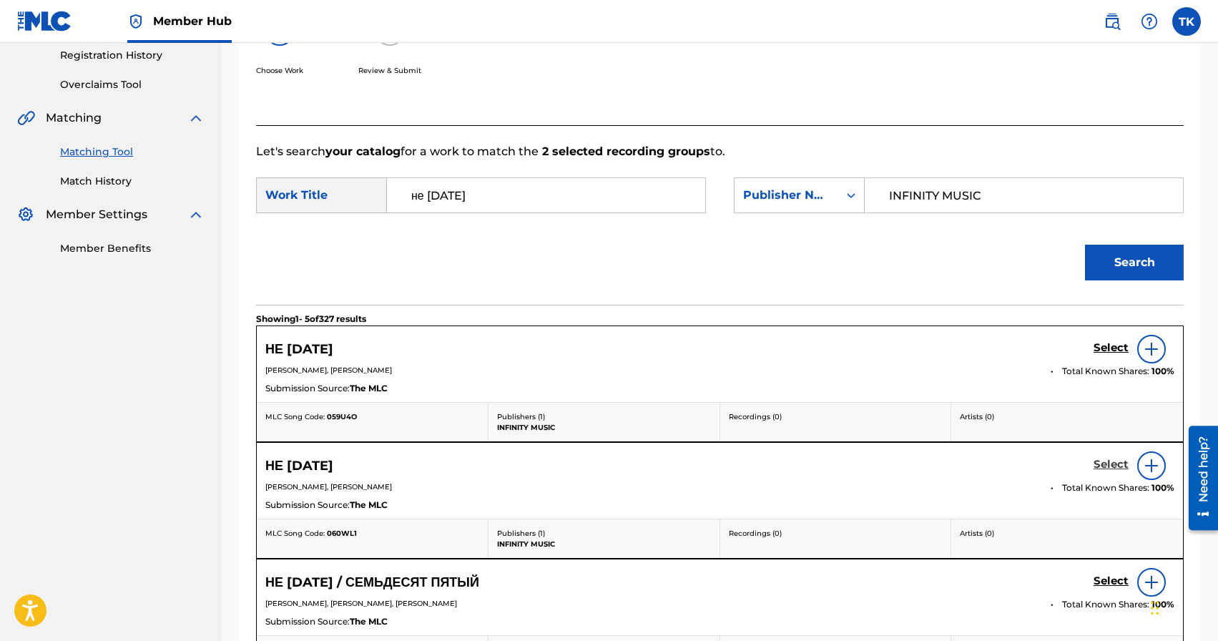
click at [1108, 467] on h5 "Select" at bounding box center [1110, 465] width 35 height 14
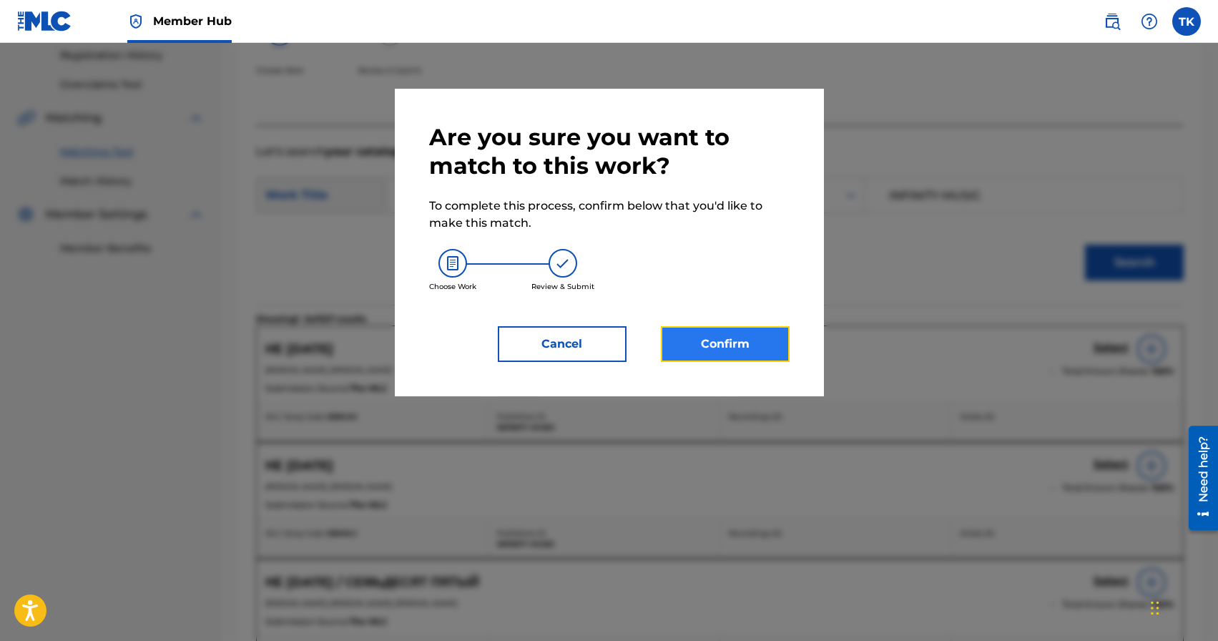
click at [776, 353] on button "Confirm" at bounding box center [725, 344] width 129 height 36
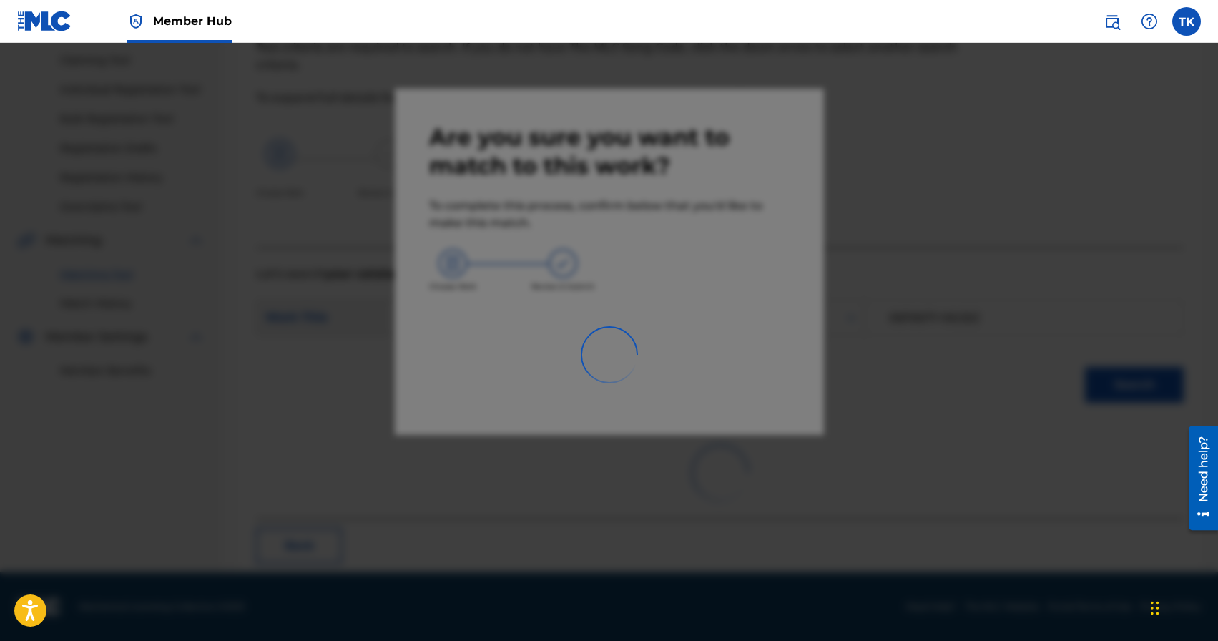
scroll to position [42, 0]
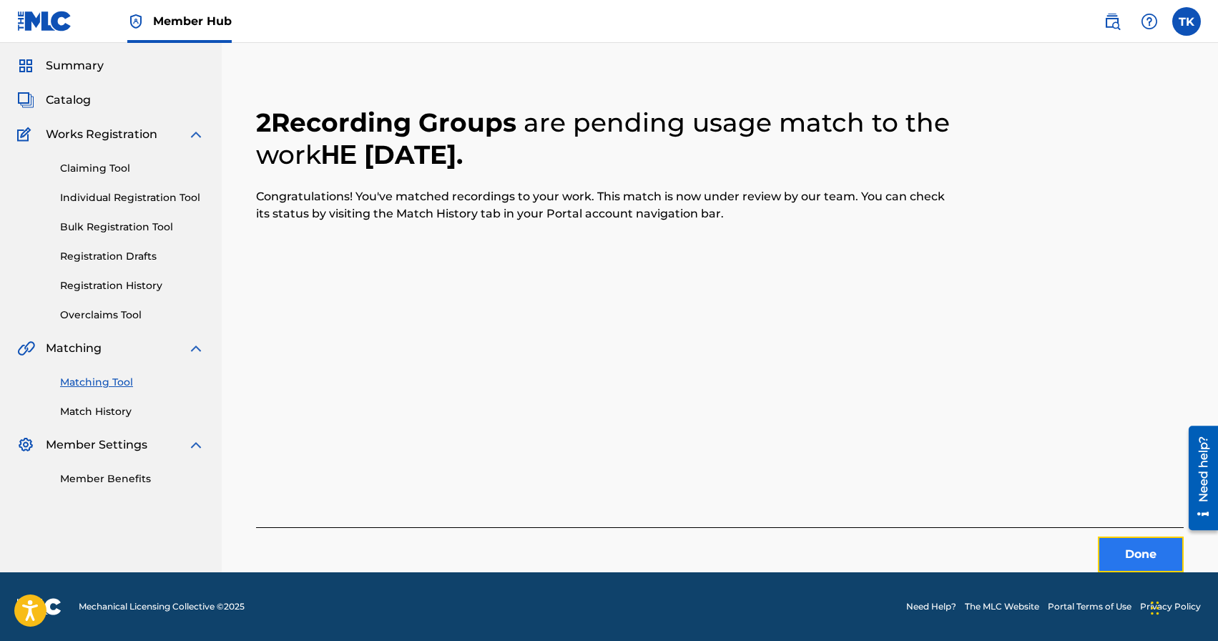
click at [1128, 565] on button "Done" at bounding box center [1141, 554] width 86 height 36
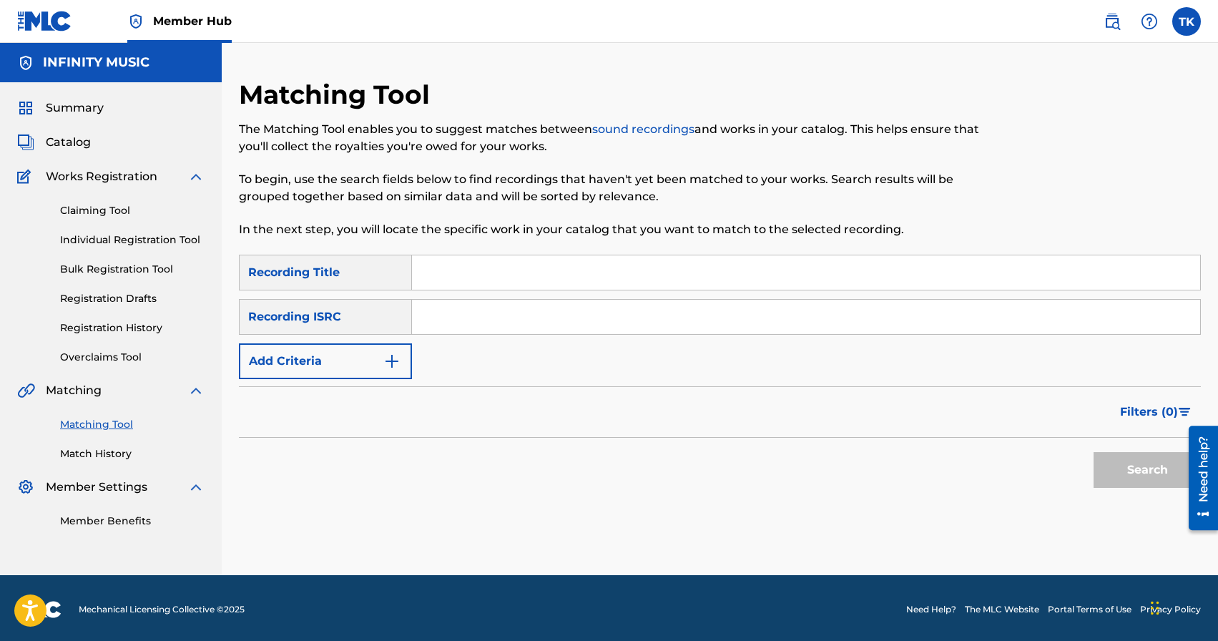
click at [534, 272] on input "Search Form" at bounding box center [806, 272] width 788 height 34
type input "КБД"
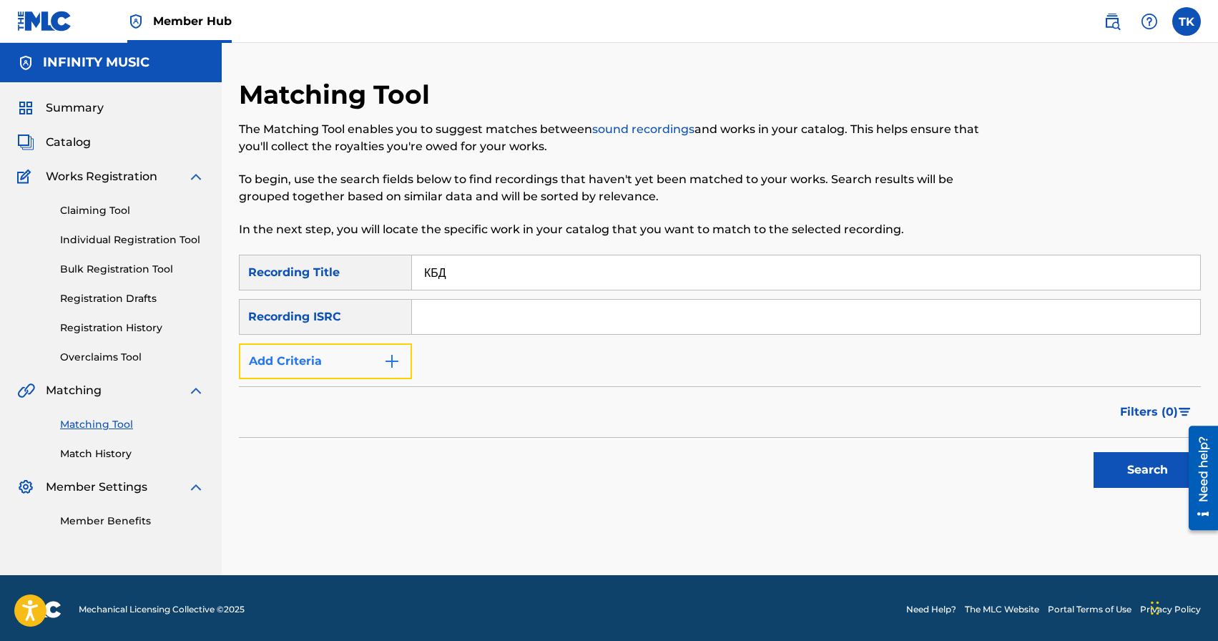
click at [366, 368] on button "Add Criteria" at bounding box center [325, 361] width 173 height 36
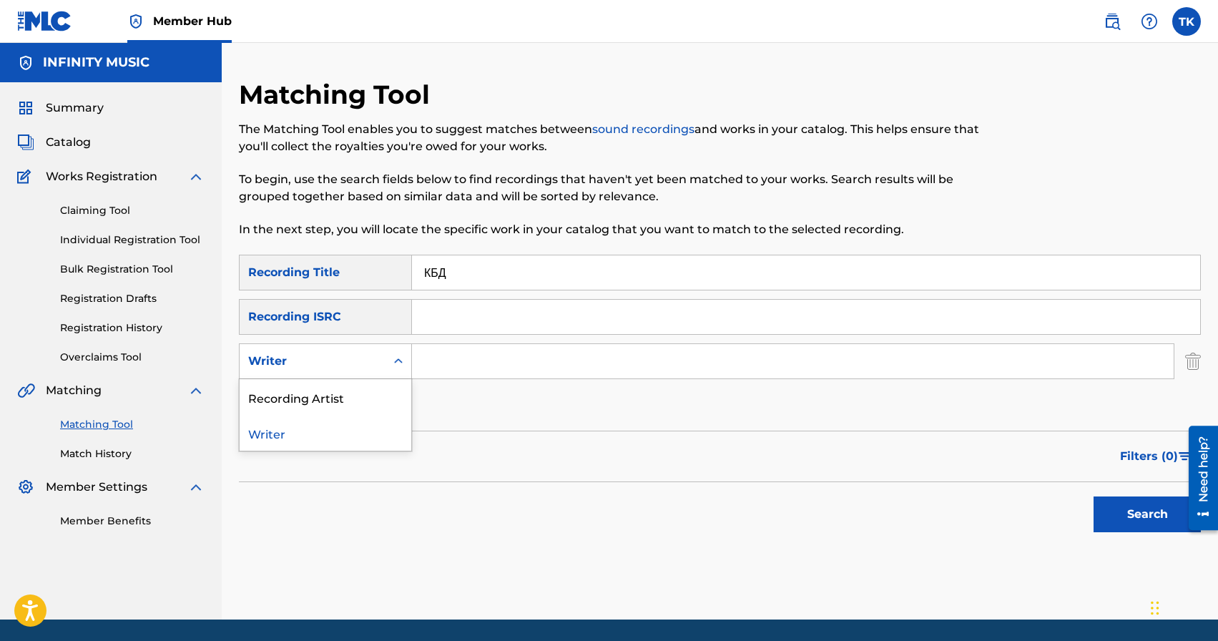
click at [366, 368] on div "Writer" at bounding box center [312, 361] width 129 height 17
click at [366, 386] on div "Recording Artist" at bounding box center [326, 397] width 172 height 36
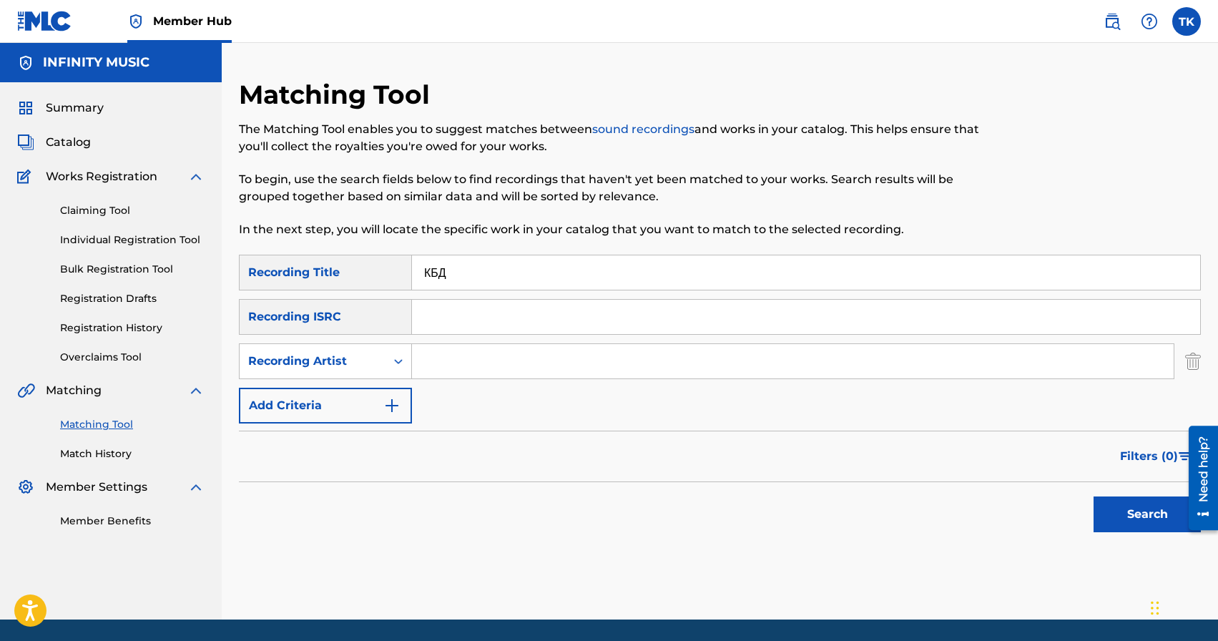
click at [454, 365] on input "Search Form" at bounding box center [793, 361] width 762 height 34
type input "ULUKMANAPO"
click at [1120, 506] on button "Search" at bounding box center [1146, 514] width 107 height 36
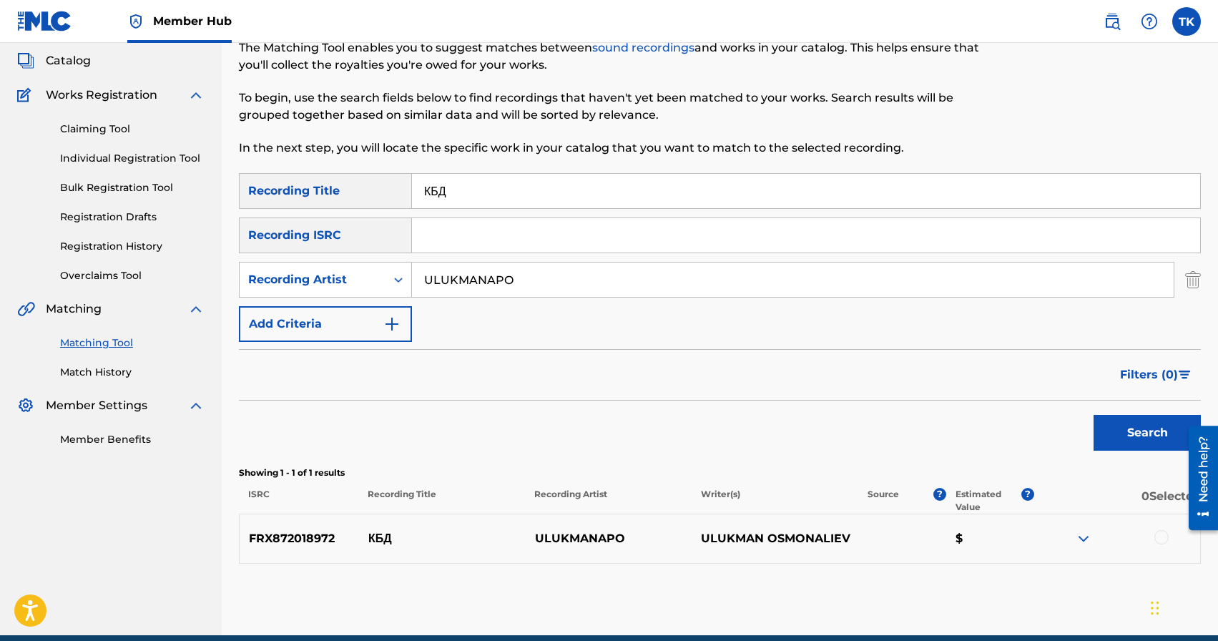
scroll to position [144, 0]
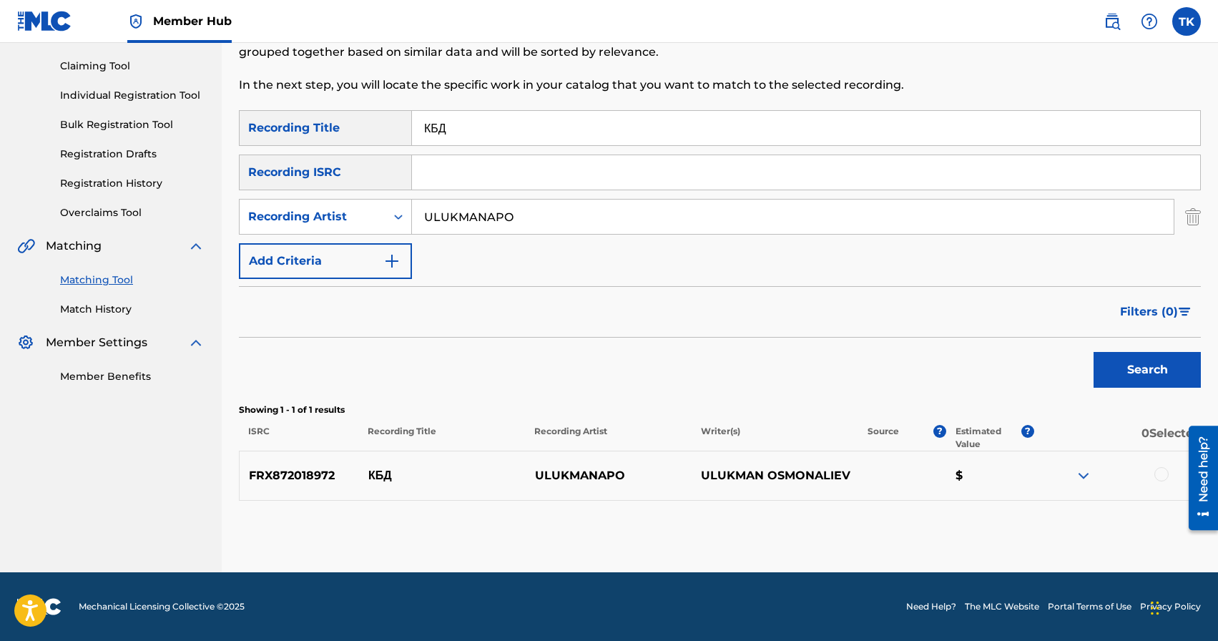
click at [1161, 471] on div at bounding box center [1161, 474] width 14 height 14
click at [1036, 518] on button "Match 1 Group" at bounding box center [1005, 524] width 158 height 36
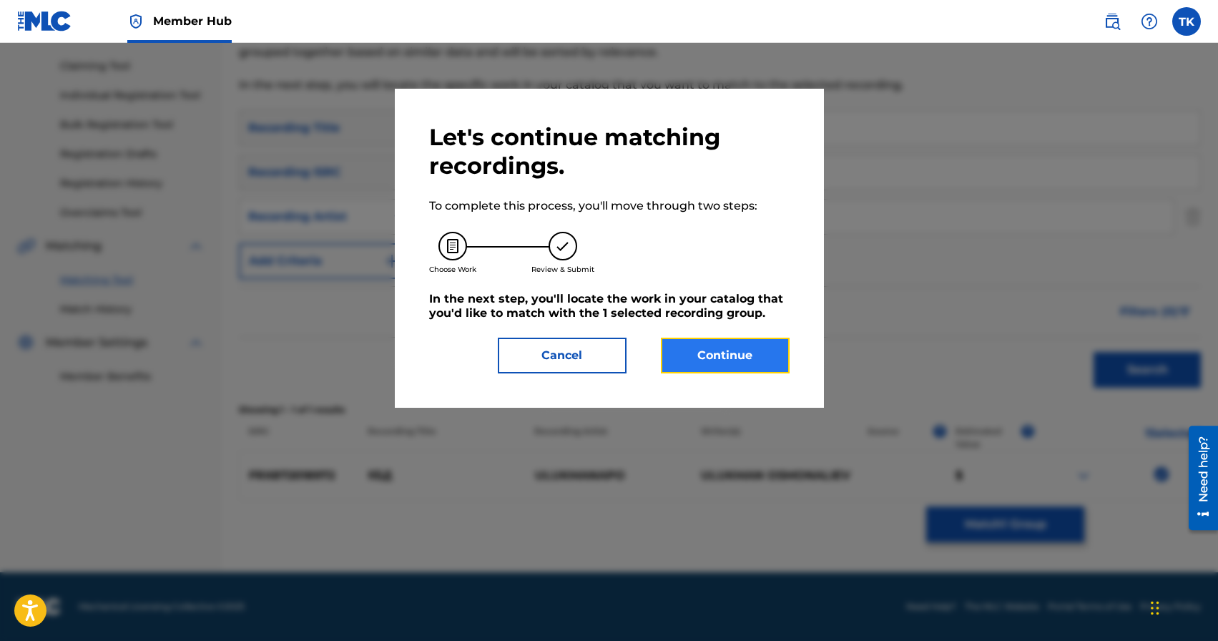
click at [717, 360] on button "Continue" at bounding box center [725, 356] width 129 height 36
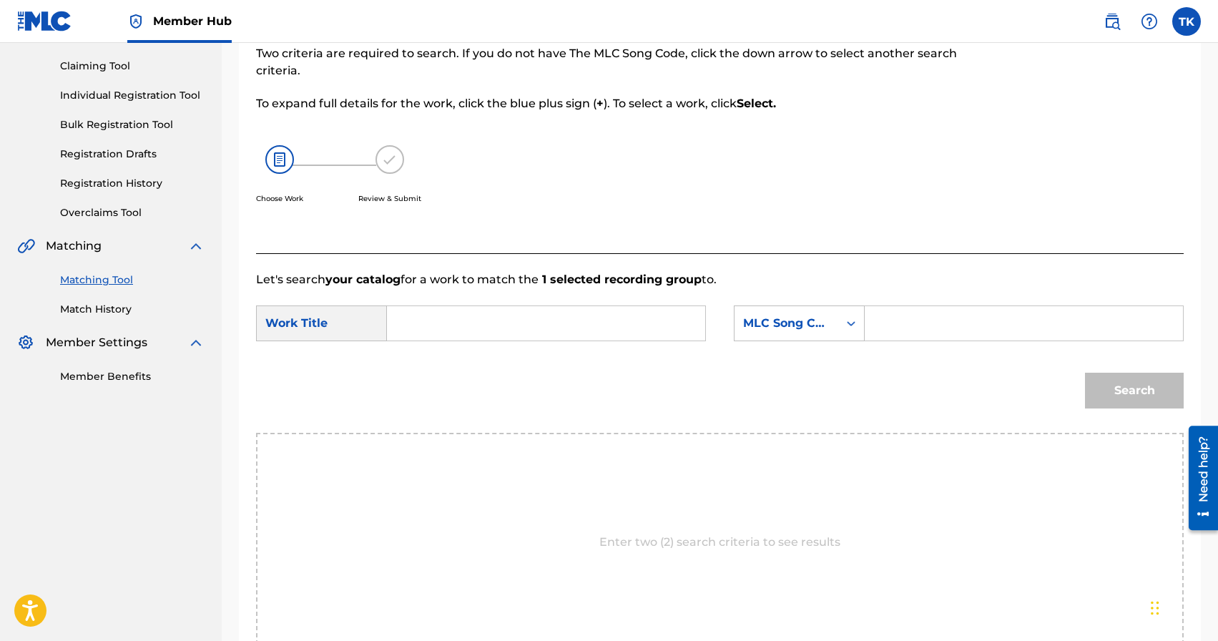
click at [543, 330] on input "Search Form" at bounding box center [546, 323] width 294 height 34
type input "u"
type input "кбд"
click at [448, 359] on div "кбд" at bounding box center [438, 356] width 79 height 26
click at [855, 332] on div "Search Form" at bounding box center [851, 323] width 26 height 26
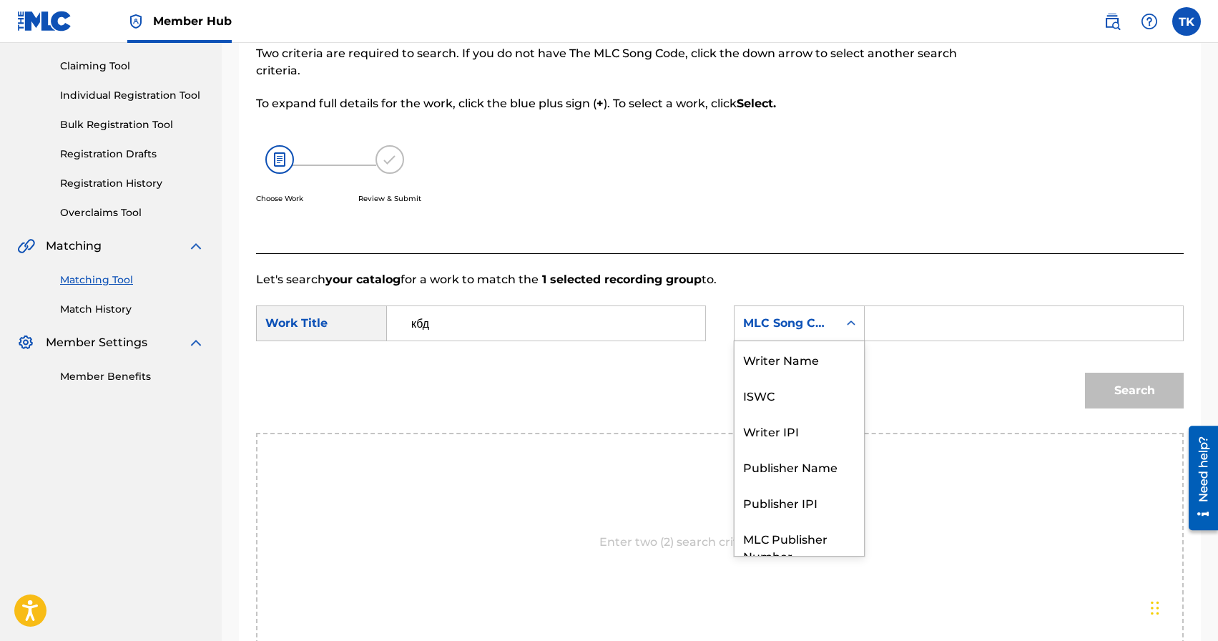
scroll to position [53, 0]
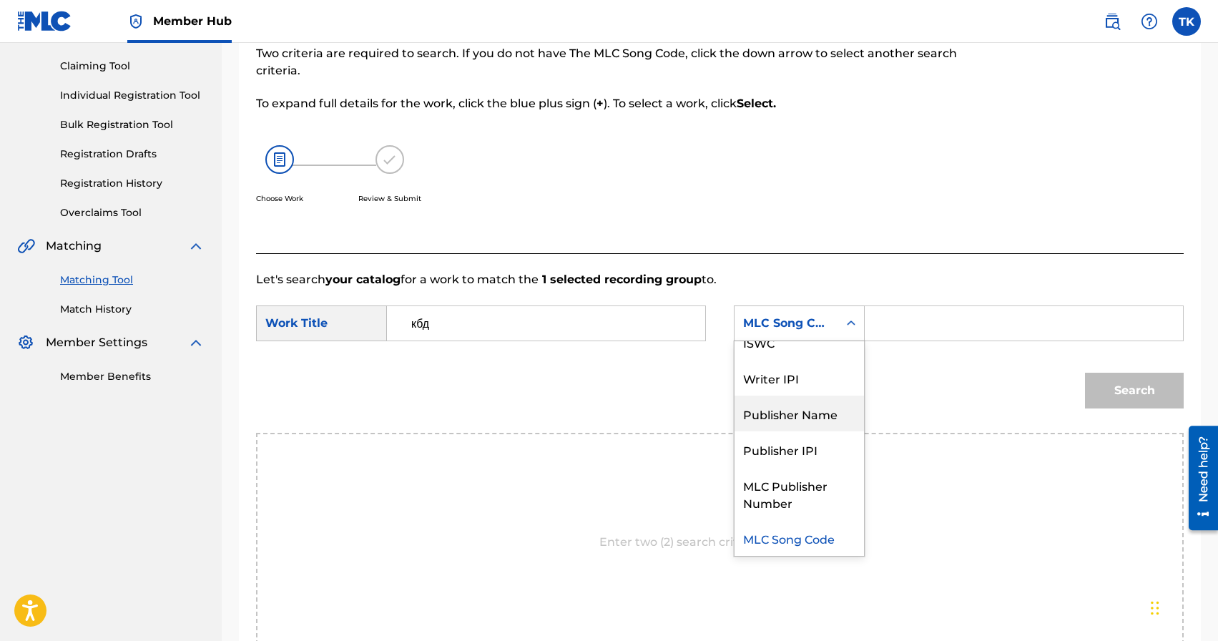
click at [812, 418] on div "Publisher Name" at bounding box center [798, 413] width 129 height 36
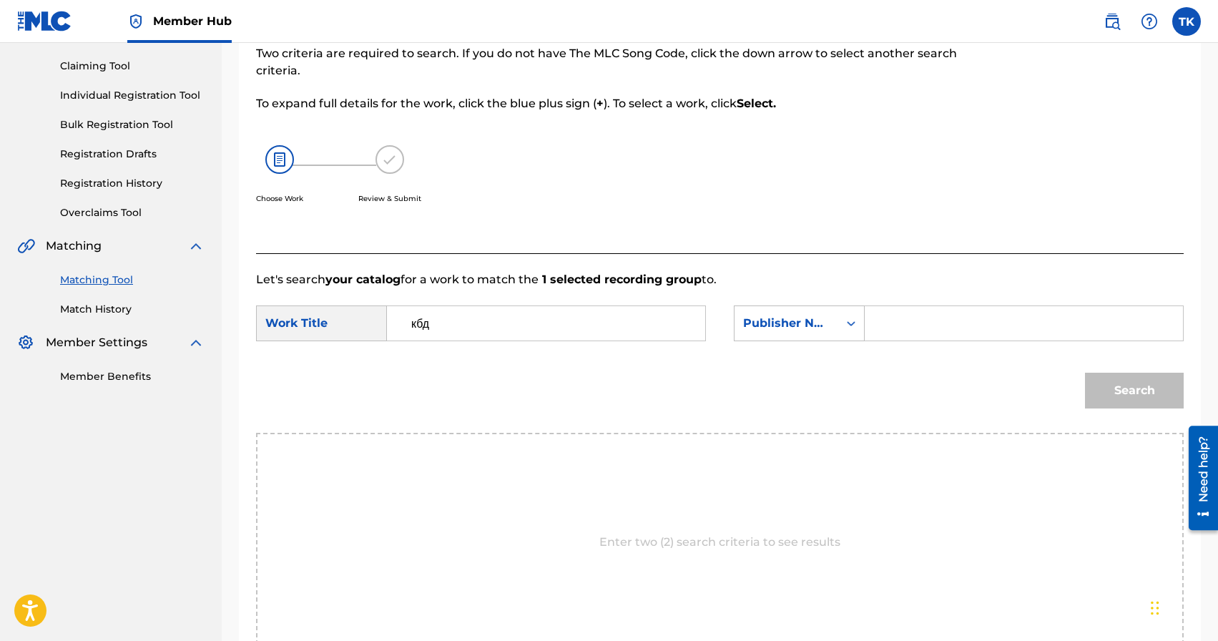
click at [935, 328] on input "Search Form" at bounding box center [1024, 323] width 294 height 34
type input "INFINITY MUSIC"
click at [1146, 384] on button "Search" at bounding box center [1134, 391] width 99 height 36
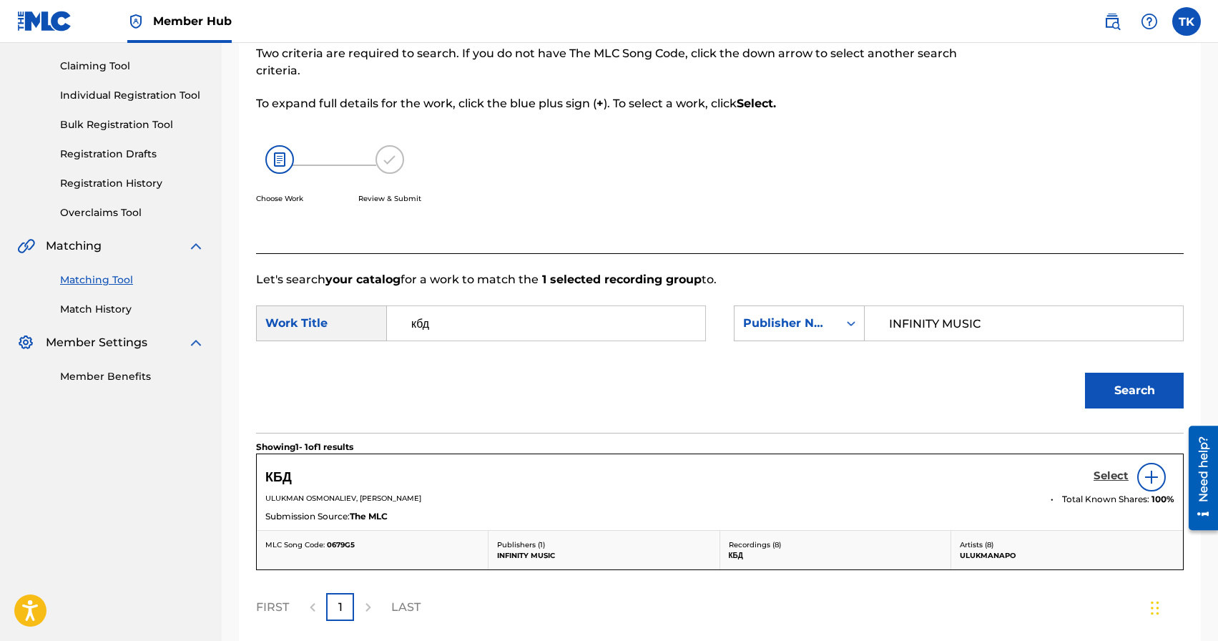
click at [1096, 474] on h5 "Select" at bounding box center [1110, 476] width 35 height 14
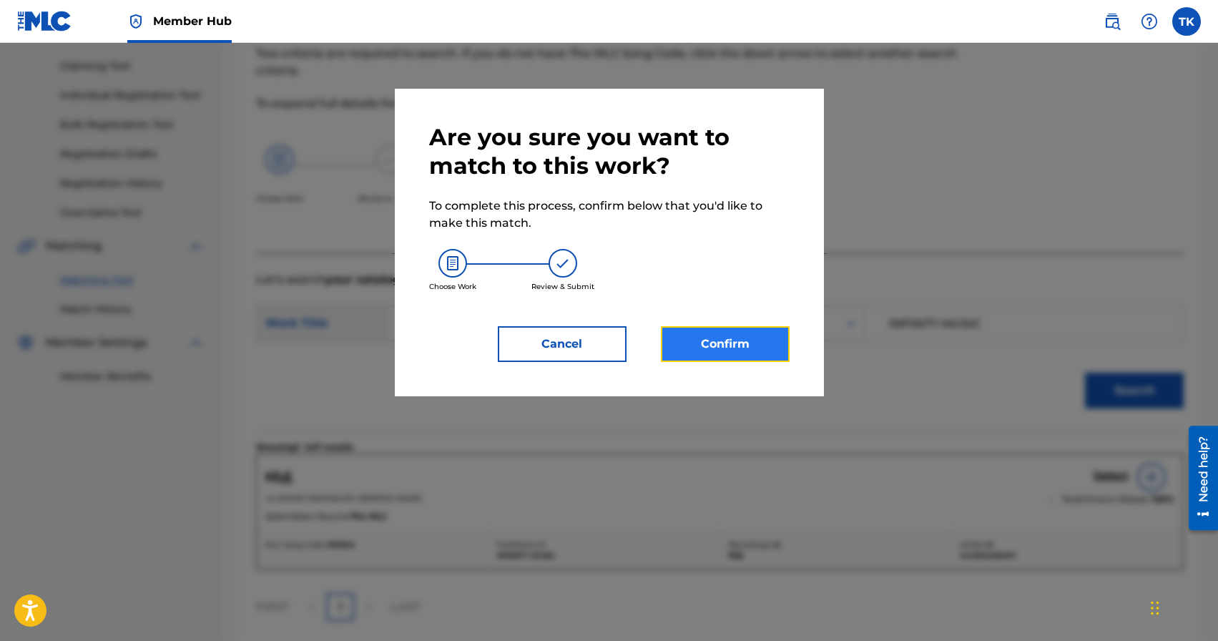
click at [721, 355] on button "Confirm" at bounding box center [725, 344] width 129 height 36
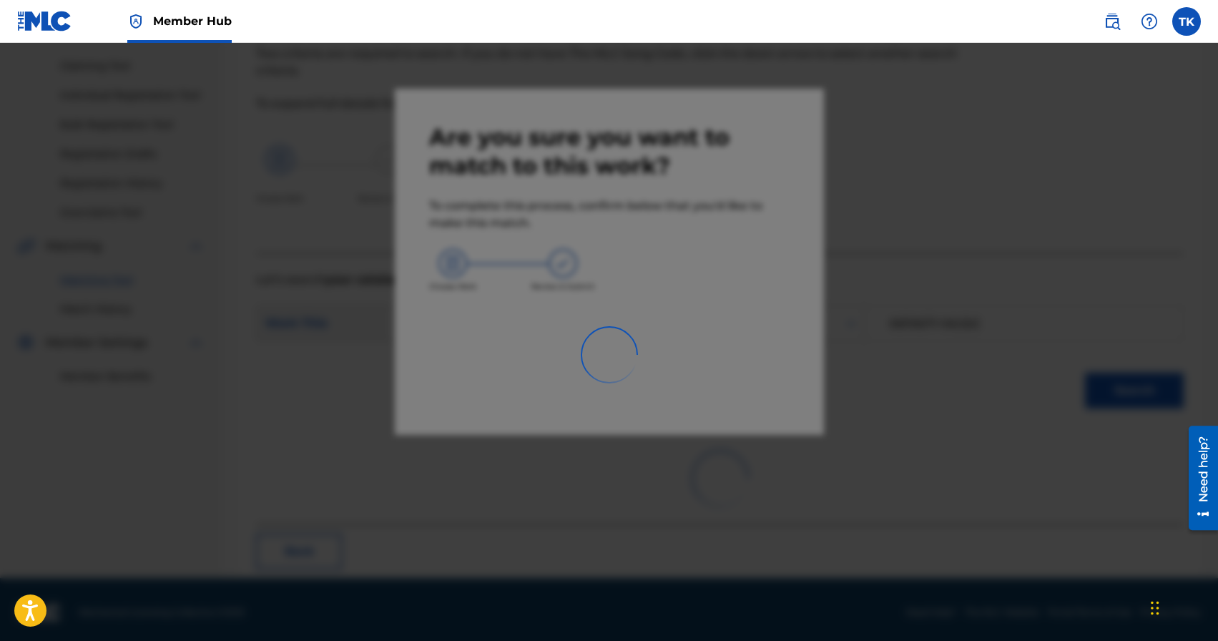
scroll to position [42, 0]
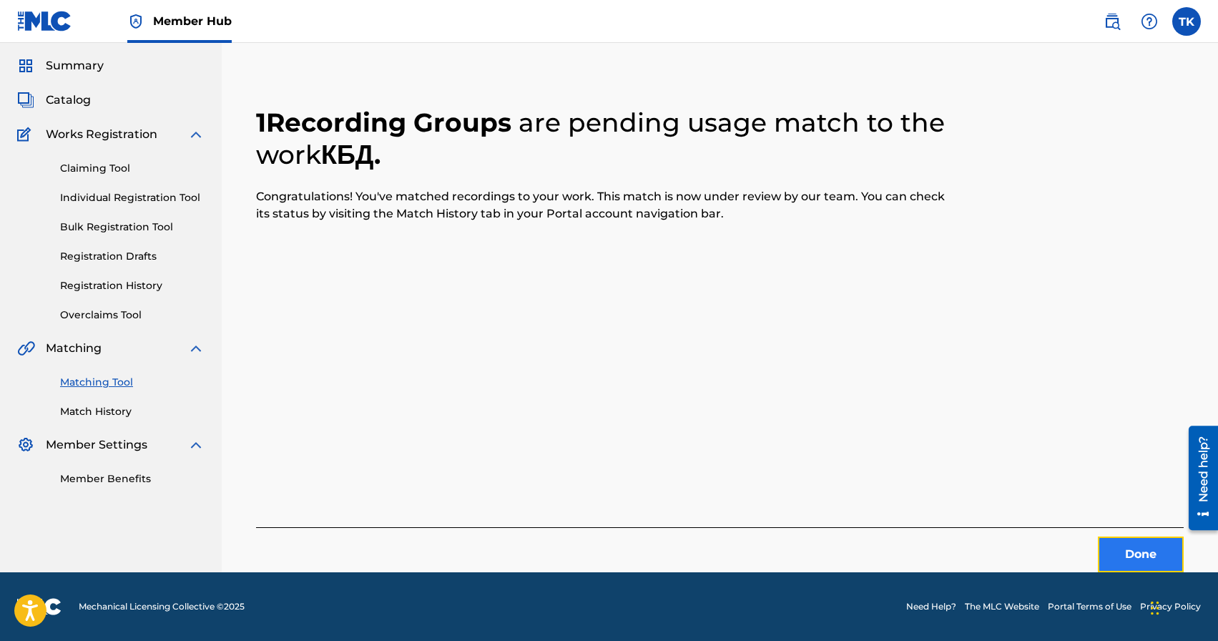
click at [1116, 545] on button "Done" at bounding box center [1141, 554] width 86 height 36
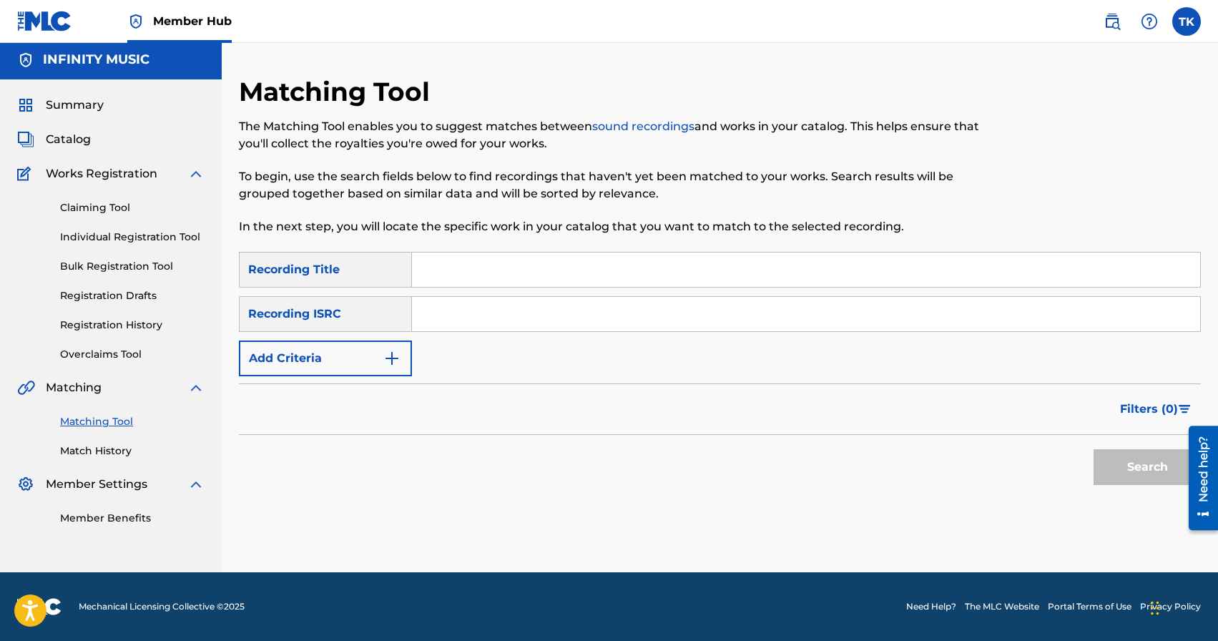
scroll to position [0, 0]
